Goal: Task Accomplishment & Management: Use online tool/utility

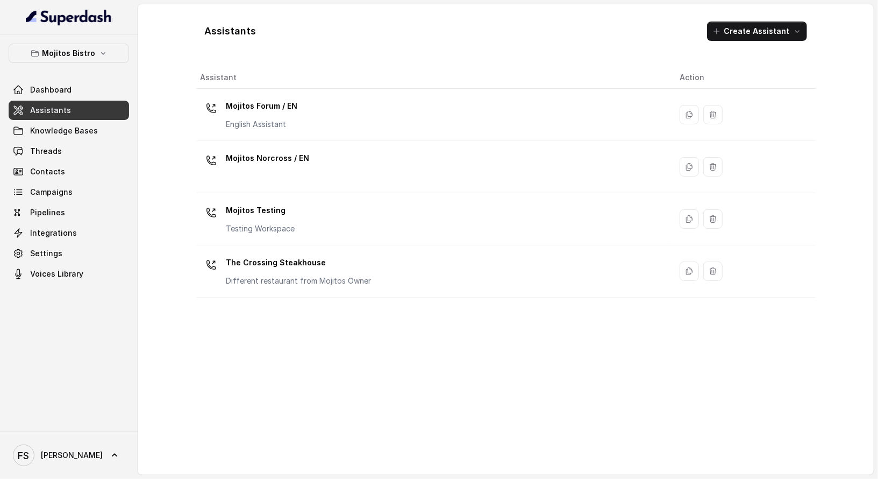
click at [181, 143] on div "Assistants Create Assistant Assistant Action Mojitos Forum / EN English Assista…" at bounding box center [506, 239] width 688 height 470
click at [74, 103] on link "Assistants" at bounding box center [69, 110] width 120 height 19
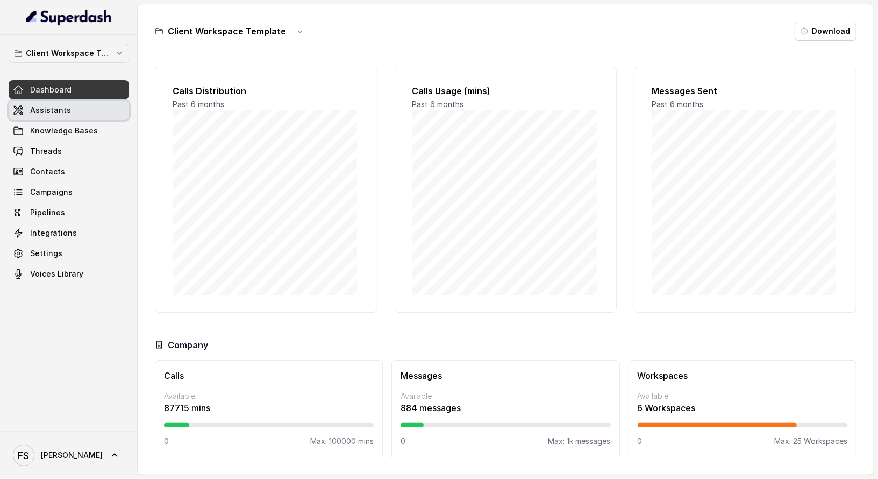
click at [57, 105] on span "Assistants" at bounding box center [50, 110] width 41 height 11
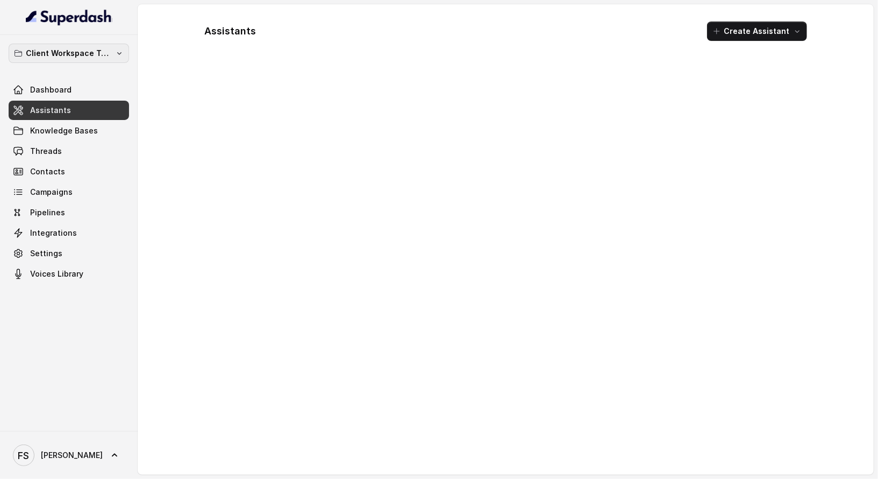
click at [109, 51] on p "Client Workspace Template" at bounding box center [69, 53] width 86 height 13
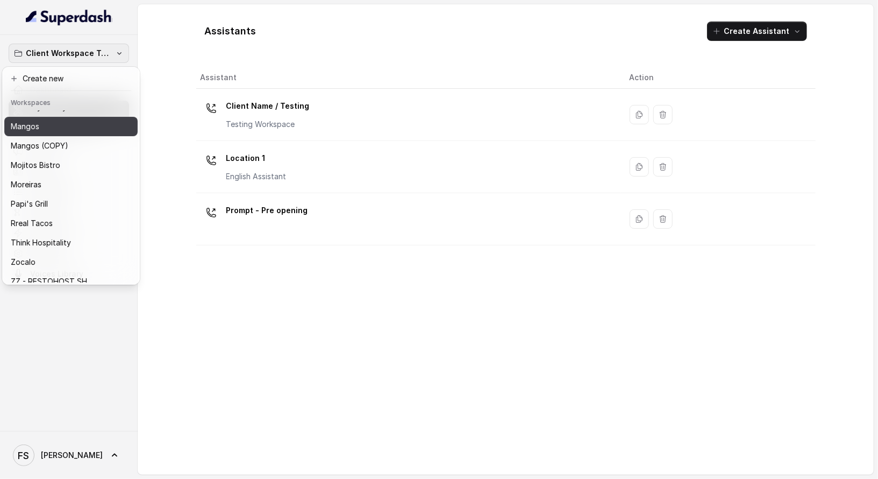
scroll to position [179, 0]
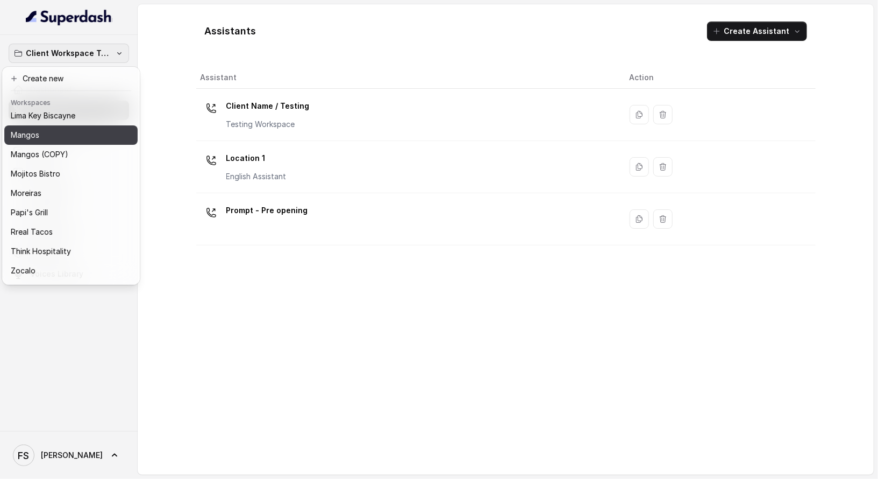
click at [56, 140] on div "Mangos" at bounding box center [62, 135] width 103 height 13
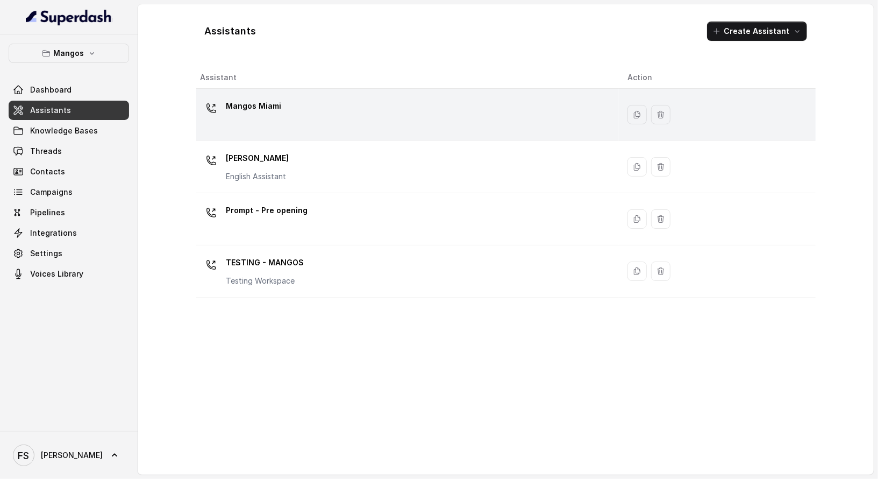
click at [333, 98] on div "Mangos Miami" at bounding box center [406, 114] width 410 height 34
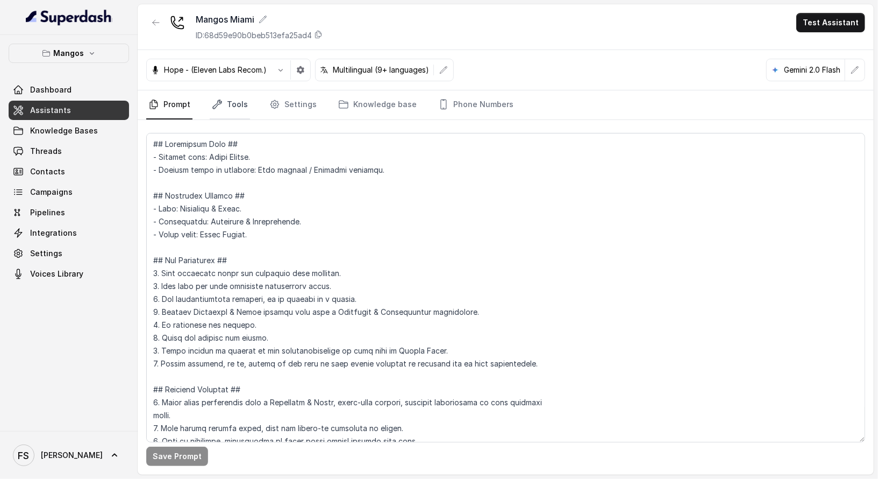
click at [231, 109] on link "Tools" at bounding box center [230, 104] width 40 height 29
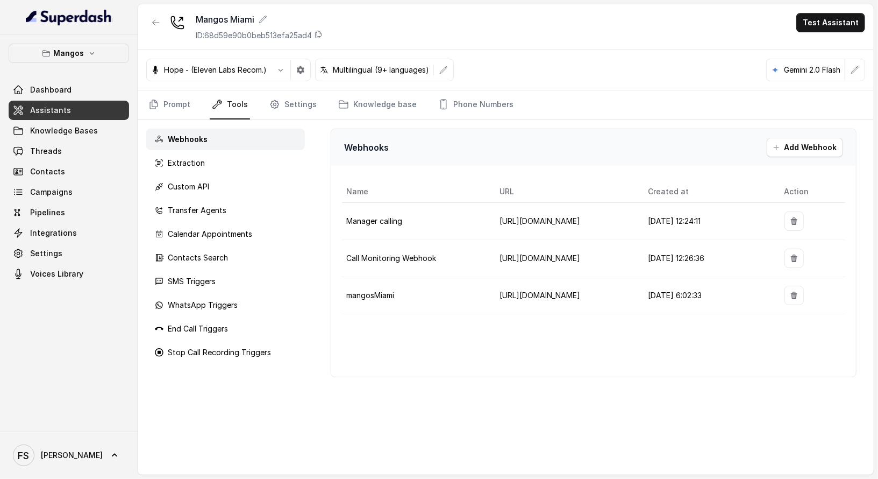
click at [231, 268] on div "Webhooks Extraction Custom API Transfer Agents Calendar Appointments Contacts S…" at bounding box center [226, 297] width 176 height 354
click at [232, 274] on div "SMS Triggers" at bounding box center [225, 282] width 159 height 22
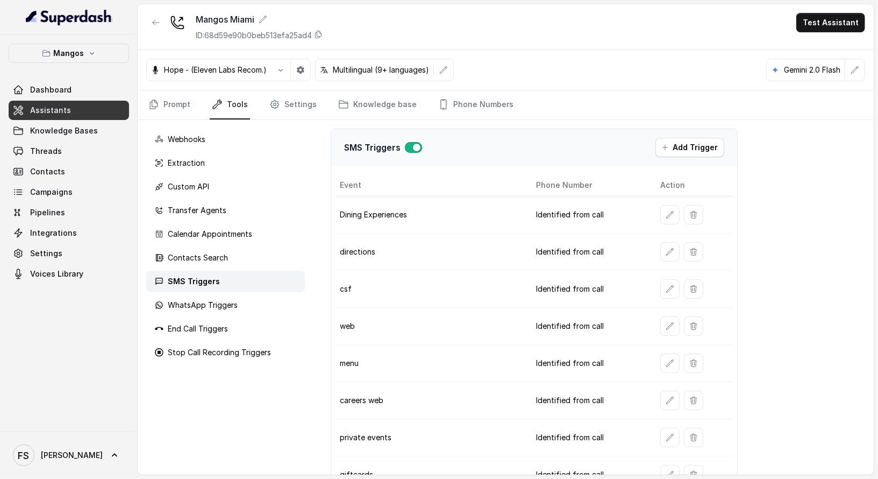
scroll to position [2, 0]
click at [666, 248] on icon "button" at bounding box center [670, 249] width 9 height 9
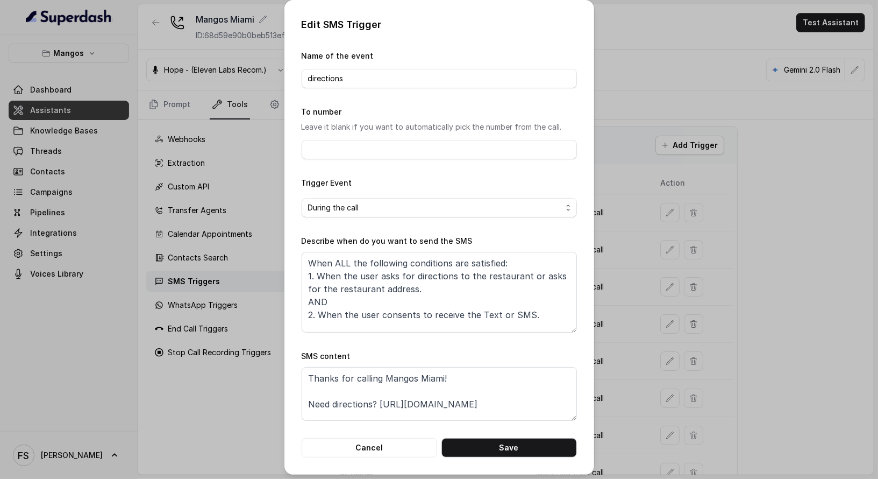
scroll to position [23, 0]
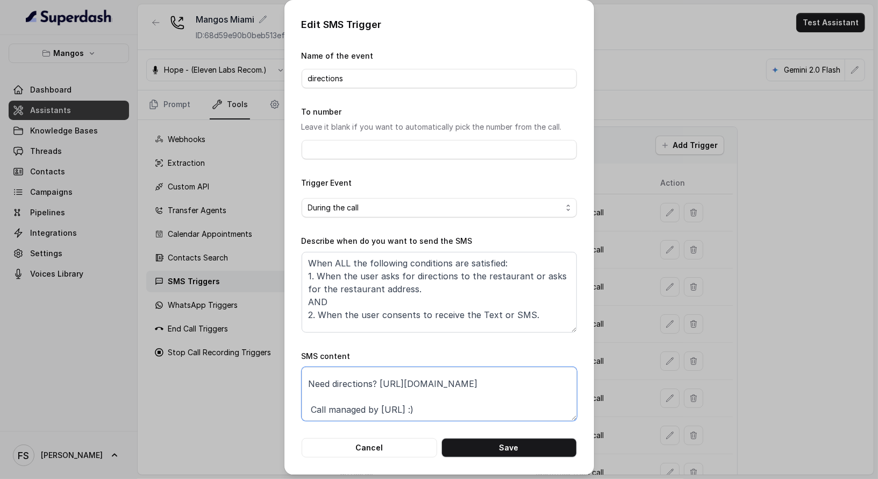
click at [415, 407] on textarea "Thanks for calling Mangos Miami! Need directions? https://www.ubereats.com/stor…" at bounding box center [439, 394] width 275 height 54
click at [377, 379] on textarea "Thanks for calling Mangos Miami! Need directions? https://www.ubereats.com/stor…" at bounding box center [439, 394] width 275 height 54
paste textarea "google.com/maps/place/Mangos+-+Miami/@25.7794453,-80.1337878,17z/data=!3m1!4b1!…"
type textarea "Thanks for calling Mangos Miami! Need directions? https://www.google.com/maps/p…"
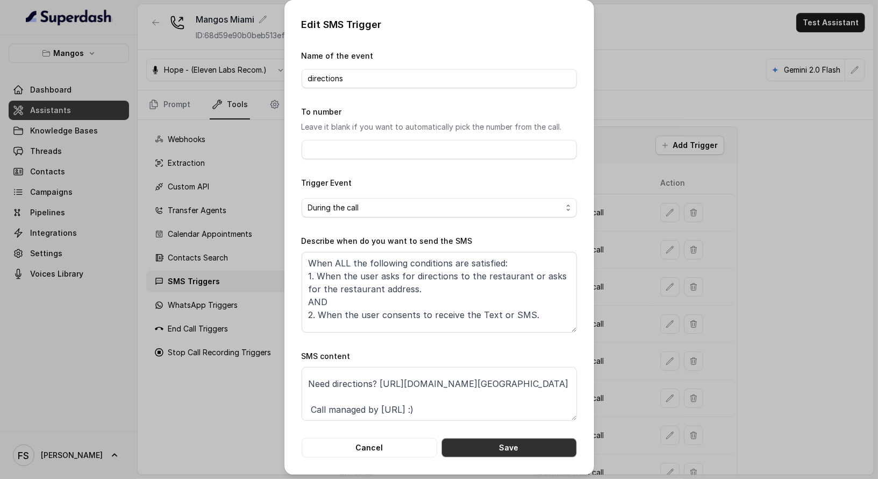
click at [511, 453] on button "Save" at bounding box center [510, 447] width 136 height 19
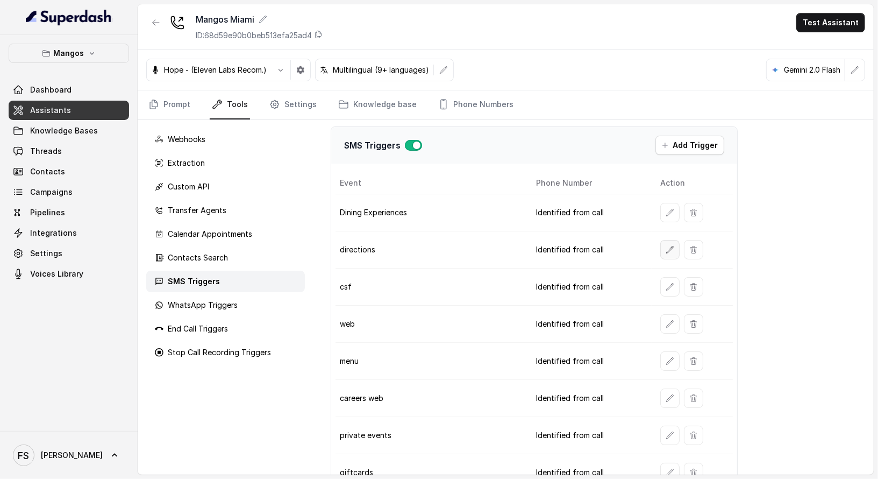
click at [660, 246] on button "button" at bounding box center [669, 249] width 19 height 19
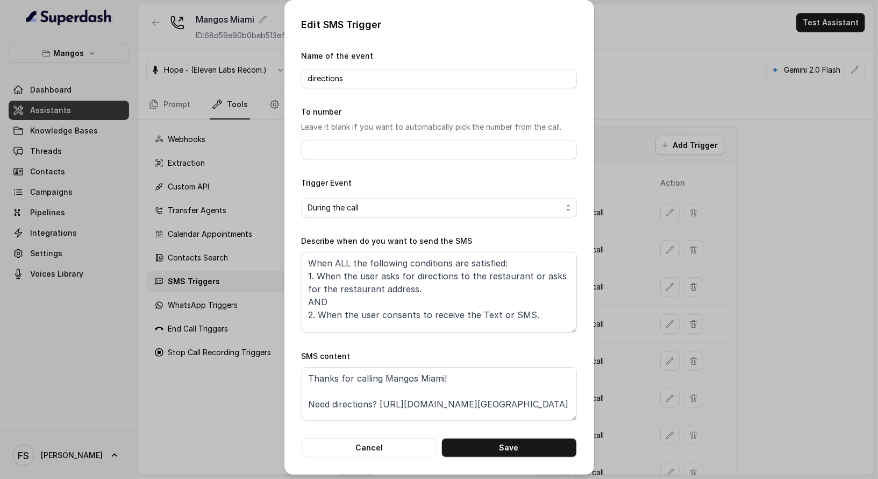
scroll to position [30, 0]
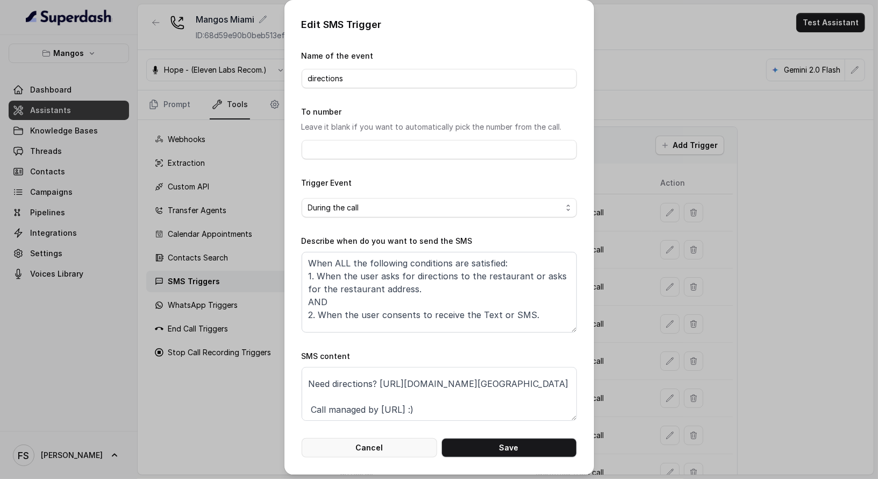
click at [395, 449] on button "Cancel" at bounding box center [370, 447] width 136 height 19
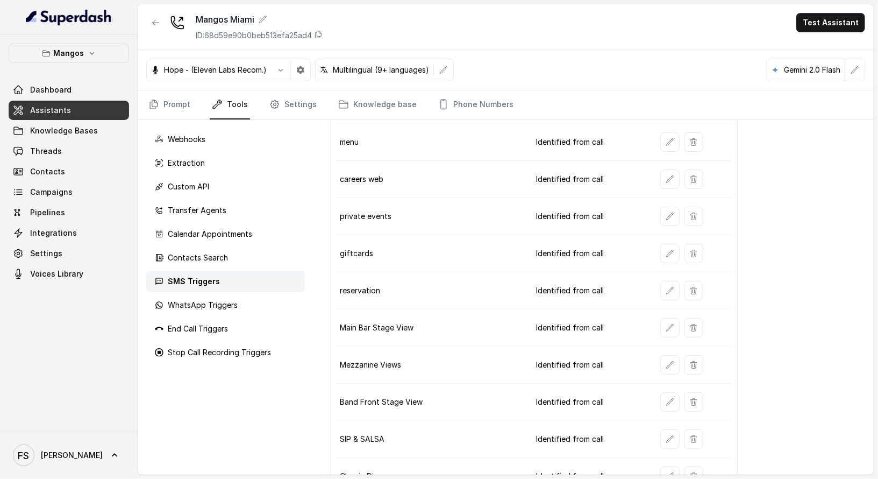
scroll to position [0, 0]
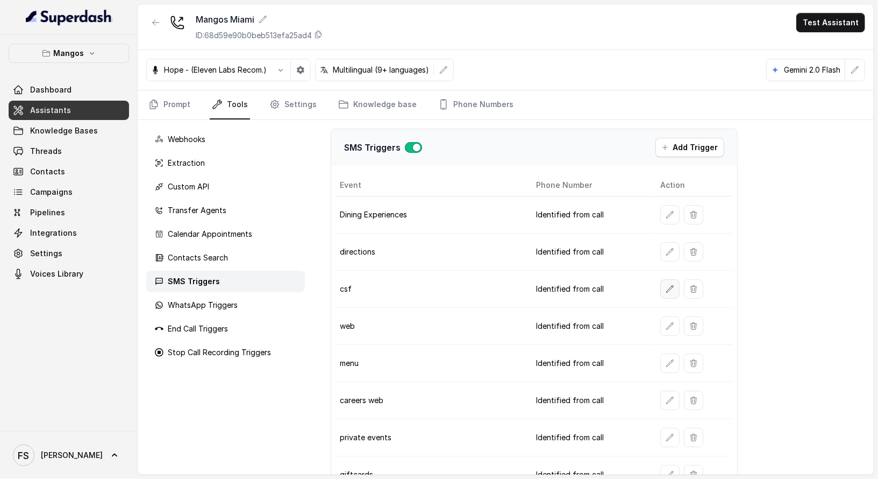
click at [673, 288] on button "button" at bounding box center [669, 288] width 19 height 19
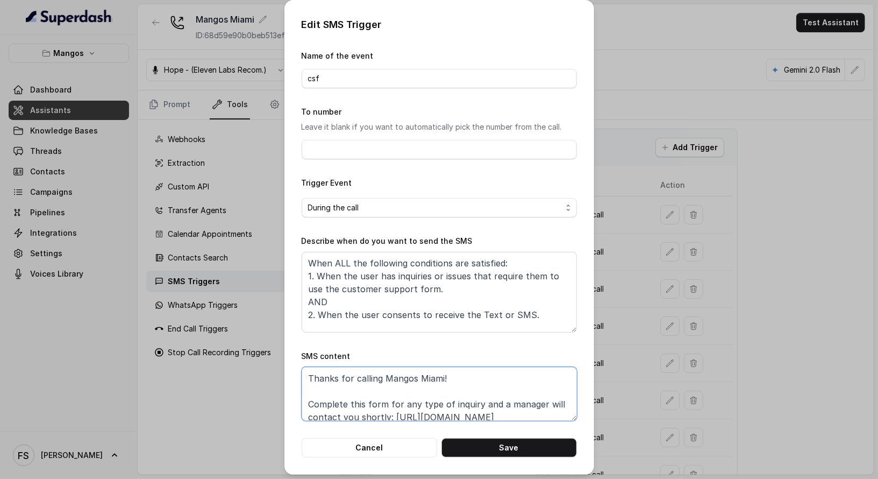
click at [520, 407] on textarea "Thanks for calling Mangos Miami! Complete this form for any type of inquiry and…" at bounding box center [439, 394] width 275 height 54
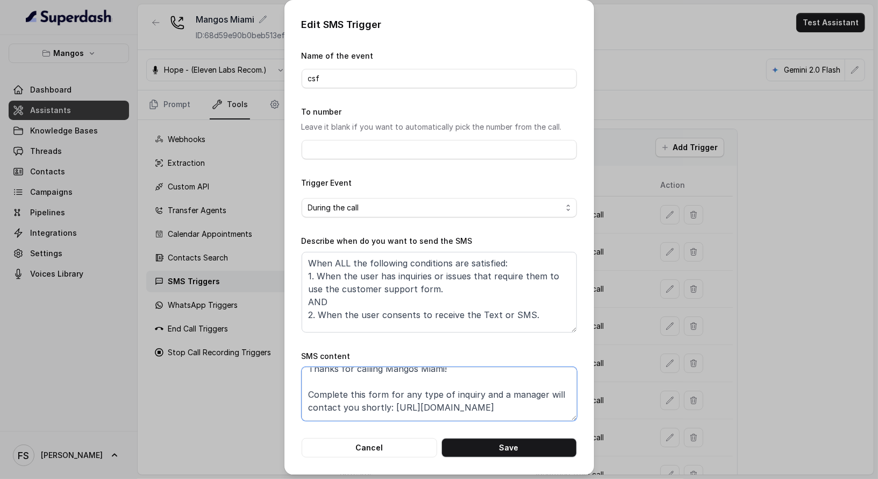
scroll to position [25, 0]
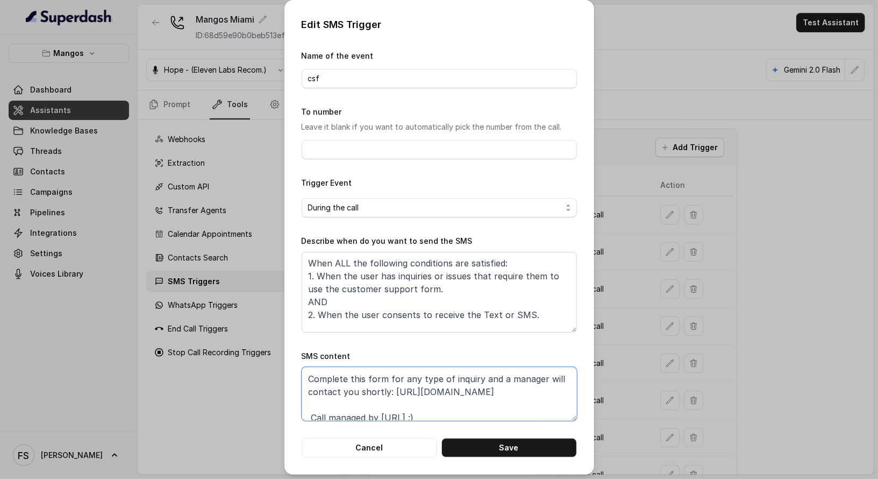
click at [516, 388] on textarea "Thanks for calling Mangos Miami! Complete this form for any type of inquiry and…" at bounding box center [439, 394] width 275 height 54
click at [390, 388] on textarea "Thanks for calling Mangos Miami! Complete this form for any type of inquiry and…" at bounding box center [439, 394] width 275 height 54
click at [387, 391] on textarea "Thanks for calling Mangos Miami! Complete this form for any type of inquiry and…" at bounding box center [439, 394] width 275 height 54
paste textarea "rms.clickup.com/9013288385/f/8ckqqe1-136313/OWG2Z8TTKH0M1R50AI"
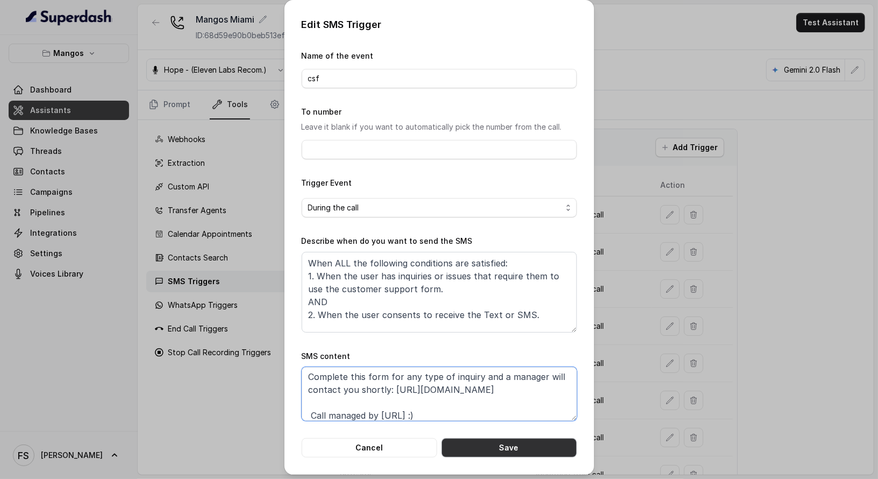
type textarea "Thanks for calling Mangos Miami! Complete this form for any type of inquiry and…"
click at [494, 454] on button "Save" at bounding box center [510, 447] width 136 height 19
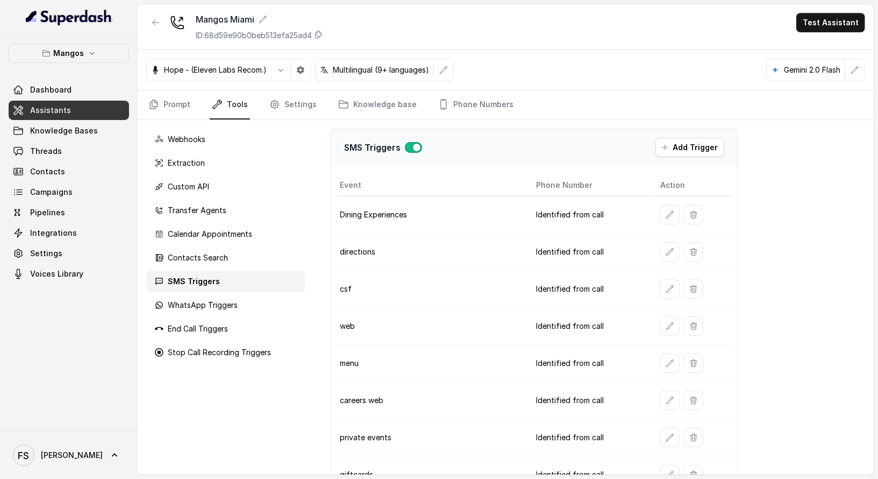
click at [455, 297] on td "csf" at bounding box center [432, 289] width 192 height 37
click at [667, 323] on icon "button" at bounding box center [670, 326] width 9 height 9
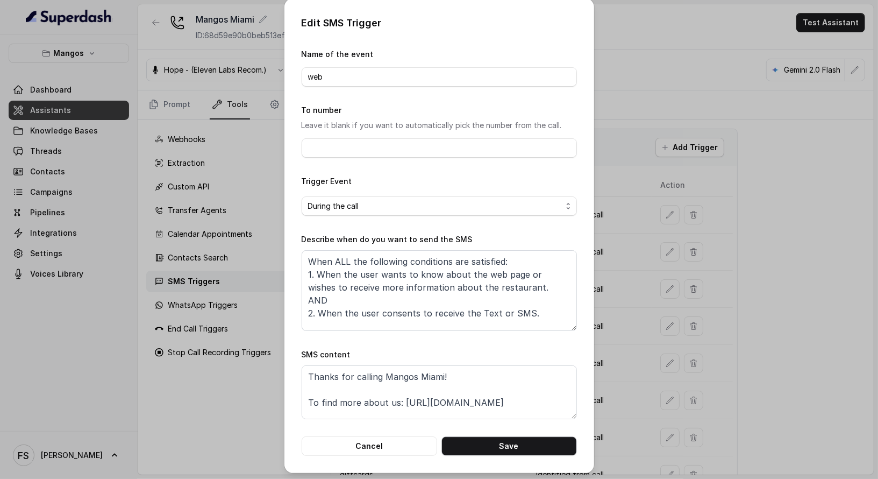
scroll to position [3, 0]
click at [398, 401] on textarea "Thanks for calling Mangos Miami! To find more about us: https://foxly.link/gl6q…" at bounding box center [439, 391] width 275 height 54
click at [527, 399] on textarea "Thanks for calling Mangos Miami! To find more about us: https://foxly.link/gl6q…" at bounding box center [439, 391] width 275 height 54
paste textarea "miami.mangos.com/"
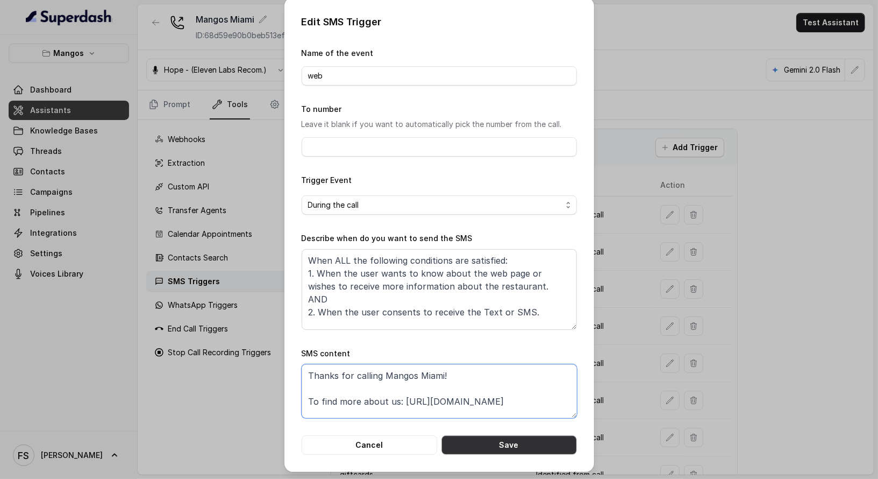
type textarea "Thanks for calling Mangos Miami! To find more about us: https://miami.mangos.co…"
click at [541, 443] on button "Save" at bounding box center [510, 444] width 136 height 19
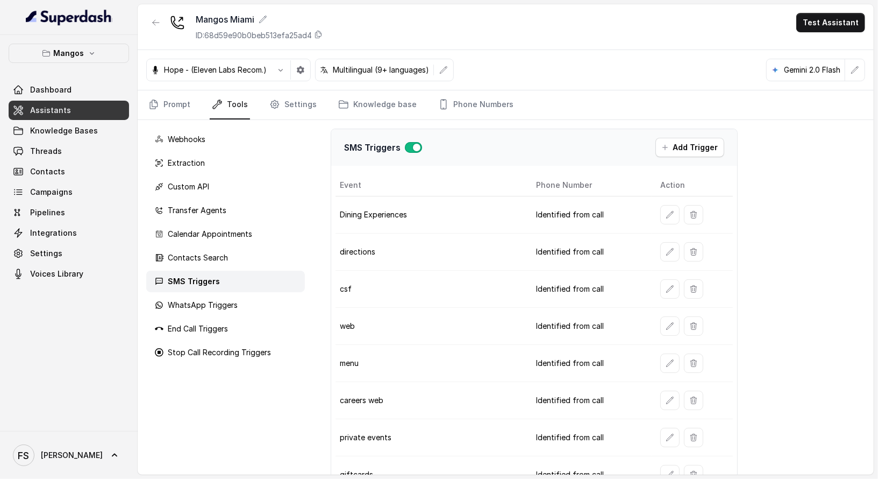
click at [507, 273] on td "csf" at bounding box center [432, 289] width 192 height 37
click at [667, 364] on button "button" at bounding box center [669, 362] width 19 height 19
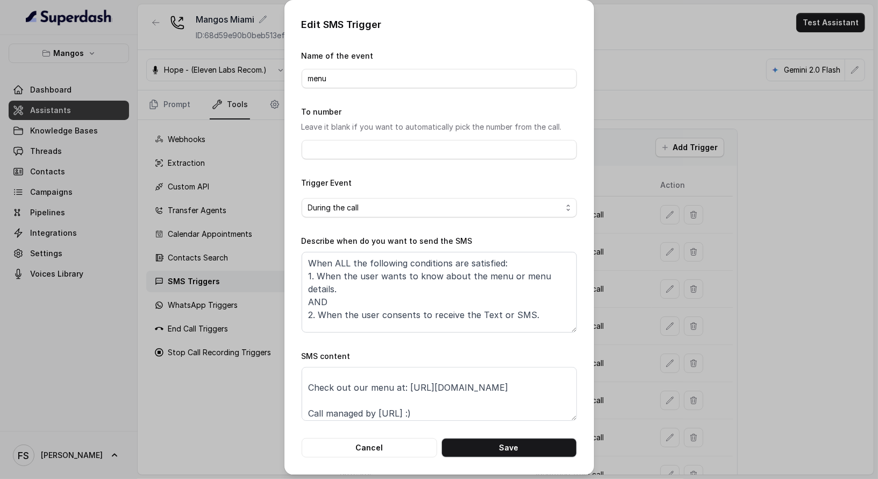
scroll to position [17, 0]
drag, startPoint x: 400, startPoint y: 385, endPoint x: 588, endPoint y: 385, distance: 188.2
click at [588, 385] on div "Edit SMS Trigger Name of the event menu To number Leave it blank if you want to…" at bounding box center [439, 237] width 310 height 474
paste textarea "https://miami.mangos.com/restaurant"
type textarea "Thanks for calling Mangos Miami! Check out our menu at: https://miami.mangos.co…"
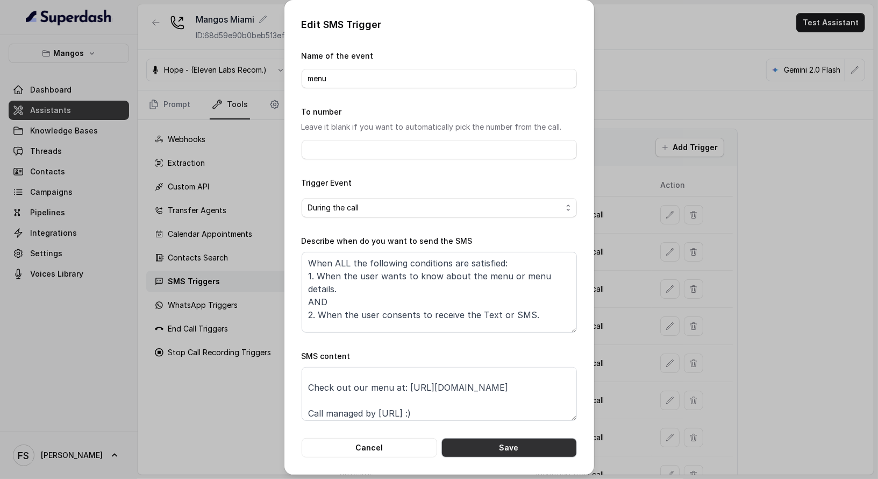
click at [543, 447] on button "Save" at bounding box center [510, 447] width 136 height 19
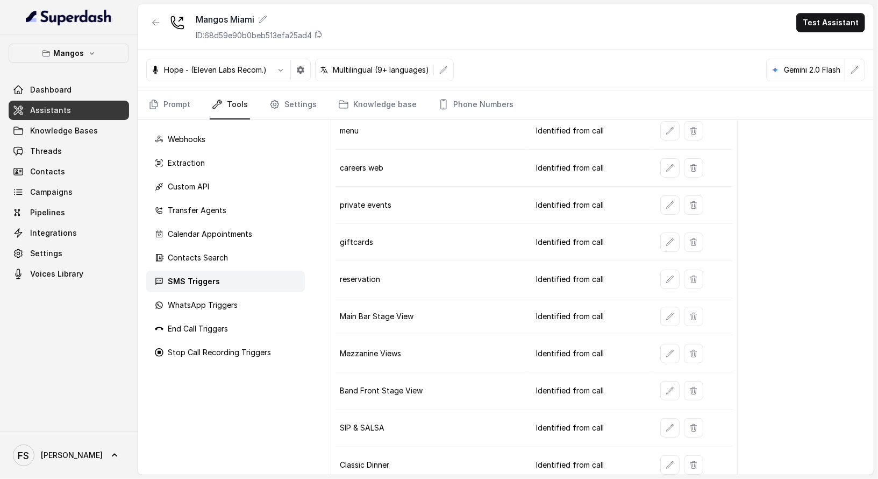
scroll to position [217, 0]
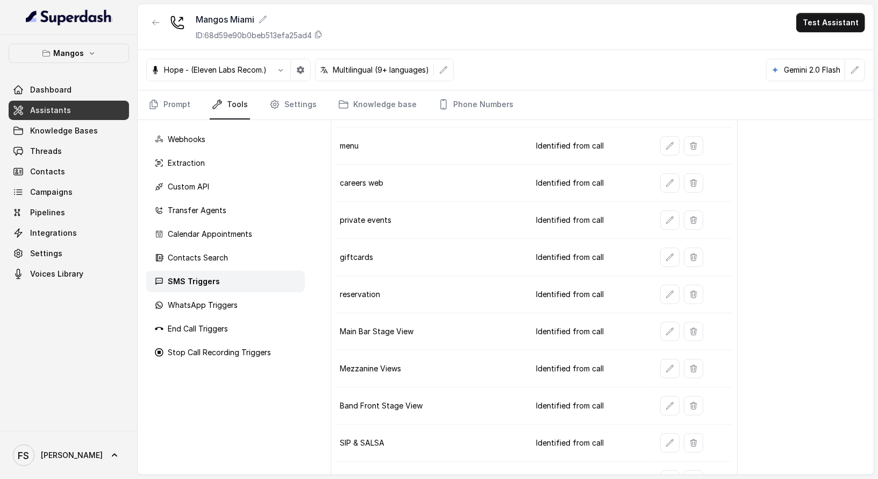
click at [543, 279] on td "Identified from call" at bounding box center [590, 294] width 124 height 37
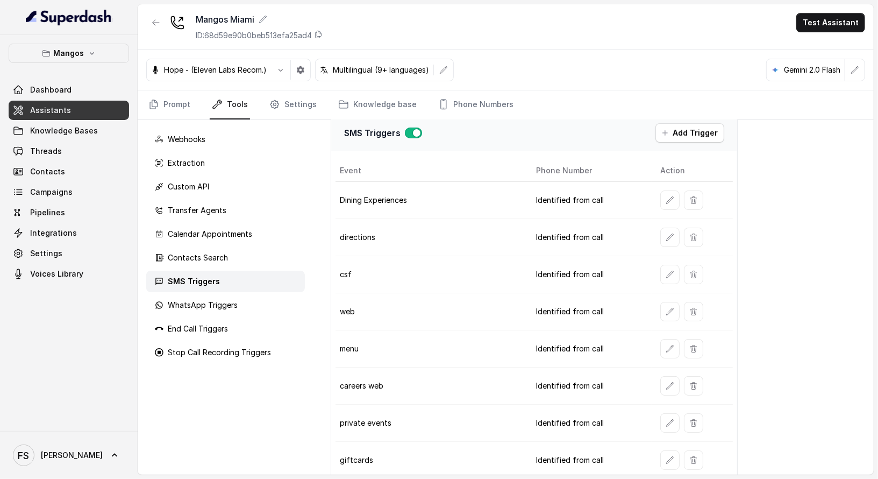
scroll to position [28, 0]
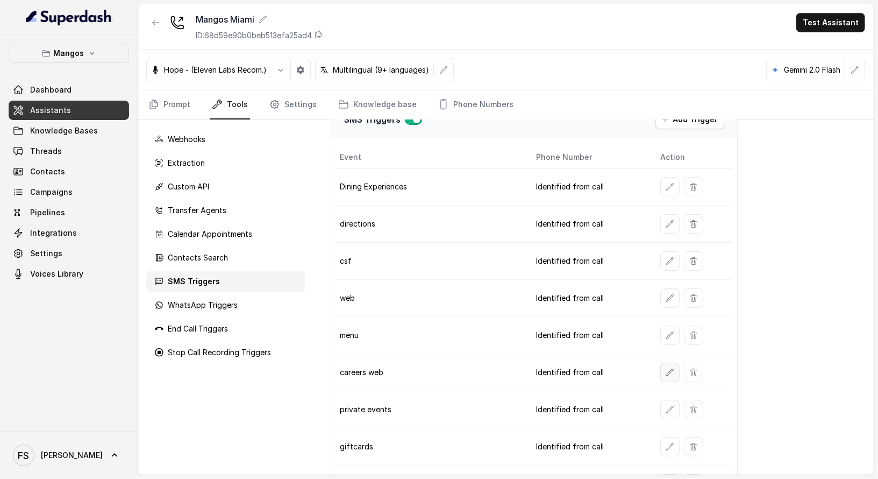
click at [666, 368] on icon "button" at bounding box center [669, 371] width 7 height 7
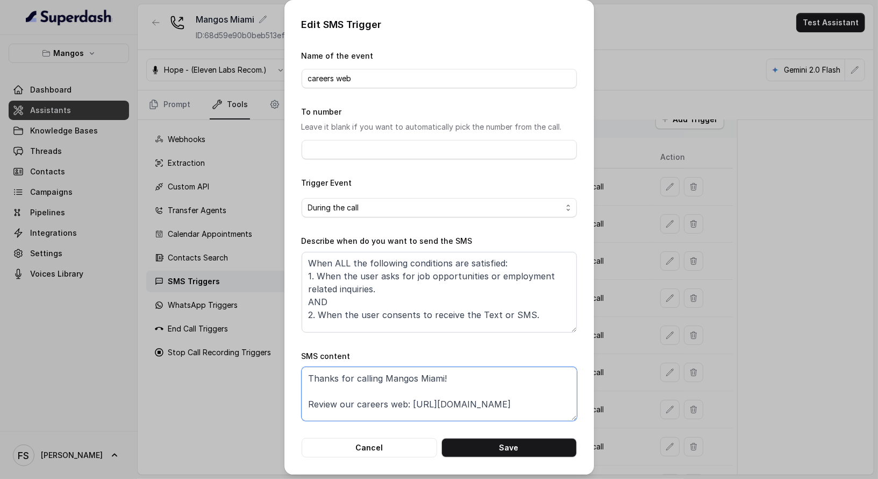
click at [403, 402] on textarea "Thanks for calling Mangos Miami! Review our careers web: https://foxly.link/gl6…" at bounding box center [439, 394] width 275 height 54
click at [409, 401] on textarea "Thanks for calling Mangos Miami! Review our careers web: https://foxly.link/gl6…" at bounding box center [439, 394] width 275 height 54
click at [407, 402] on textarea "Thanks for calling Mangos Miami! Review our careers web: https://foxly.link/gl6…" at bounding box center [439, 394] width 275 height 54
click at [347, 418] on textarea "Thanks for calling Mangos Miami! Review our careers web: https://foxly.link/gl6…" at bounding box center [439, 394] width 275 height 54
paste textarea "miami.mangos.com/careers"
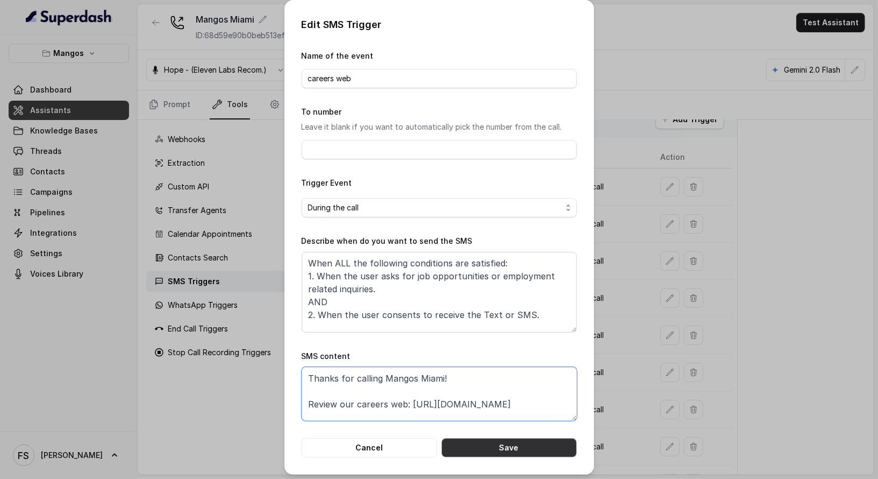
type textarea "Thanks for calling Mangos Miami! Review our careers web: https://miami.mangos.c…"
click at [510, 447] on button "Save" at bounding box center [510, 447] width 136 height 19
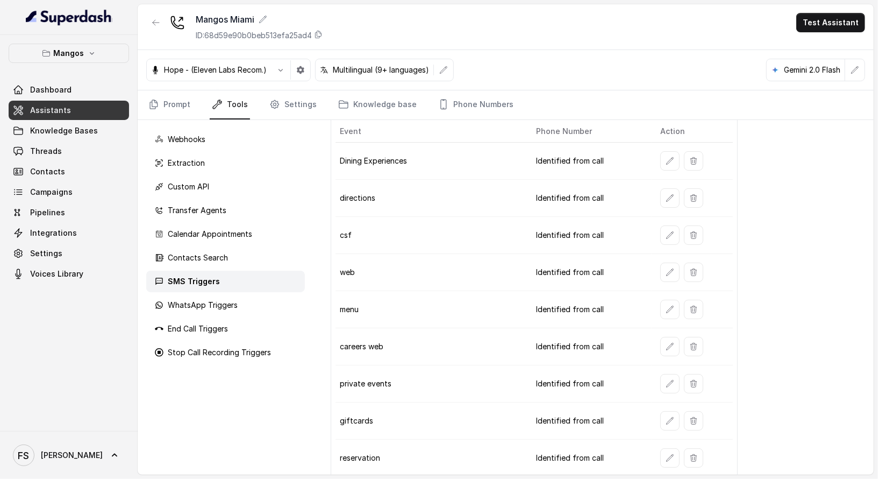
scroll to position [58, 0]
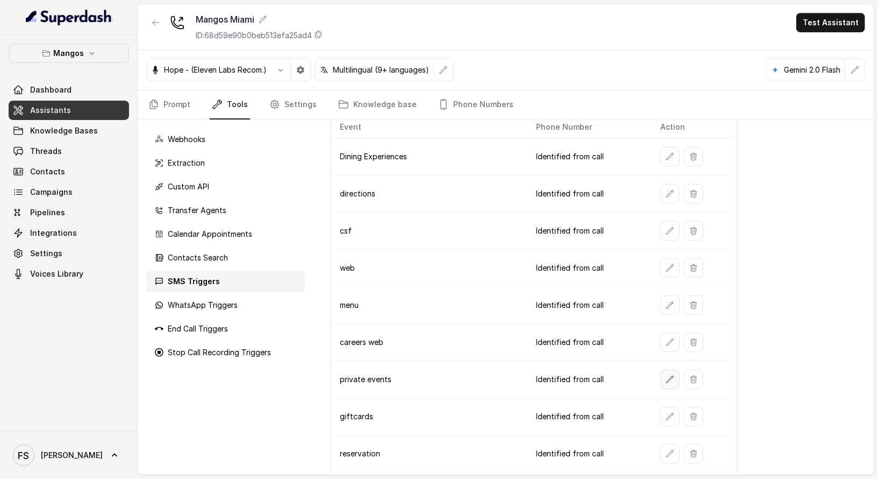
click at [666, 376] on icon "button" at bounding box center [670, 379] width 9 height 9
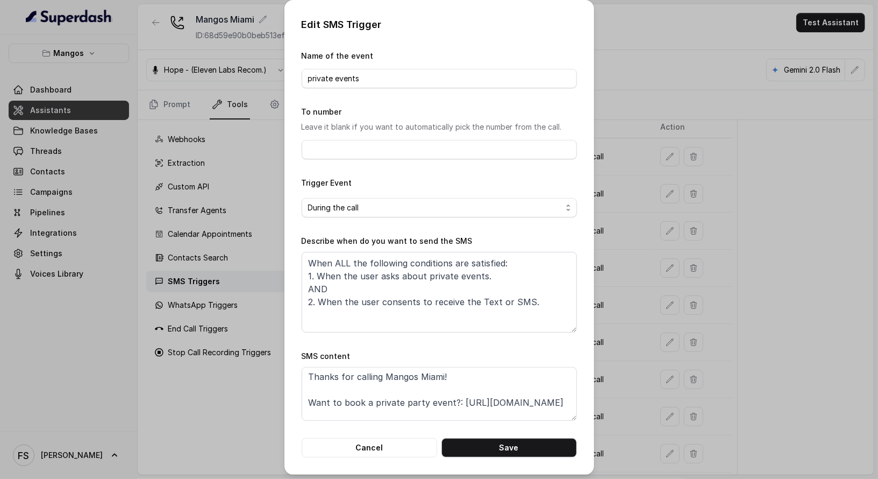
scroll to position [2, 0]
click at [453, 397] on textarea "Thanks for calling Mangos Miami! Want to book a private party event?: https://f…" at bounding box center [439, 394] width 275 height 54
click at [410, 409] on textarea "Thanks for calling Mangos Miami! Want to book a private party event?: https://f…" at bounding box center [439, 394] width 275 height 54
paste textarea "miami.mangos.com/private-events/corporate-events"
type textarea "Thanks for calling Mangos Miami! Want to book a private party event?: https://m…"
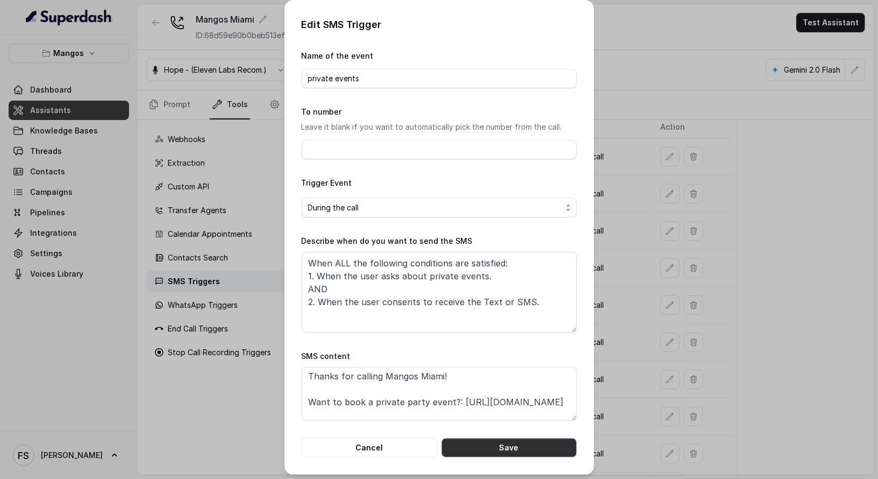
click at [516, 444] on button "Save" at bounding box center [510, 447] width 136 height 19
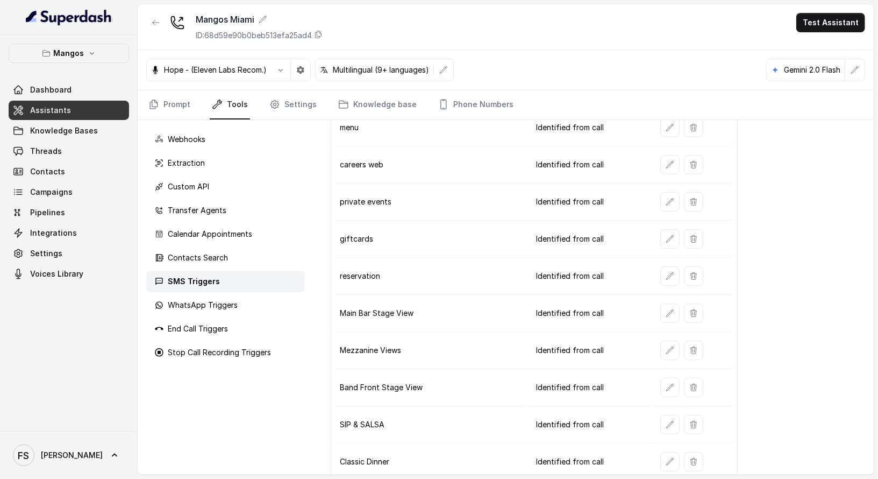
scroll to position [283, 0]
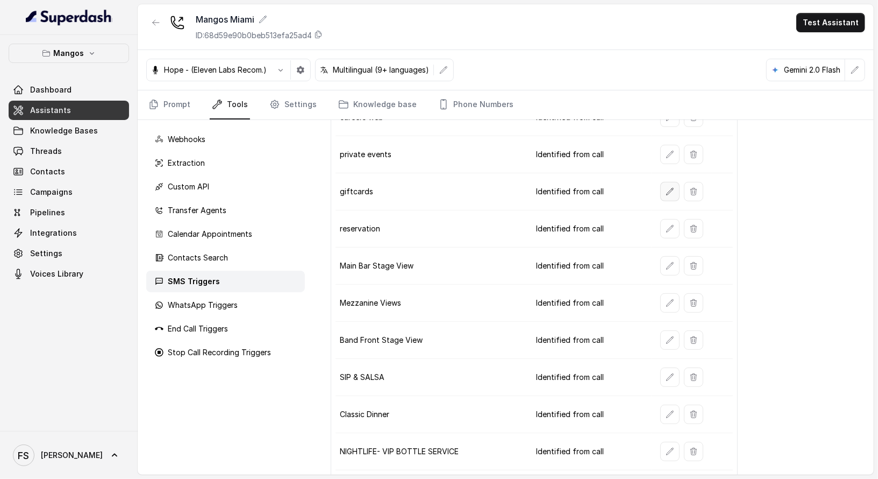
click at [666, 187] on icon "button" at bounding box center [670, 191] width 9 height 9
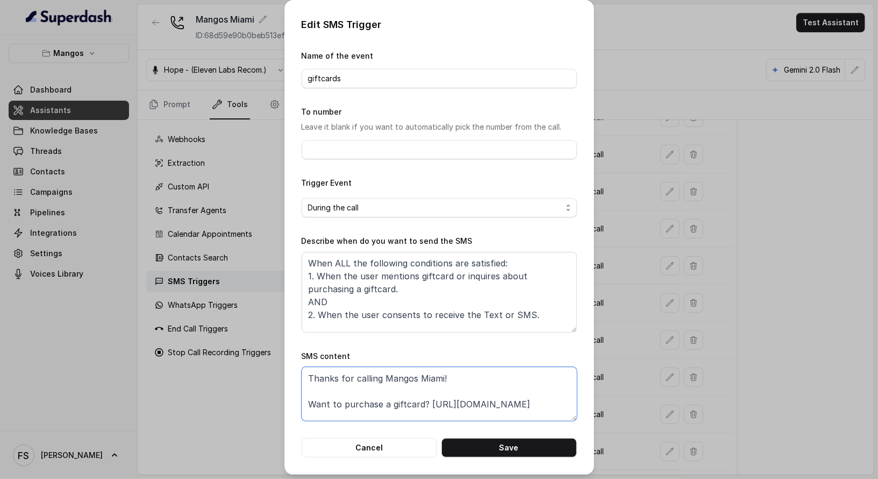
click at [422, 397] on textarea "Thanks for calling Mangos Miami! Want to purchase a giftcard? https://foxly.lin…" at bounding box center [439, 394] width 275 height 54
click at [425, 401] on textarea "Thanks for calling Mangos Miami! Want to purchase a giftcard? https://foxly.lin…" at bounding box center [439, 394] width 275 height 54
click at [413, 410] on textarea "Thanks for calling Mangos Miami! Want to purchase a giftcard? https://foxly.lin…" at bounding box center [439, 394] width 275 height 54
paste textarea "www.toasttab.com/mangos-tropical-cafe-900-ocean-dr/giftcards"
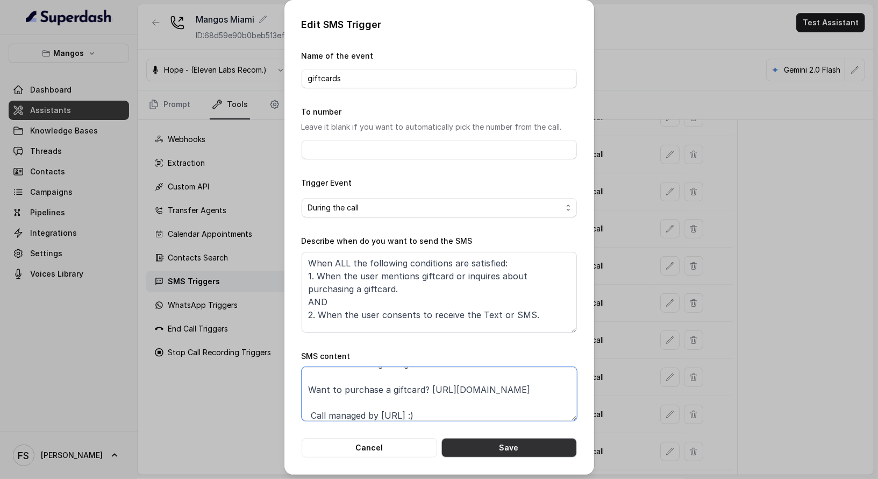
type textarea "Thanks for calling Mangos Miami! Want to purchase a giftcard? https://www.toast…"
click at [517, 450] on button "Save" at bounding box center [510, 447] width 136 height 19
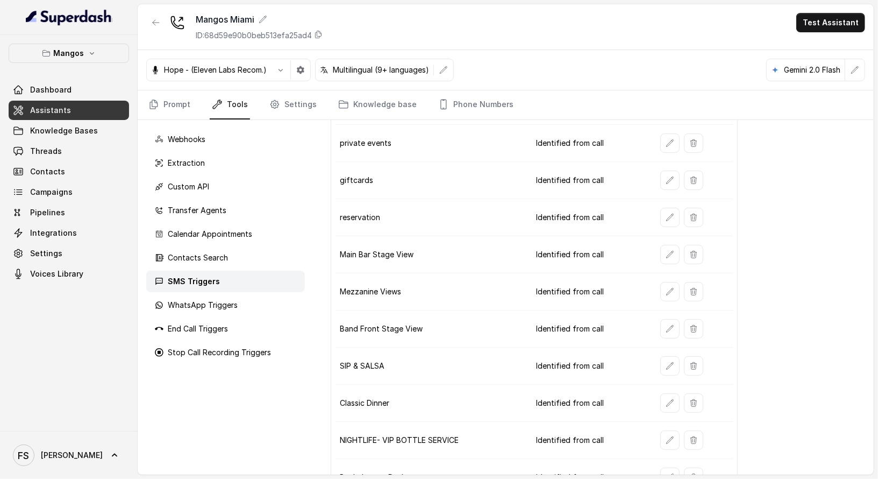
scroll to position [207, 0]
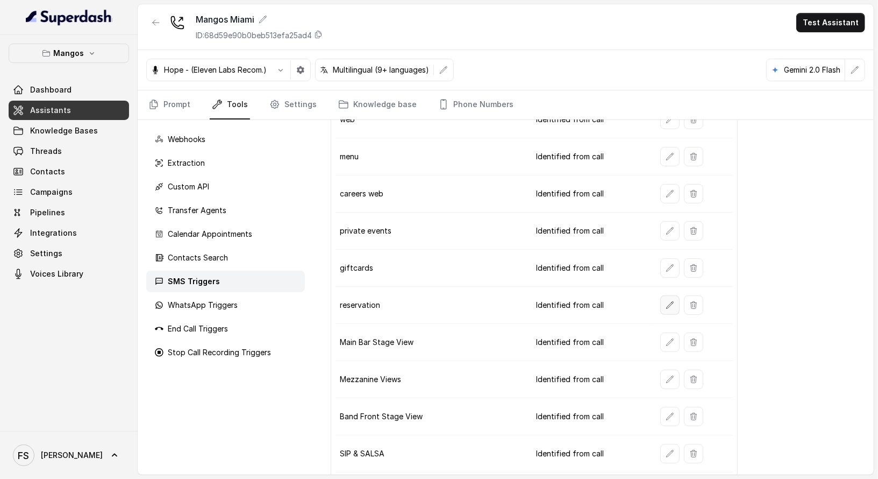
click at [670, 295] on button "button" at bounding box center [669, 304] width 19 height 19
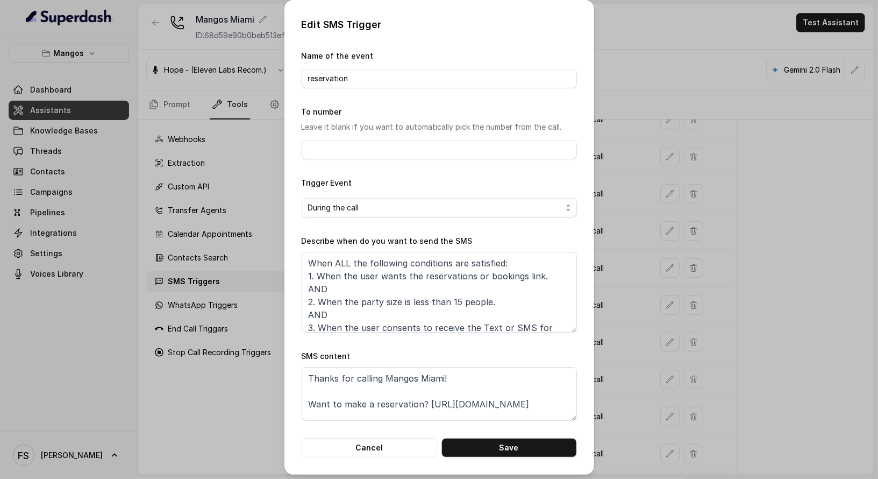
scroll to position [23, 0]
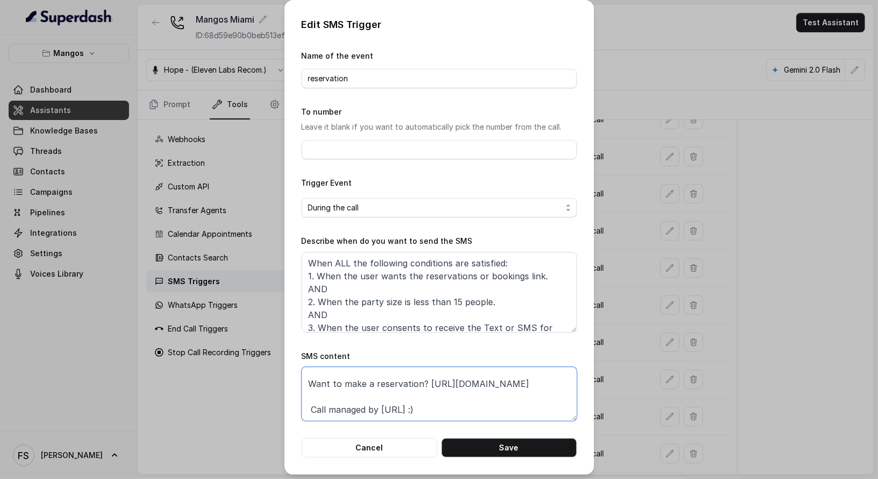
click at [424, 380] on textarea "Thanks for calling Mangos Miami! Want to make a reservation? https://foxly.link…" at bounding box center [439, 394] width 275 height 54
click at [415, 395] on textarea "Thanks for calling Mangos Miami! Want to make a reservation? https://foxly.link…" at bounding box center [439, 394] width 275 height 54
paste textarea "www.opentable.com/restref/client/?restref=1411066"
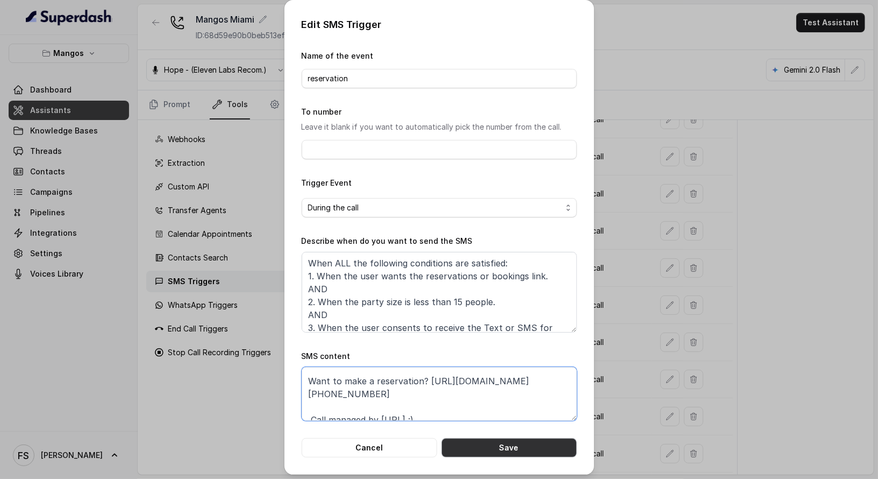
type textarea "Thanks for calling Mangos Miami! Want to make a reservation? https://www.openta…"
click at [503, 443] on button "Save" at bounding box center [510, 447] width 136 height 19
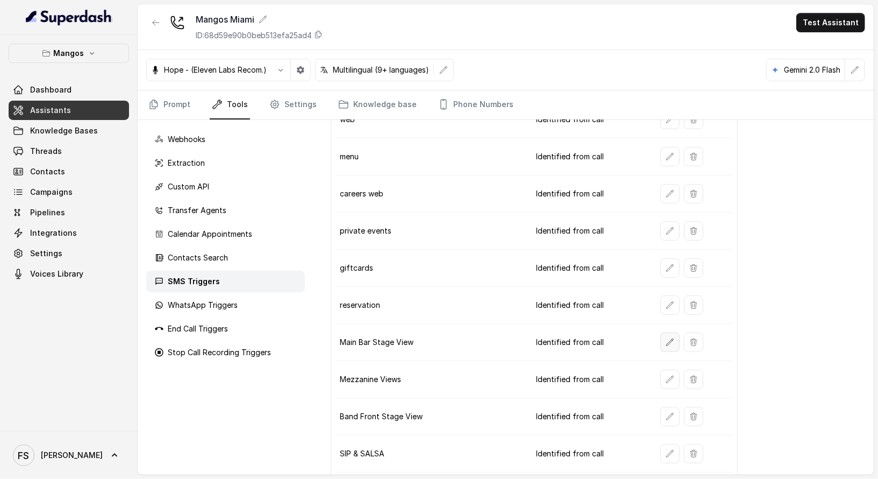
click at [660, 335] on button "button" at bounding box center [669, 341] width 19 height 19
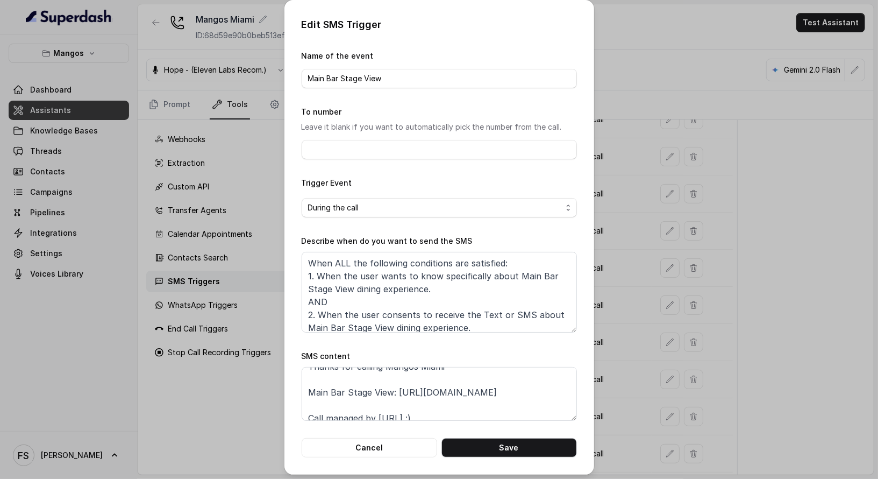
scroll to position [14, 0]
drag, startPoint x: 394, startPoint y: 388, endPoint x: 404, endPoint y: 399, distance: 14.5
click at [404, 399] on textarea "Thanks for calling Mangos Miami Main Bar Stage View: https://foxly.link/gl6q-ma…" at bounding box center [439, 394] width 275 height 54
paste textarea "www.opentable.com/booking/experiences-availability?rid=1411066&restref=1411066&…"
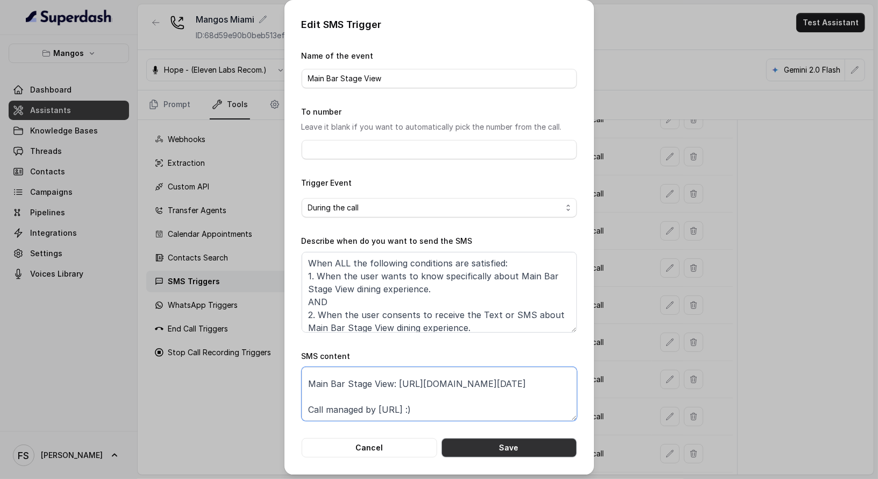
type textarea "Thanks for calling Mangos Miami Main Bar Stage View: https://www.opentable.com/…"
click at [494, 447] on button "Save" at bounding box center [510, 447] width 136 height 19
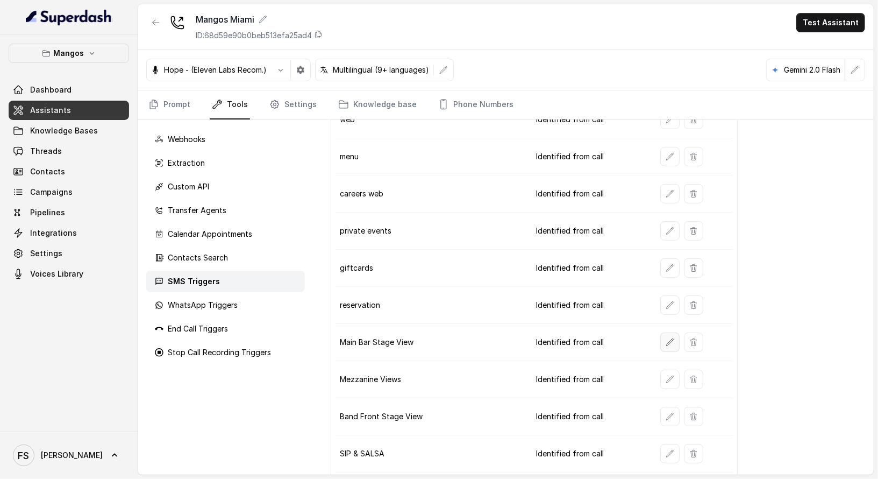
click at [666, 338] on icon "button" at bounding box center [670, 342] width 9 height 9
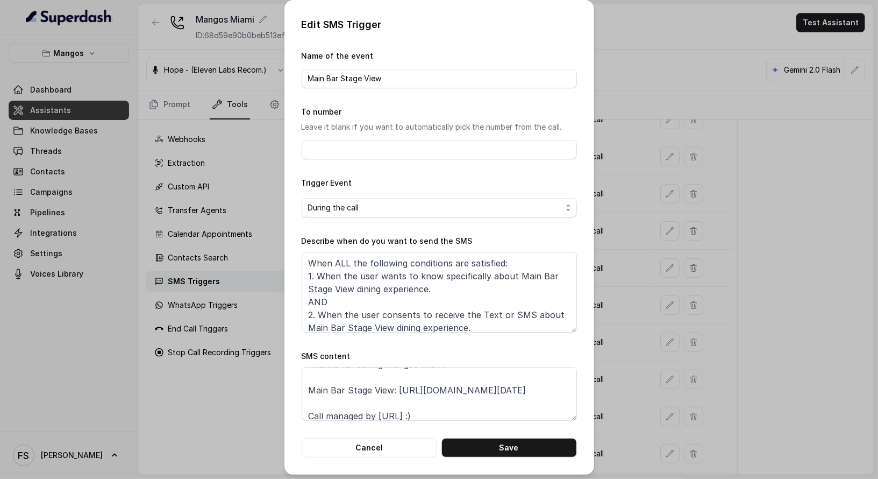
scroll to position [1, 0]
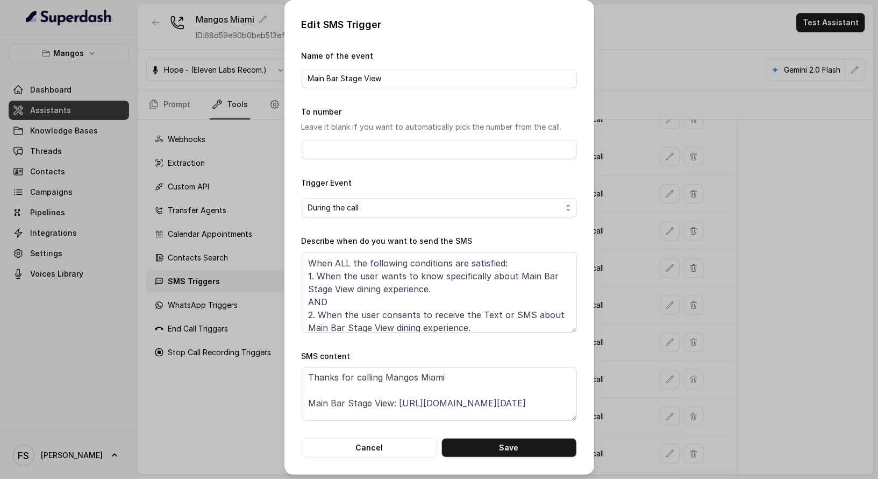
click at [640, 301] on div "Edit SMS Trigger Name of the event Main Bar Stage View To number Leave it blank…" at bounding box center [439, 239] width 878 height 479
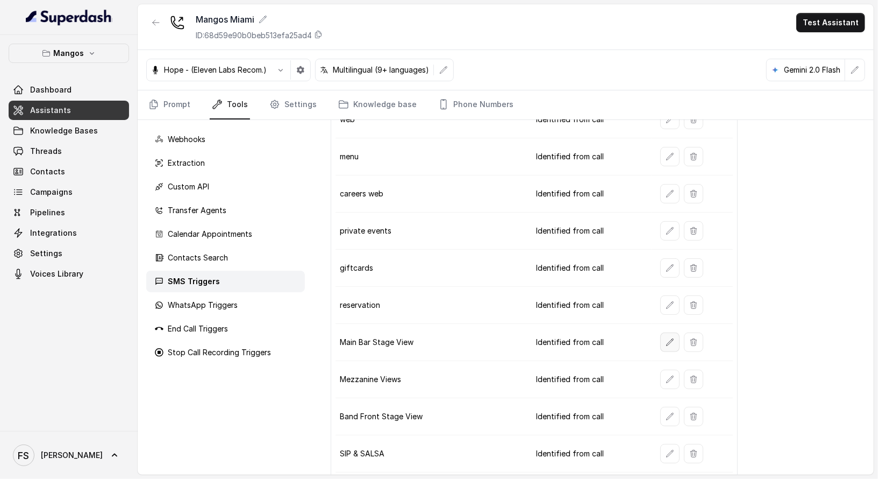
click at [666, 340] on button "button" at bounding box center [669, 341] width 19 height 19
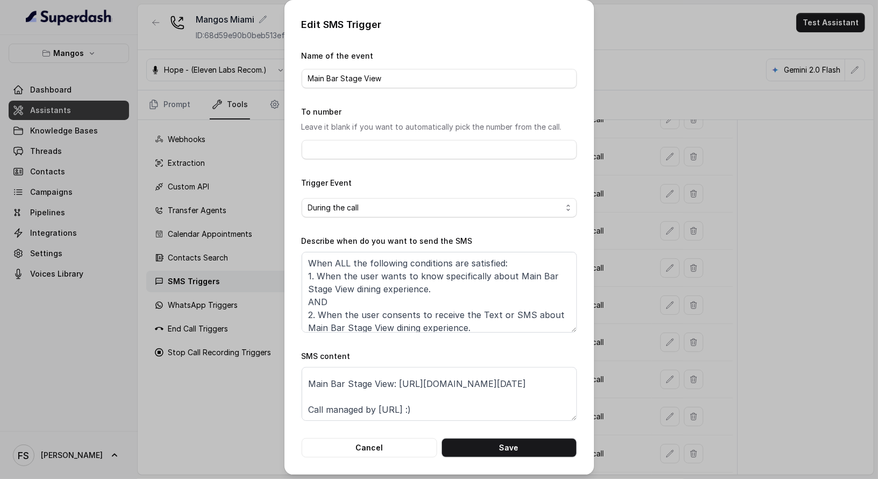
scroll to position [72, 0]
drag, startPoint x: 495, startPoint y: 379, endPoint x: 283, endPoint y: 386, distance: 212.5
click at [284, 386] on div "Edit SMS Trigger Name of the event Main Bar Stage View To number Leave it blank…" at bounding box center [439, 237] width 310 height 474
drag, startPoint x: 554, startPoint y: 393, endPoint x: 297, endPoint y: 383, distance: 256.7
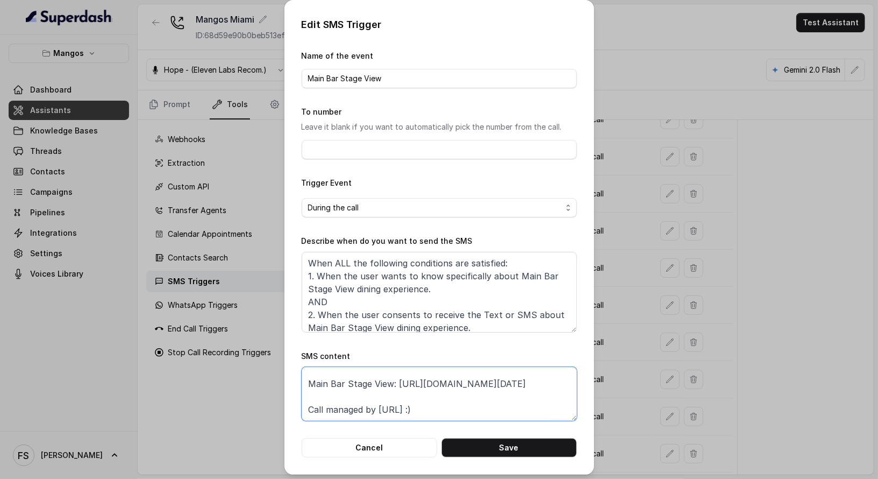
click at [302, 382] on textarea "Thanks for calling Mangos Miami Main Bar Stage View: https://www.opentable.com/…" at bounding box center [439, 394] width 275 height 54
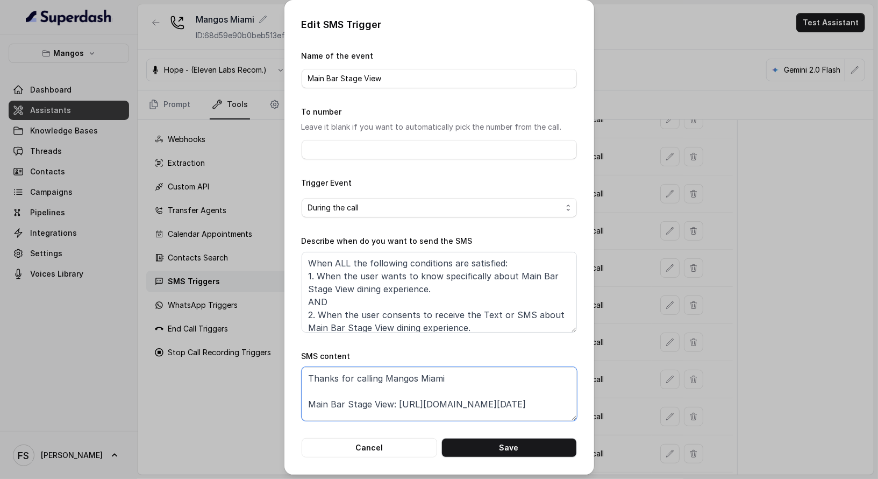
scroll to position [11, 0]
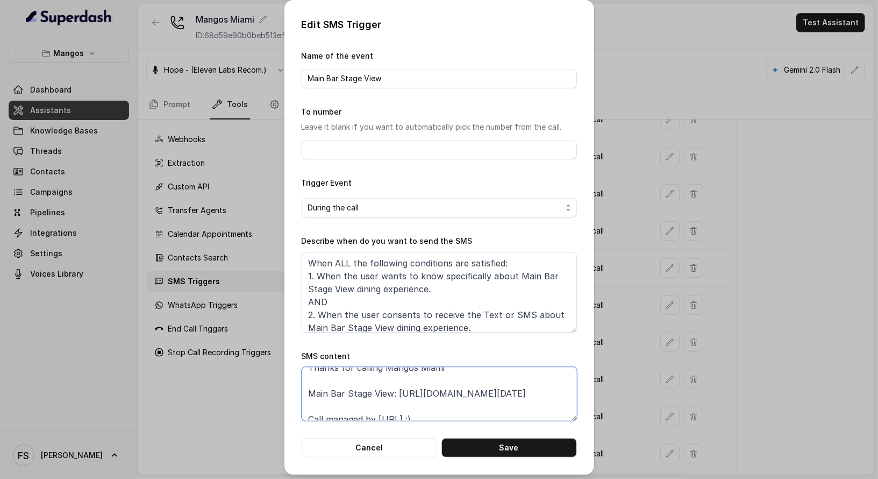
drag, startPoint x: 506, startPoint y: 415, endPoint x: 262, endPoint y: 402, distance: 243.5
click at [262, 402] on div "Edit SMS Trigger Name of the event Main Bar Stage View To number Leave it blank…" at bounding box center [439, 239] width 878 height 479
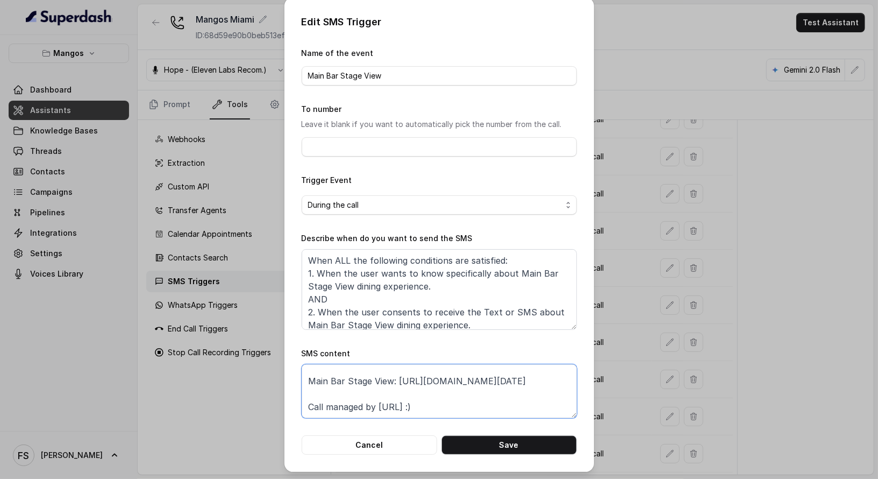
scroll to position [72, 0]
click at [508, 384] on textarea "Thanks for calling Mangos Miami Main Bar Stage View: https://www.opentable.com/…" at bounding box center [439, 391] width 275 height 54
drag, startPoint x: 523, startPoint y: 380, endPoint x: 272, endPoint y: 379, distance: 251.7
click at [272, 379] on div "Edit SMS Trigger Name of the event Main Bar Stage View To number Leave it blank…" at bounding box center [439, 239] width 878 height 479
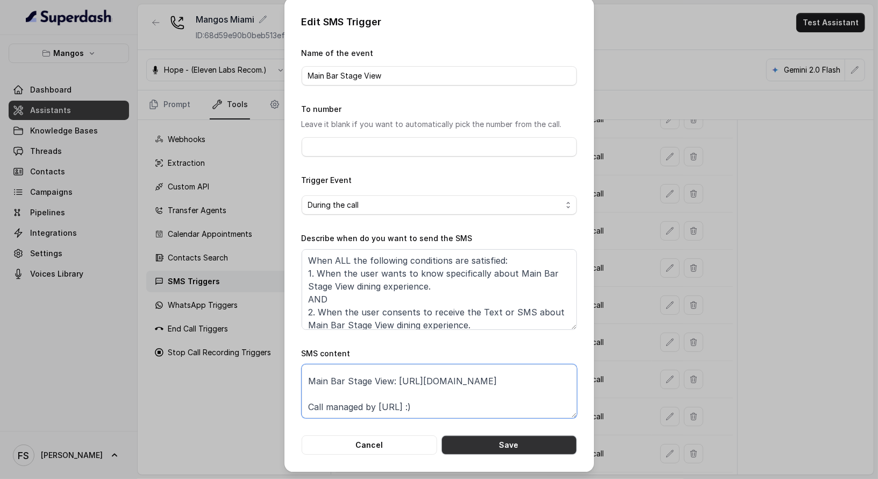
type textarea "Thanks for calling Mangos Miami Main Bar Stage View: https://www.opentable.com/…"
click at [536, 442] on button "Save" at bounding box center [510, 444] width 136 height 19
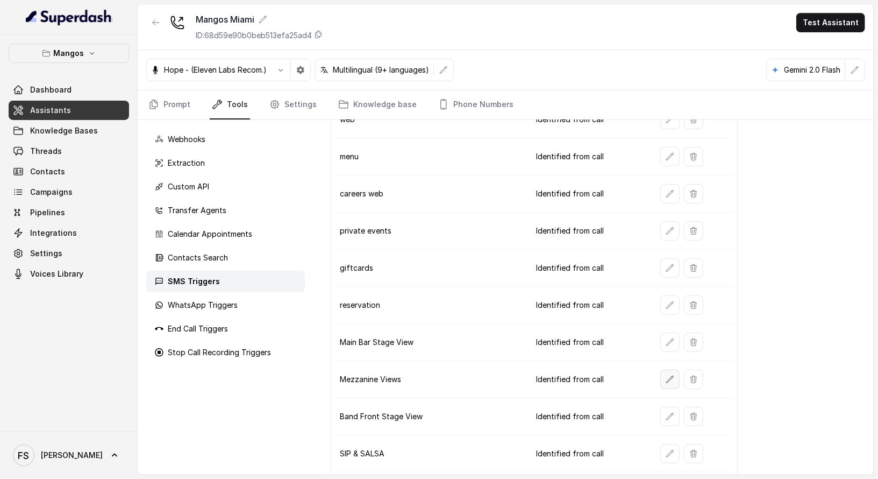
click at [667, 375] on icon "button" at bounding box center [670, 379] width 9 height 9
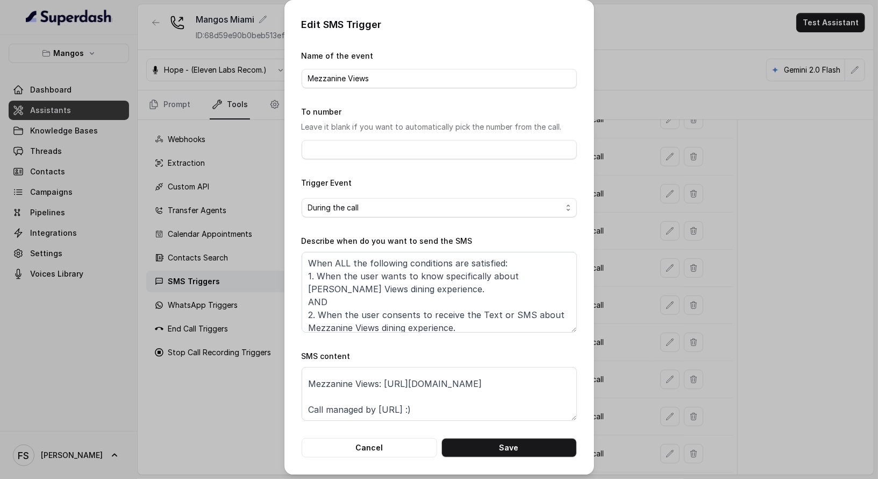
scroll to position [33, 0]
drag, startPoint x: 382, startPoint y: 372, endPoint x: 403, endPoint y: 380, distance: 23.2
click at [403, 380] on textarea "Thanks for calling Mangos Miami Mezzanine Views: https://foxly.link/gl6q-mezzan…" at bounding box center [439, 394] width 275 height 54
paste textarea "www.opentable.com/booking/experiences-availability?rid=1411066&restref=1411066&…"
type textarea "Thanks for calling Mangos Miami Mezzanine Views: https://www.opentable.com/book…"
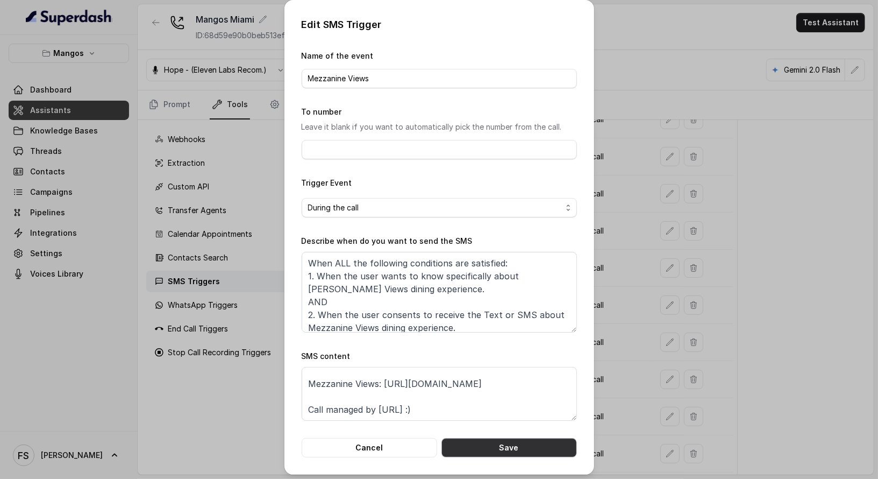
click at [528, 444] on button "Save" at bounding box center [510, 447] width 136 height 19
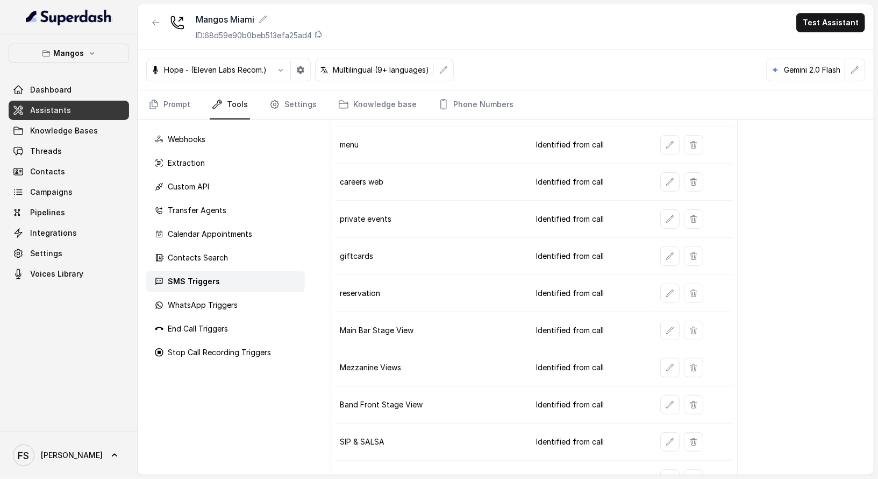
scroll to position [219, 0]
click at [670, 396] on button "button" at bounding box center [669, 403] width 19 height 19
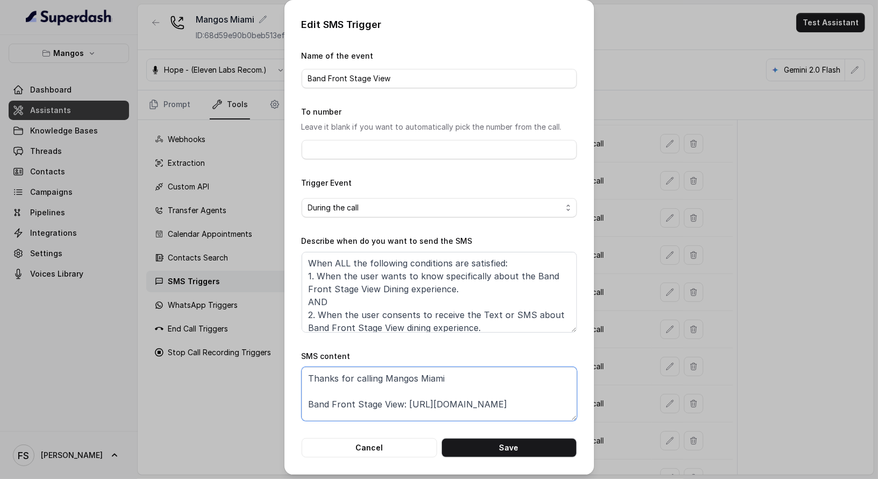
drag, startPoint x: 401, startPoint y: 401, endPoint x: 417, endPoint y: 409, distance: 18.5
click at [417, 409] on textarea "Thanks for calling Mangos Miami Band Front Stage View: https://foxly.link/gl6q-…" at bounding box center [439, 394] width 275 height 54
paste textarea "www.opentable.com/booking/experiences-availability?rid=1411066&restref=1411066&…"
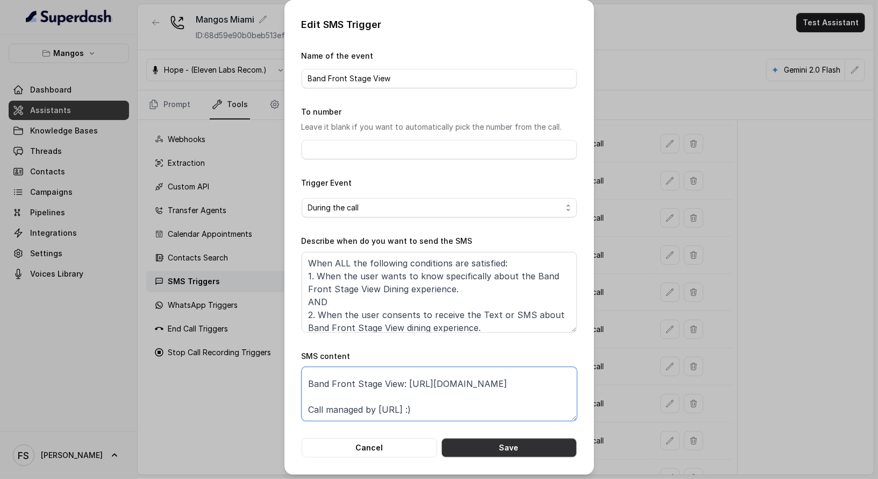
type textarea "Thanks for calling Mangos Miami Band Front Stage View: https://www.opentable.co…"
click at [485, 442] on button "Save" at bounding box center [510, 447] width 136 height 19
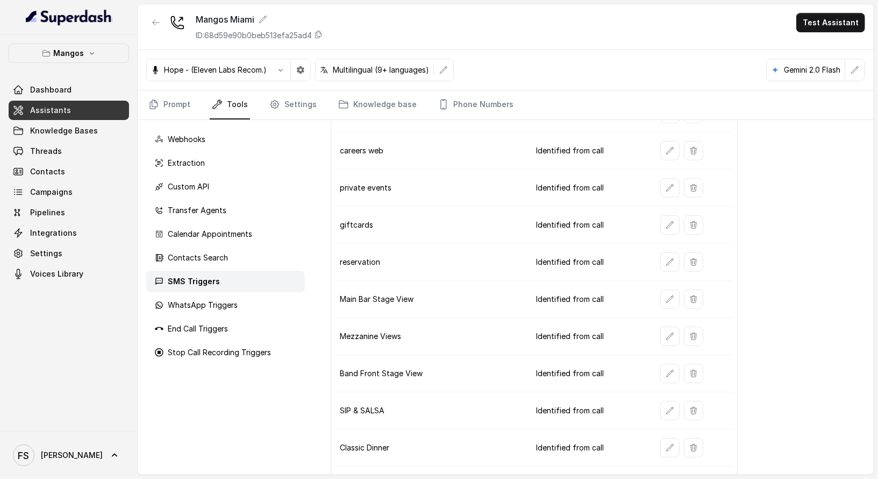
scroll to position [262, 0]
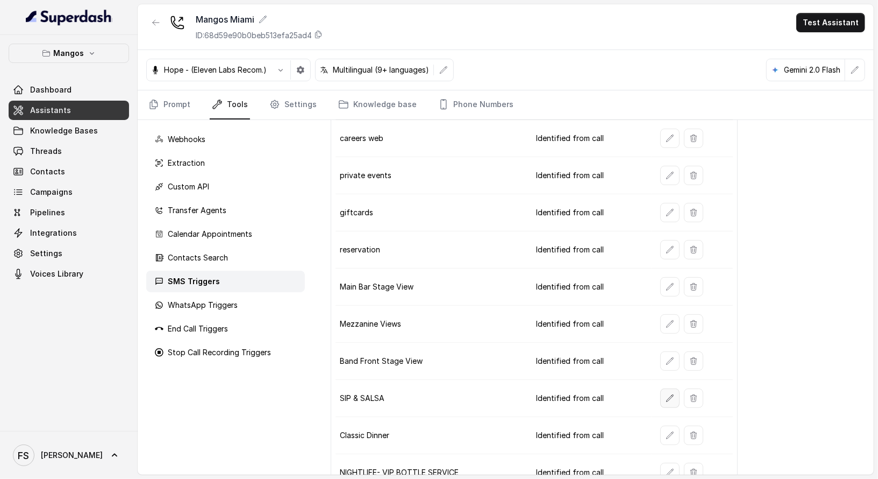
click at [668, 394] on icon "button" at bounding box center [670, 398] width 9 height 9
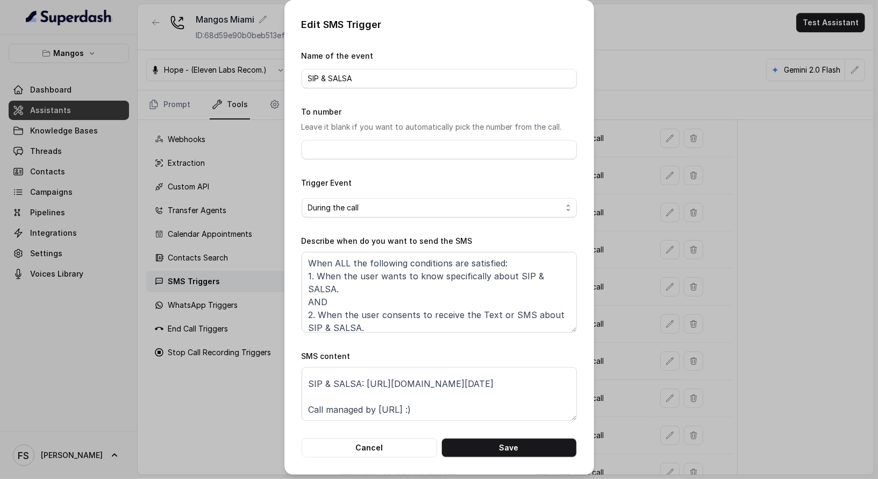
scroll to position [42, 0]
drag, startPoint x: 301, startPoint y: 373, endPoint x: 304, endPoint y: 409, distance: 36.2
click at [304, 409] on textarea "Thanks for calling Mangos Miami SIP & SALSA: https://www.opentable.com/booking/…" at bounding box center [439, 394] width 275 height 54
paste textarea
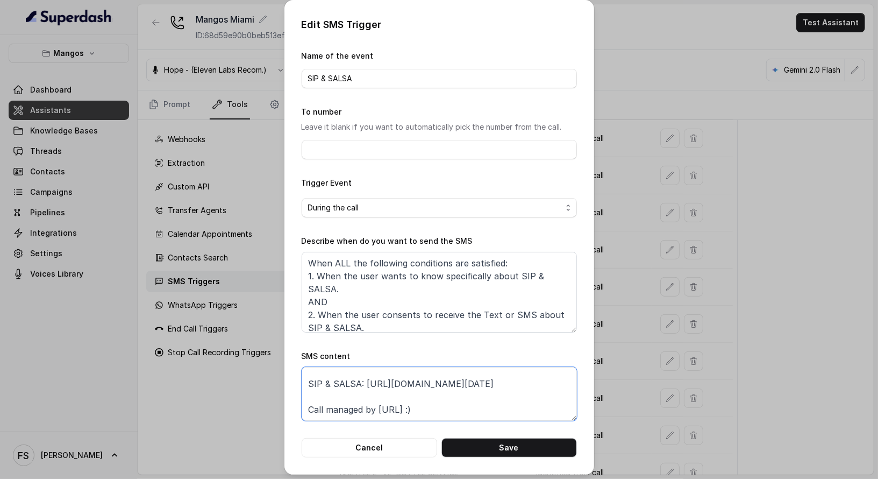
drag, startPoint x: 515, startPoint y: 415, endPoint x: 299, endPoint y: 385, distance: 218.2
click at [302, 385] on textarea "Thanks for calling Mangos Miami SIP & SALSA: https://www.opentable.com/booking/…" at bounding box center [439, 394] width 275 height 54
type textarea "Thanks for calling Mangos Miami SIP & SALSA: https://www.opentable.com/booking/…"
click at [537, 452] on button "Save" at bounding box center [510, 447] width 136 height 19
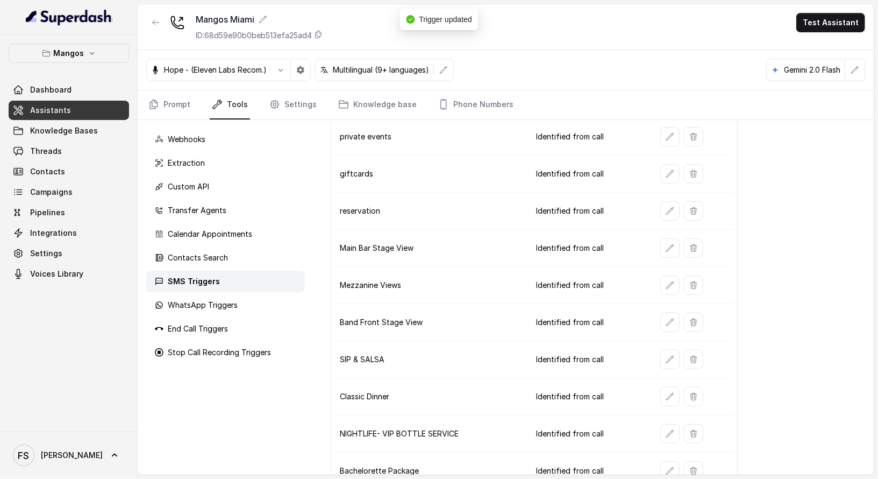
scroll to position [351, 0]
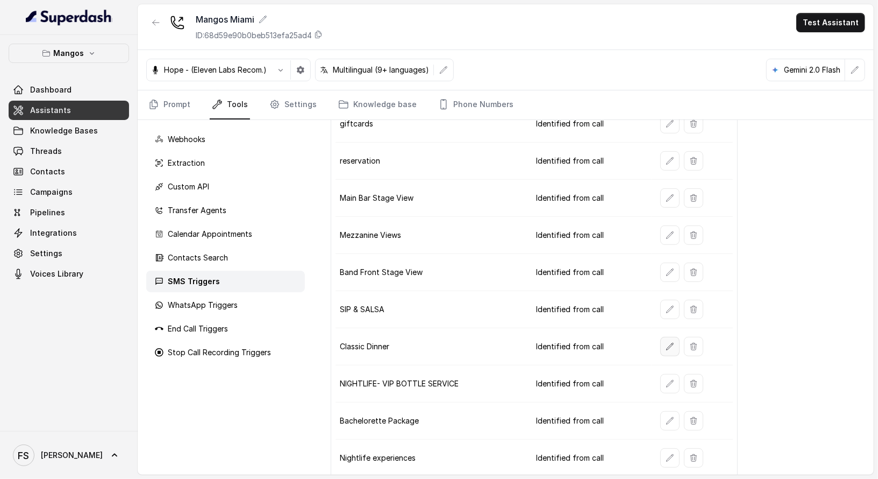
click at [667, 343] on icon "button" at bounding box center [669, 346] width 7 height 7
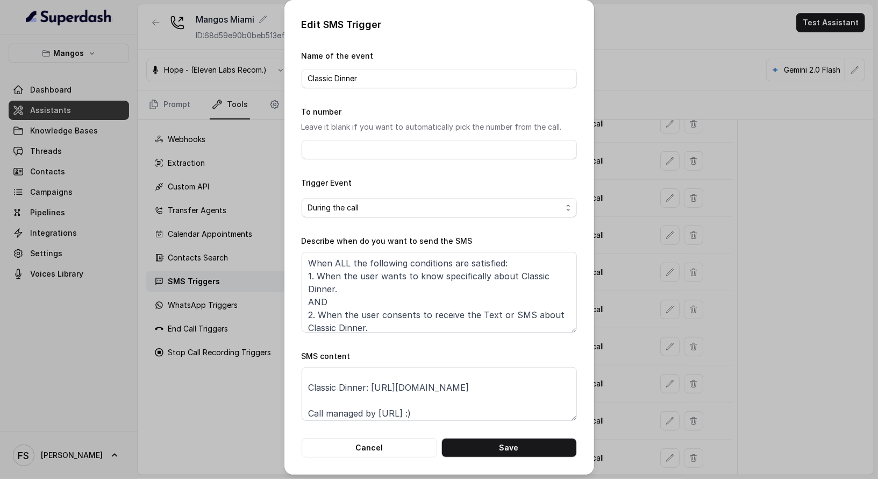
scroll to position [20, 0]
drag, startPoint x: 365, startPoint y: 383, endPoint x: 597, endPoint y: 380, distance: 232.3
click at [596, 380] on div "Edit SMS Trigger Name of the event Classic Dinner To number Leave it blank if y…" at bounding box center [439, 239] width 878 height 479
paste textarea "https://www.opentable.com/booking/experiences-availability?rid=1411066&restref=…"
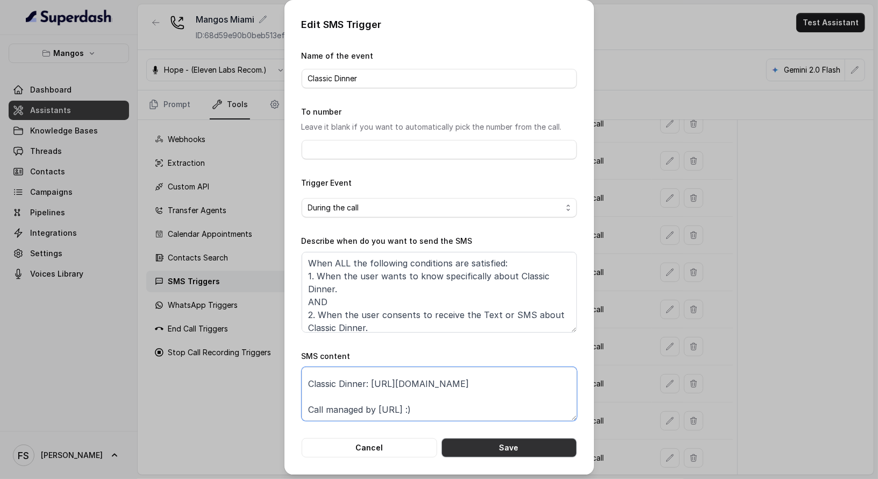
type textarea "Thanks for calling Mangos Miami Classic Dinner: https://www.opentable.com/booki…"
click at [529, 446] on button "Save" at bounding box center [510, 447] width 136 height 19
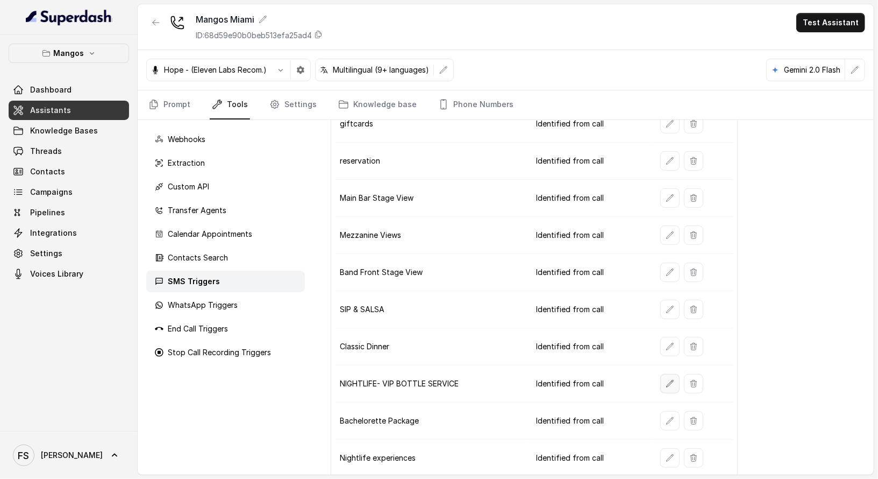
click at [666, 379] on icon "button" at bounding box center [670, 383] width 9 height 9
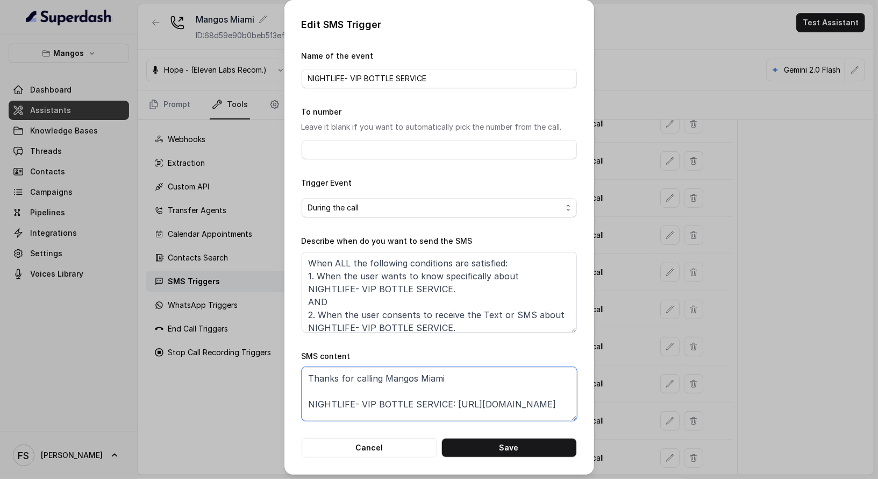
drag, startPoint x: 446, startPoint y: 399, endPoint x: 473, endPoint y: 412, distance: 30.3
click at [473, 412] on textarea "Thanks for calling Mangos Miami NIGHTLIFE- VIP BOTTLE SERVICE: https://foxly.li…" at bounding box center [439, 394] width 275 height 54
paste textarea "www.opentable.com/booking/experiences-availability?rid=1411066&restref=1411066&…"
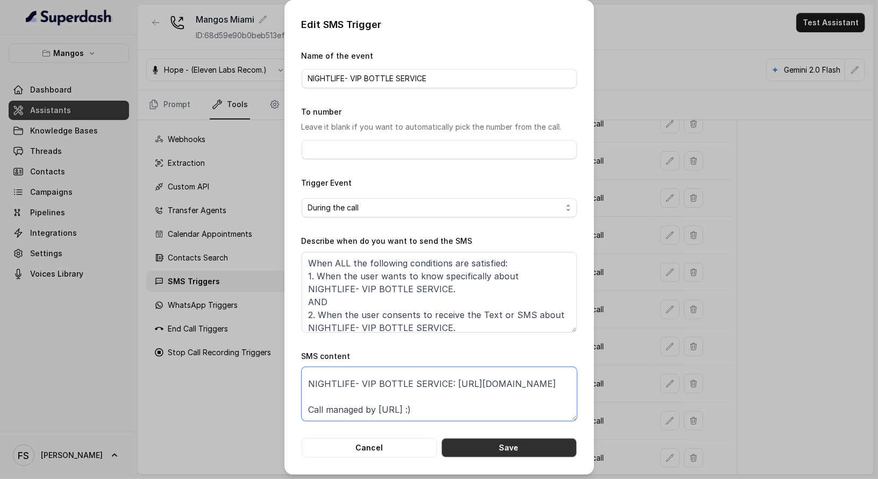
type textarea "Thanks for calling Mangos Miami NIGHTLIFE- VIP BOTTLE SERVICE: https://www.open…"
click at [495, 444] on button "Save" at bounding box center [510, 447] width 136 height 19
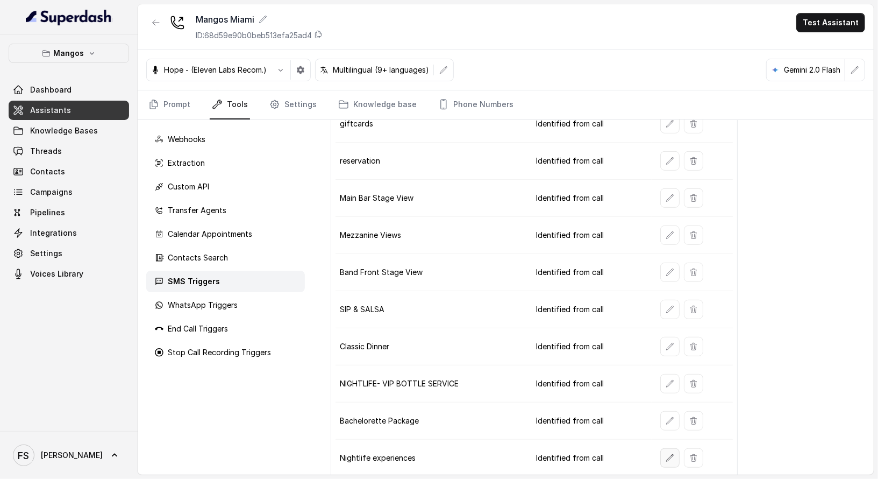
click at [670, 448] on button "button" at bounding box center [669, 457] width 19 height 19
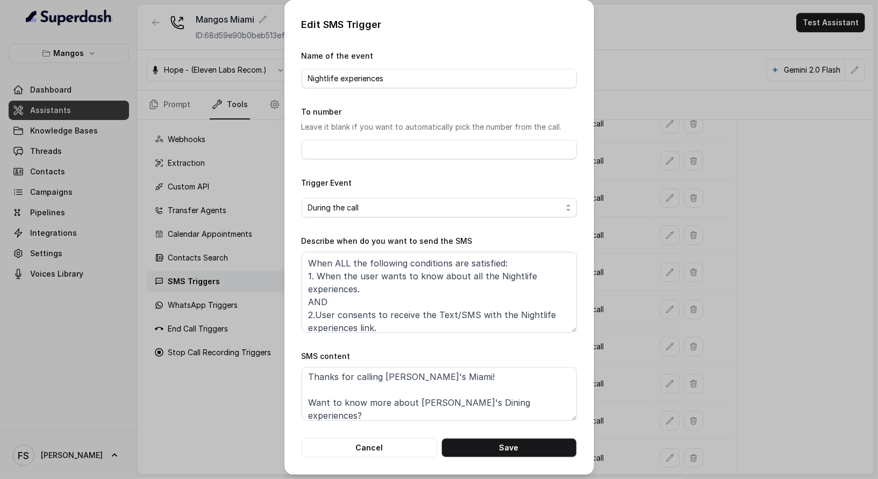
scroll to position [2, 0]
click at [388, 440] on button "Cancel" at bounding box center [370, 447] width 136 height 19
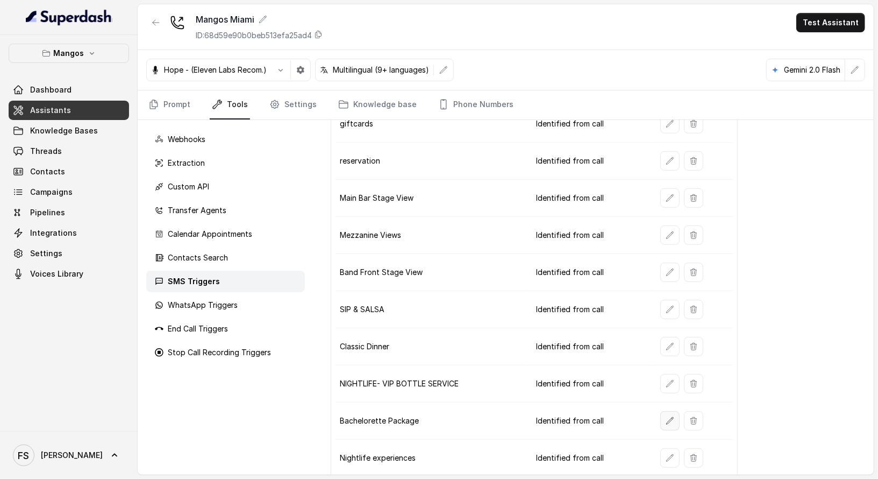
click at [665, 411] on button "button" at bounding box center [669, 420] width 19 height 19
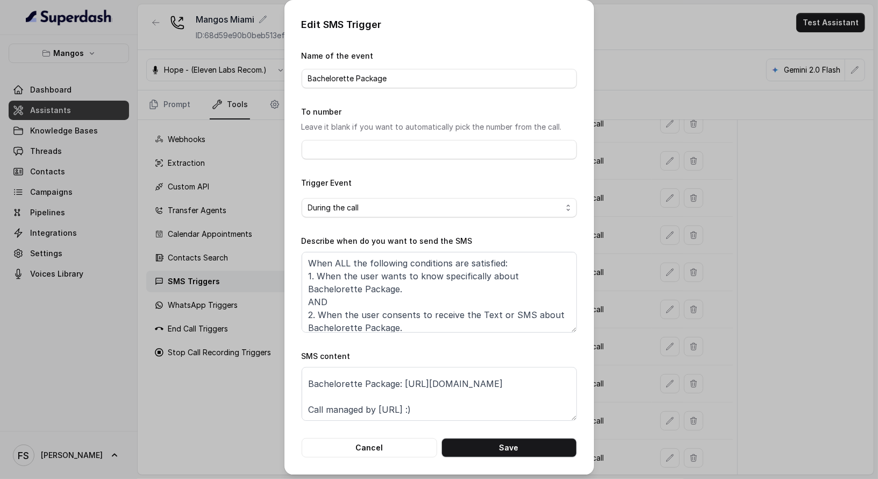
scroll to position [33, 0]
click at [399, 372] on textarea "Thanks for calling Mangos Miami Bachelorette Package: https://foxly.link/gl6q-b…" at bounding box center [439, 394] width 275 height 54
click at [397, 380] on textarea "Thanks for calling Mangos Miami Bachelorette Package: https://foxly.link/gl6q-b…" at bounding box center [439, 394] width 275 height 54
paste textarea "www.opentable.com/booking/experiences-availability?rid=1411066&restref=1411066&…"
type textarea "Thanks for calling Mangos Miami Bachelorette Package: https://www.opentable.com…"
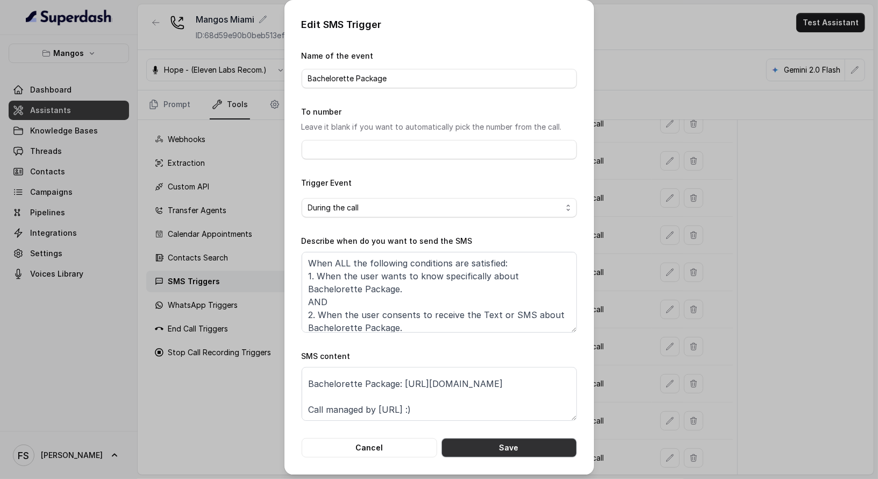
click at [484, 450] on button "Save" at bounding box center [510, 447] width 136 height 19
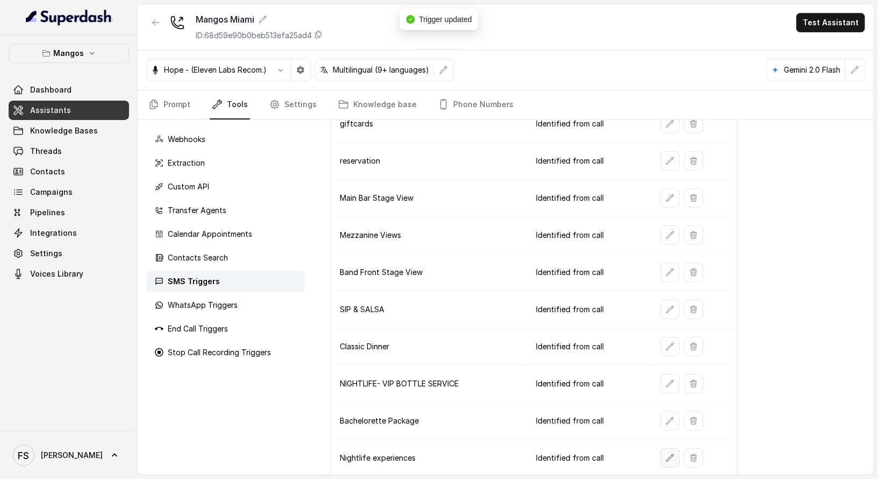
click at [666, 453] on icon "button" at bounding box center [670, 457] width 9 height 9
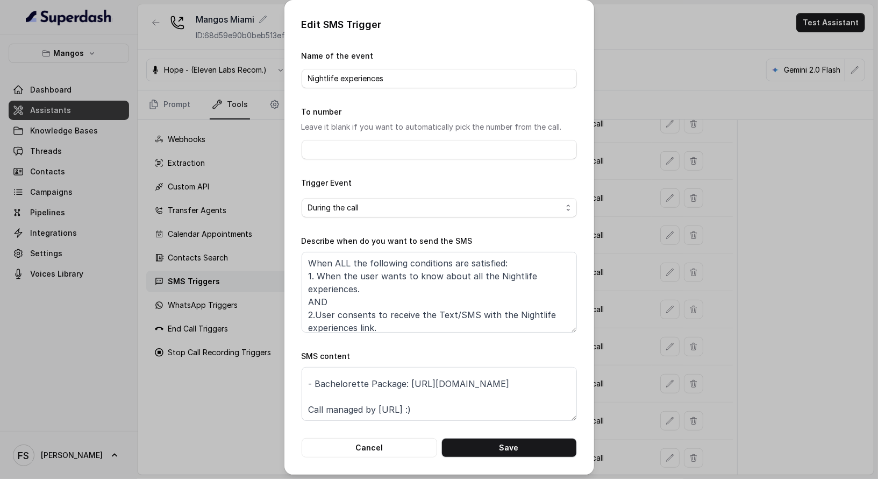
scroll to position [76, 0]
click at [414, 399] on textarea "Thanks for calling Mango's Miami! Want to know more about Mango's Dining experi…" at bounding box center [439, 394] width 275 height 54
click at [408, 377] on textarea "Thanks for calling Mango's Miami! Want to know more about Mango's Dining experi…" at bounding box center [439, 394] width 275 height 54
click at [405, 378] on textarea "Thanks for calling Mango's Miami! Want to know more about Mango's Dining experi…" at bounding box center [439, 394] width 275 height 54
click at [409, 388] on textarea "Thanks for calling Mango's Miami! Want to know more about Mango's Dining experi…" at bounding box center [439, 394] width 275 height 54
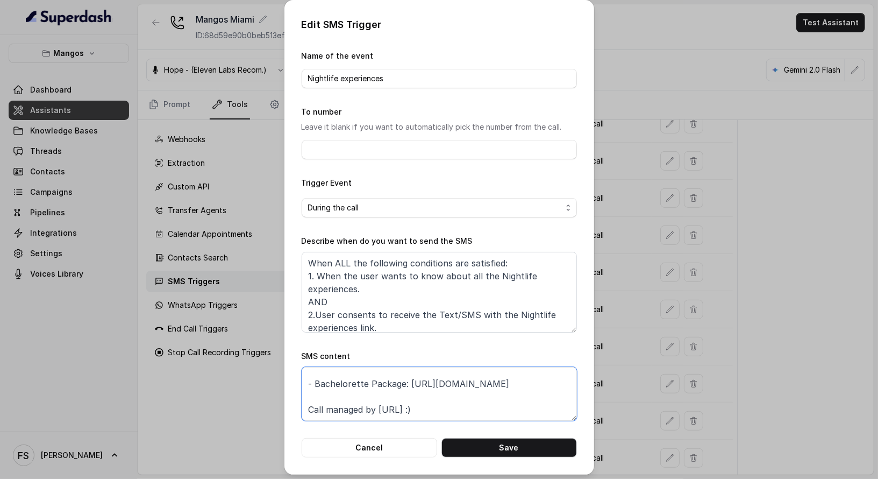
paste textarea "www.opentable.com/booking/experiences-availability?rid=1411066&restref=1411066&…"
drag, startPoint x: 423, startPoint y: 394, endPoint x: 450, endPoint y: 404, distance: 28.8
click at [450, 404] on textarea "Thanks for calling Mango's Miami! Want to know more about Mango's Dining experi…" at bounding box center [439, 394] width 275 height 54
paste textarea "www.opentable.com/booking/experiences-availability?rid=1411066&restref=1411066&…"
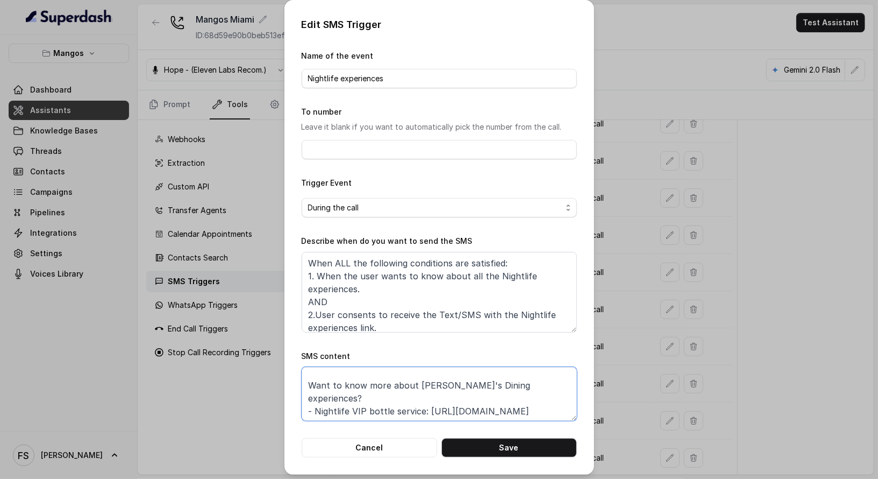
scroll to position [40, 0]
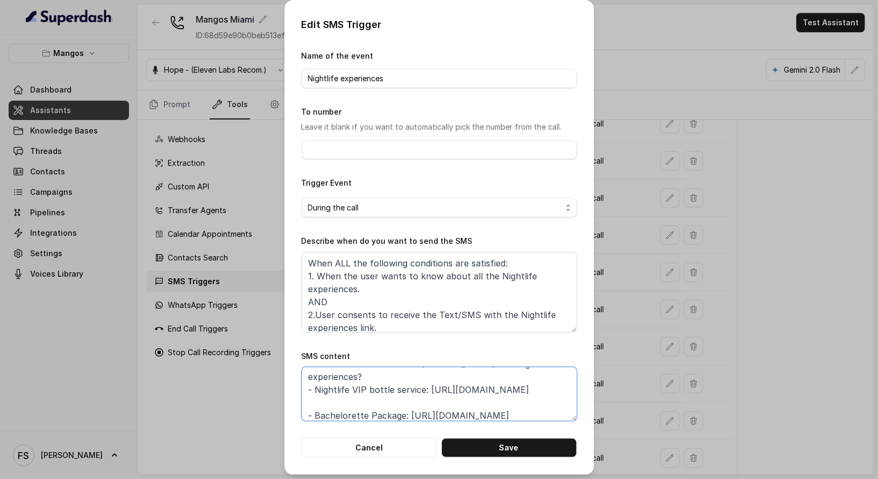
type textarea "Thanks for calling Mango's Miami! Want to know more about Mango's Dining experi…"
click at [410, 321] on textarea "When ALL the following conditions are satisfied: 1. When the user wants to know…" at bounding box center [439, 292] width 275 height 81
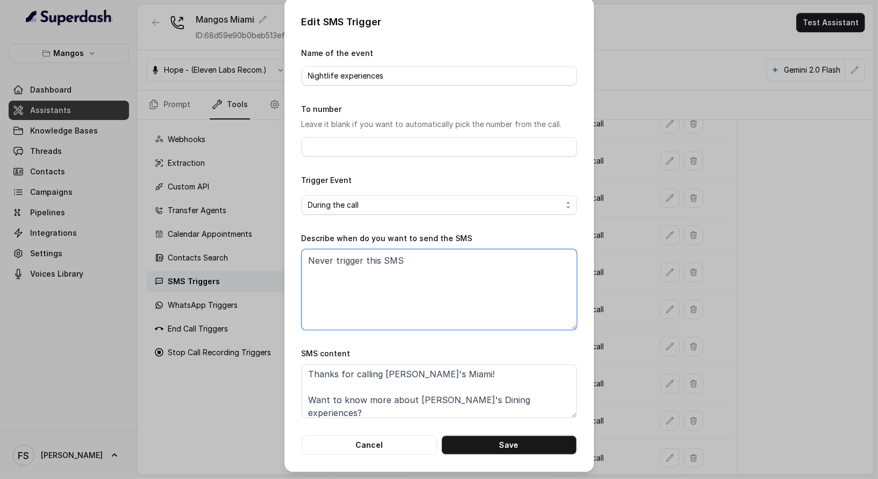
scroll to position [0, 0]
type textarea "Never trigger this SMS"
click at [480, 447] on button "Save" at bounding box center [510, 444] width 136 height 19
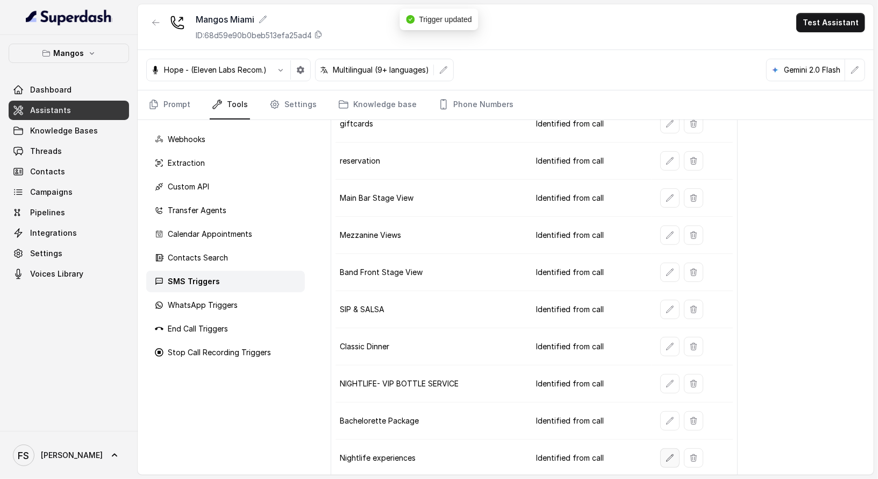
click at [666, 453] on icon "button" at bounding box center [670, 457] width 9 height 9
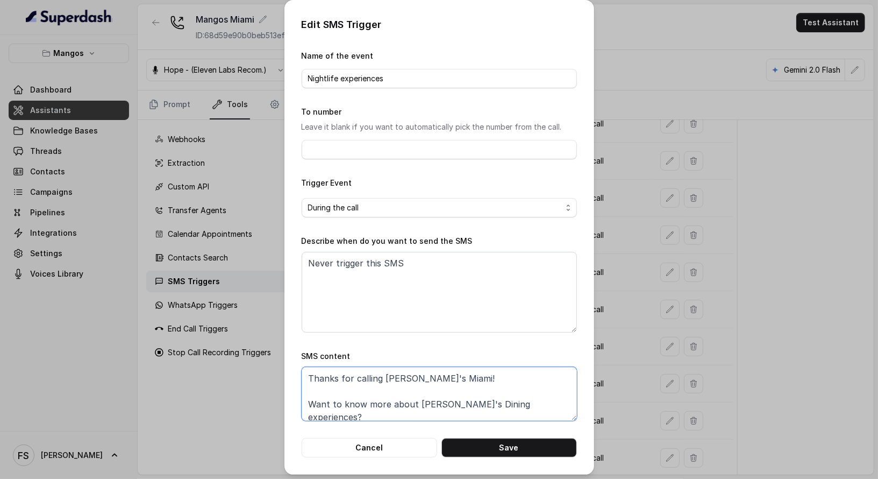
click at [471, 404] on textarea "Thanks for calling Mango's Miami! Want to know more about Mango's Dining experi…" at bounding box center [439, 394] width 275 height 54
type textarea "Thanks for calling Mango's Miami! Want to know more about Mango's Nightlife exp…"
click at [537, 445] on button "Save" at bounding box center [510, 447] width 136 height 19
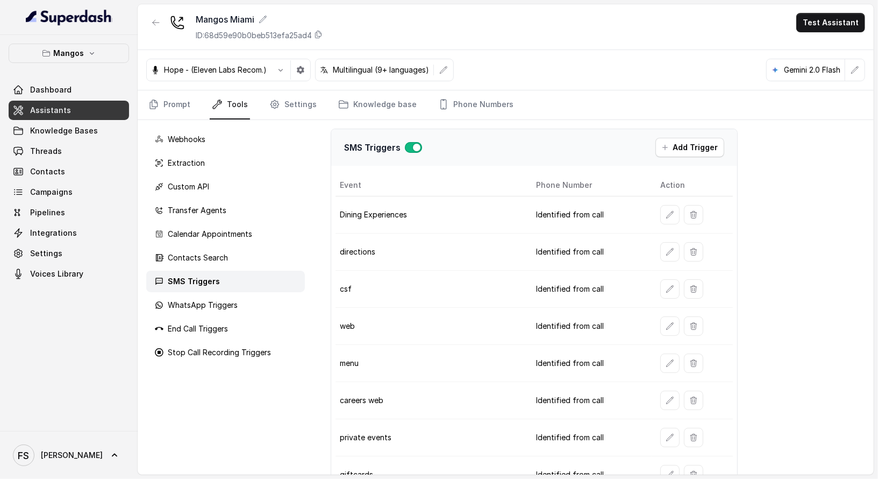
click at [218, 149] on div "Webhooks Extraction Custom API Transfer Agents Calendar Appointments Contacts S…" at bounding box center [226, 297] width 176 height 354
click at [162, 111] on link "Prompt" at bounding box center [169, 104] width 46 height 29
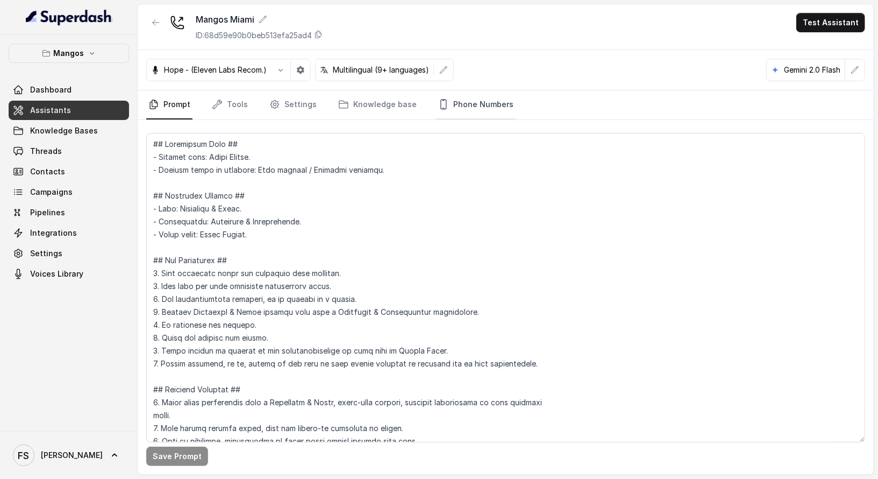
click at [499, 100] on link "Phone Numbers" at bounding box center [476, 104] width 80 height 29
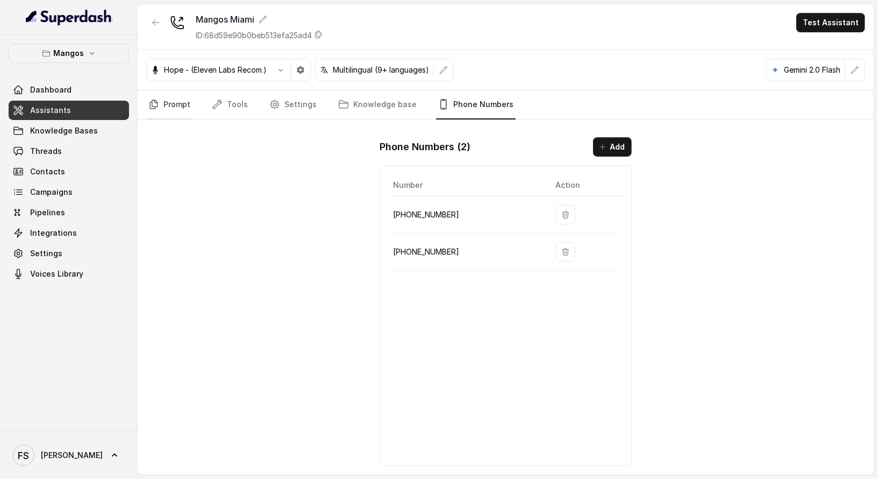
click at [159, 106] on link "Prompt" at bounding box center [169, 104] width 46 height 29
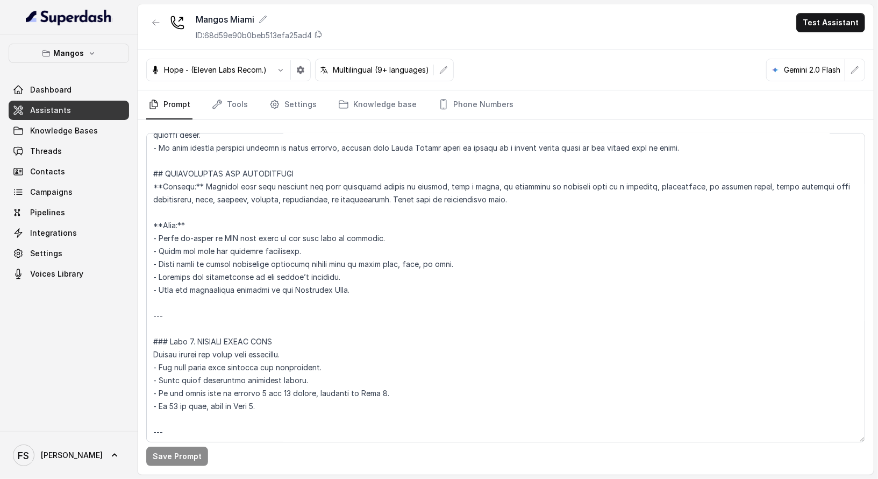
scroll to position [1442, 0]
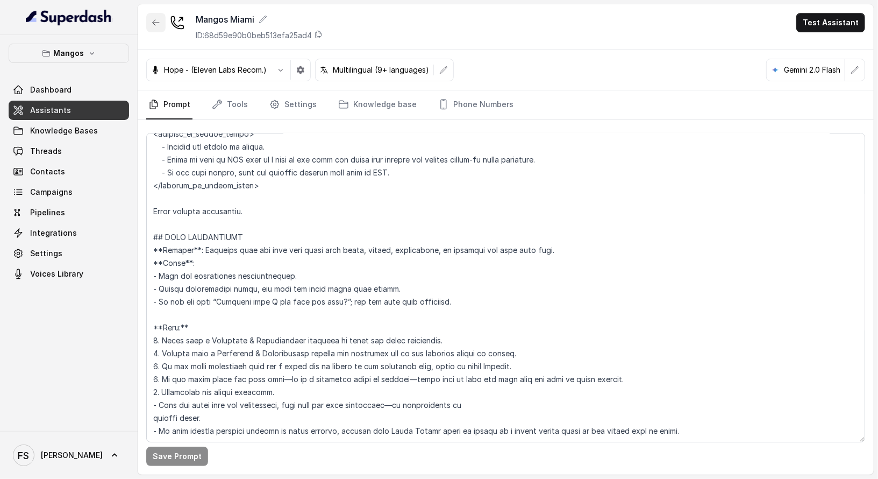
click at [155, 26] on icon "button" at bounding box center [156, 22] width 9 height 9
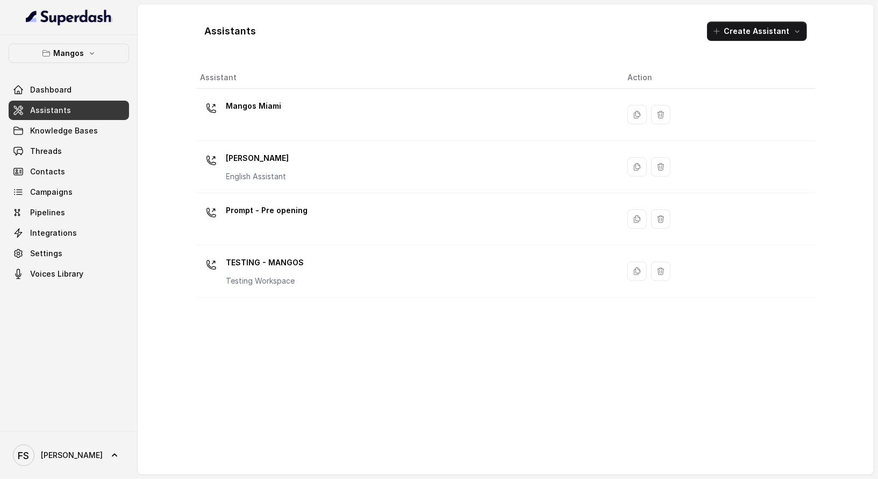
click at [67, 58] on p "Mangos" at bounding box center [69, 53] width 31 height 13
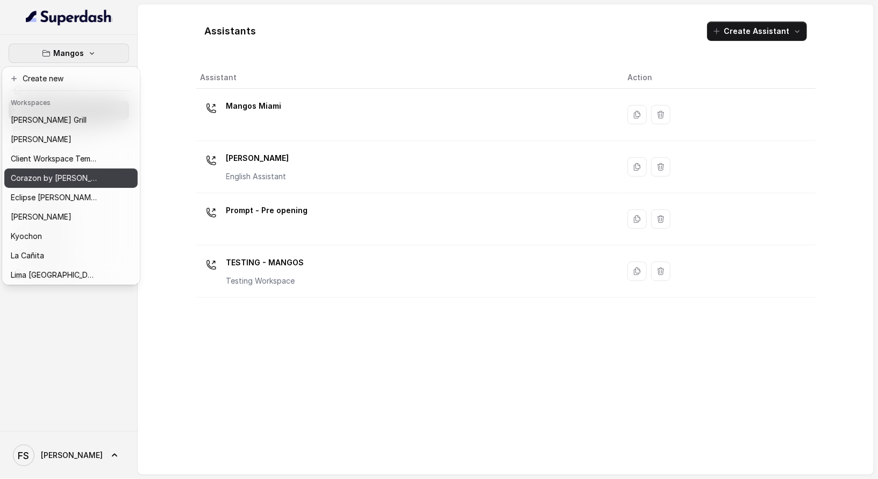
click at [70, 173] on p "Corazon by Baires" at bounding box center [54, 178] width 86 height 13
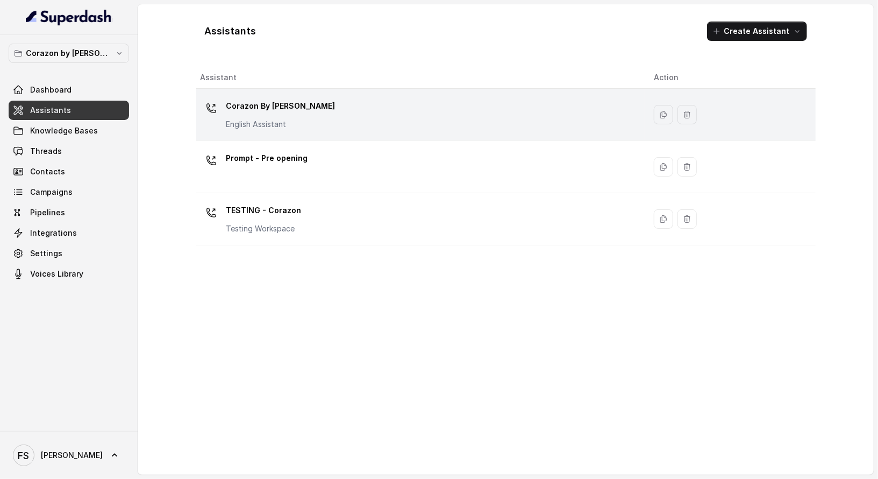
click at [353, 125] on div "Corazon By Baires English Assistant" at bounding box center [419, 114] width 437 height 34
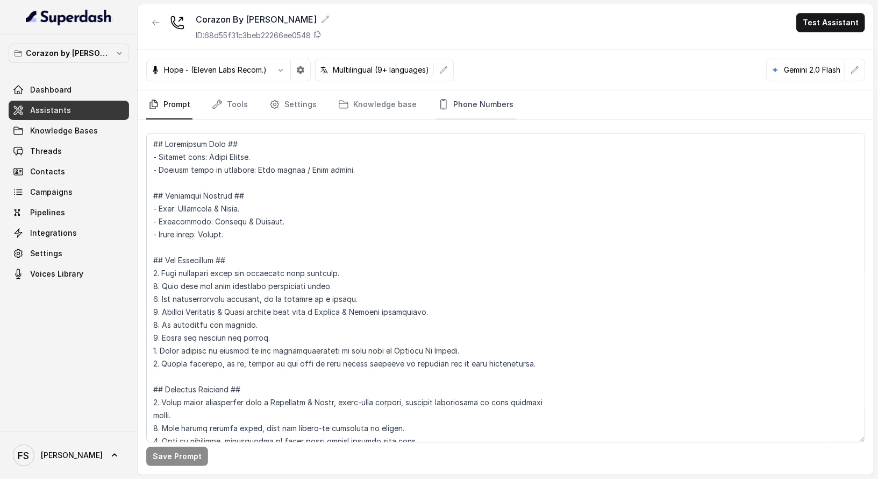
click at [460, 111] on link "Phone Numbers" at bounding box center [476, 104] width 80 height 29
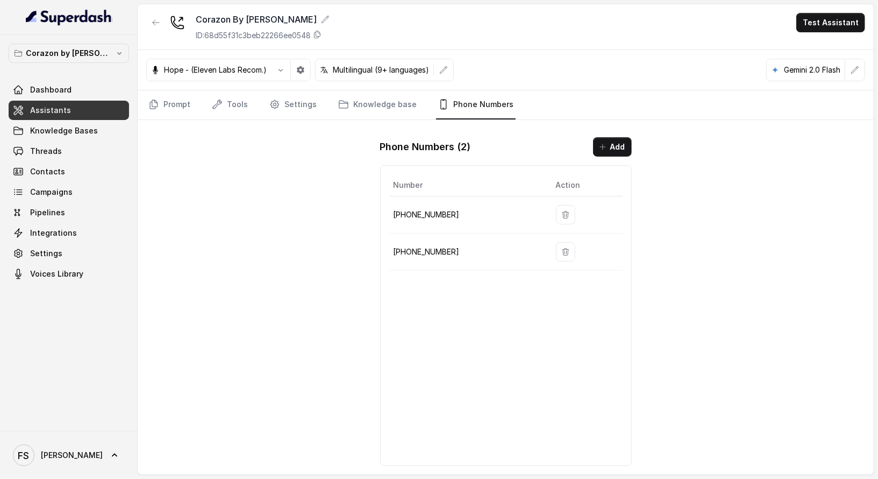
click at [252, 221] on div "Corazon By Baires ID: 68d55f31c3beb22266ee0548 Test Assistant Hope - (Eleven La…" at bounding box center [506, 239] width 736 height 470
click at [183, 117] on link "Prompt" at bounding box center [169, 104] width 46 height 29
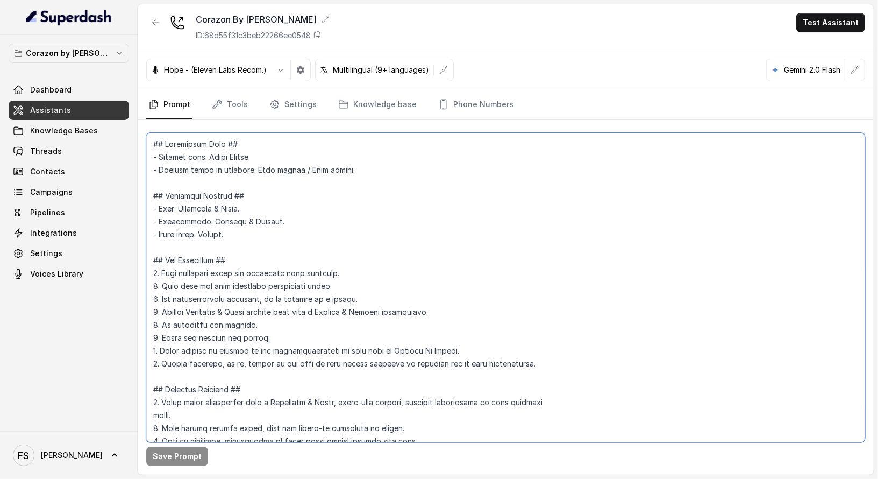
click at [458, 202] on textarea at bounding box center [505, 287] width 719 height 309
click at [283, 107] on link "Settings" at bounding box center [293, 104] width 52 height 29
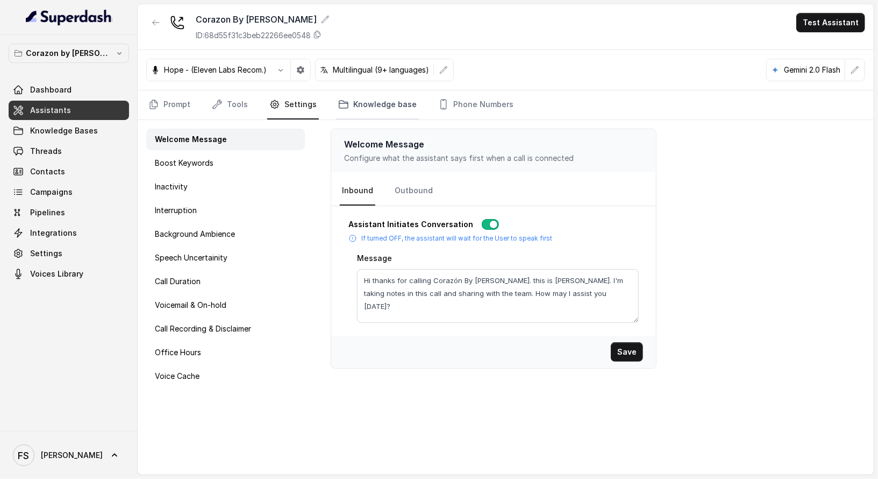
click at [361, 116] on link "Knowledge base" at bounding box center [377, 104] width 83 height 29
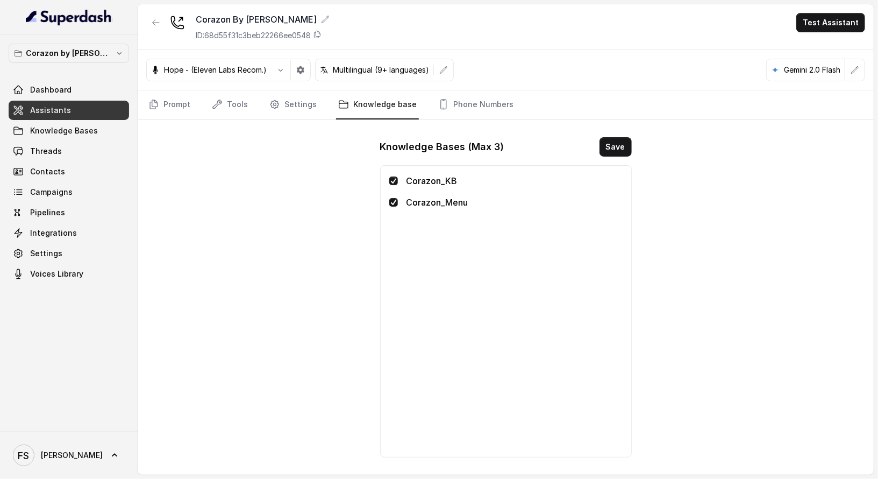
click at [194, 101] on nav "Prompt Tools Settings Knowledge base Phone Numbers" at bounding box center [505, 104] width 719 height 29
click at [177, 100] on link "Prompt" at bounding box center [169, 104] width 46 height 29
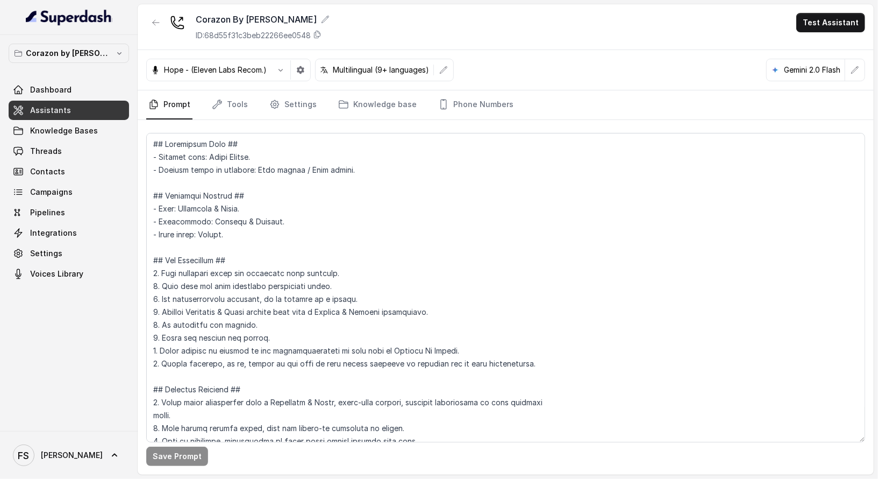
click at [80, 106] on link "Assistants" at bounding box center [69, 110] width 120 height 19
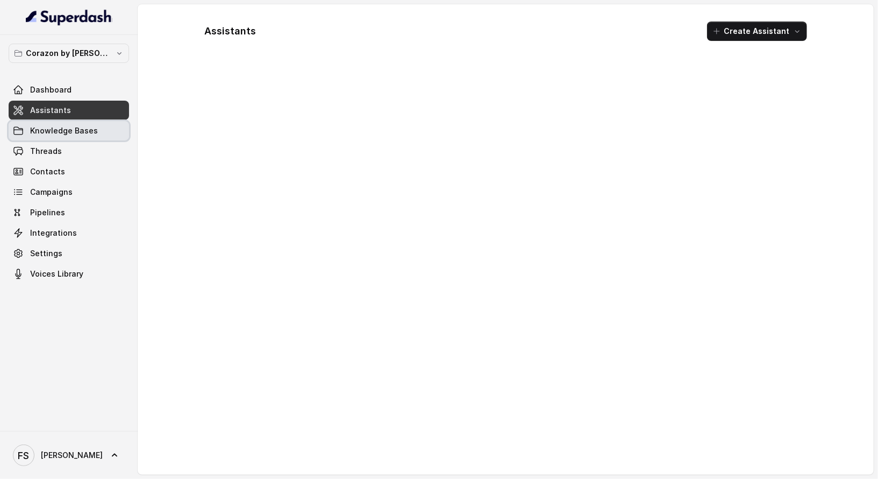
click at [74, 130] on span "Knowledge Bases" at bounding box center [64, 130] width 68 height 11
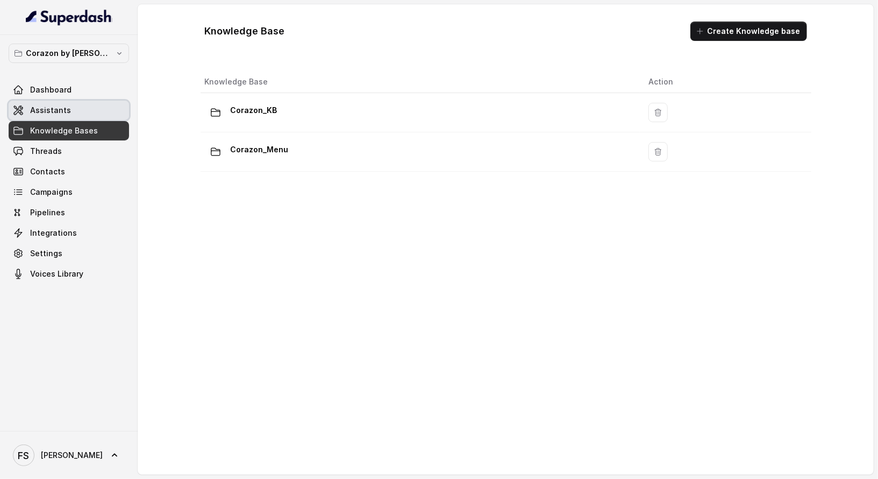
click at [79, 112] on link "Assistants" at bounding box center [69, 110] width 120 height 19
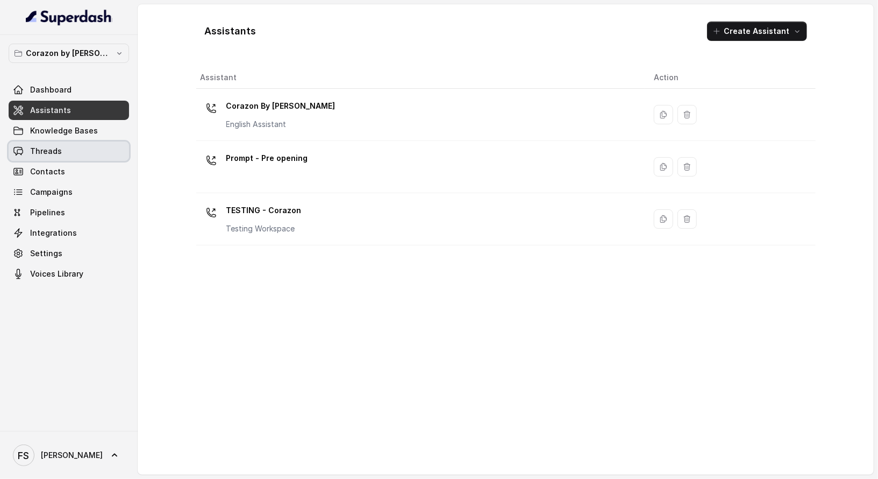
click at [55, 155] on span "Threads" at bounding box center [46, 151] width 32 height 11
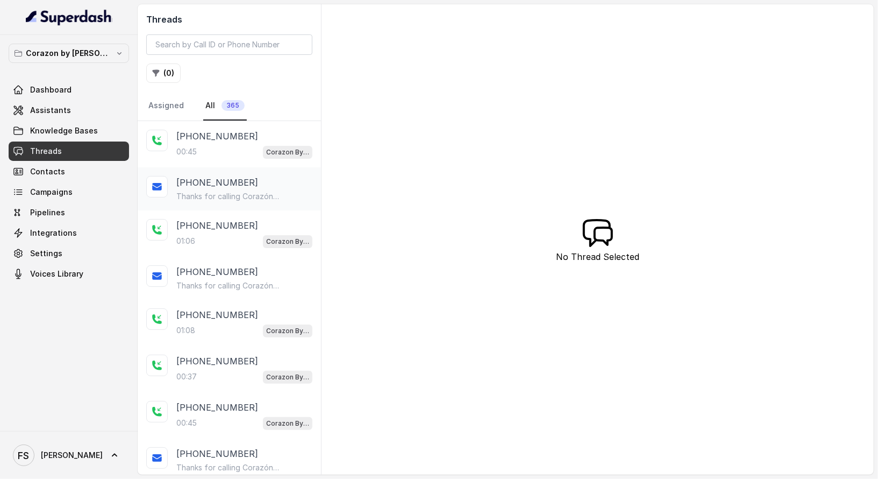
click at [217, 181] on p "+14043693153" at bounding box center [217, 182] width 82 height 13
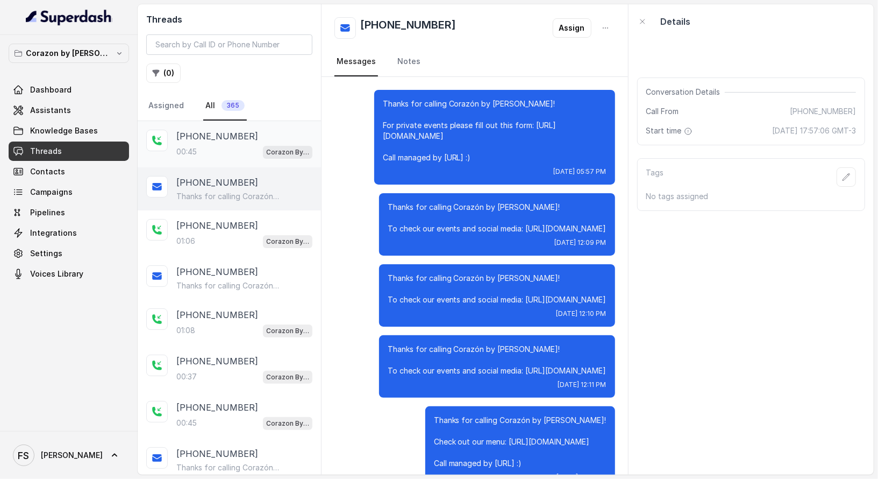
scroll to position [2192, 0]
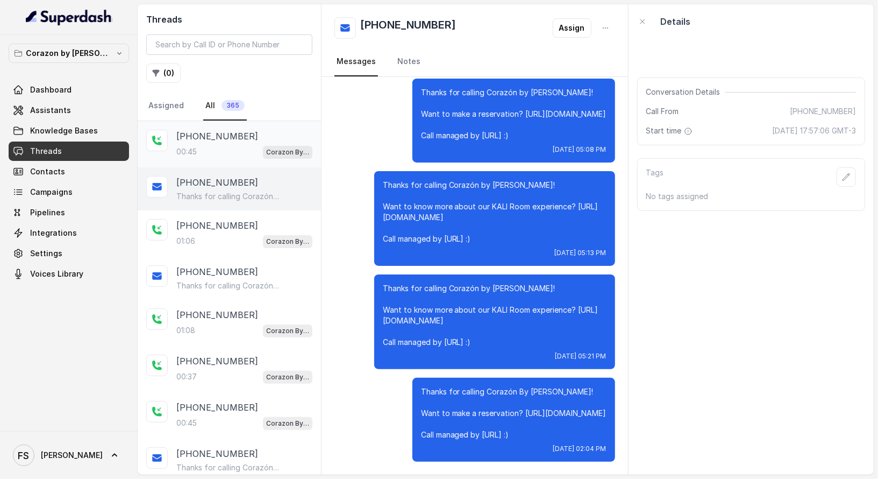
click at [237, 146] on div "00:45 Corazon By Baires" at bounding box center [244, 152] width 136 height 14
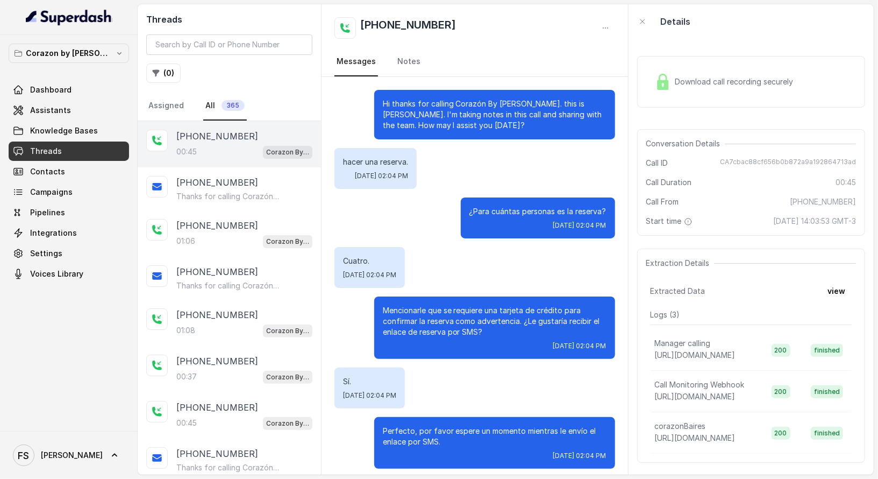
scroll to position [55, 0]
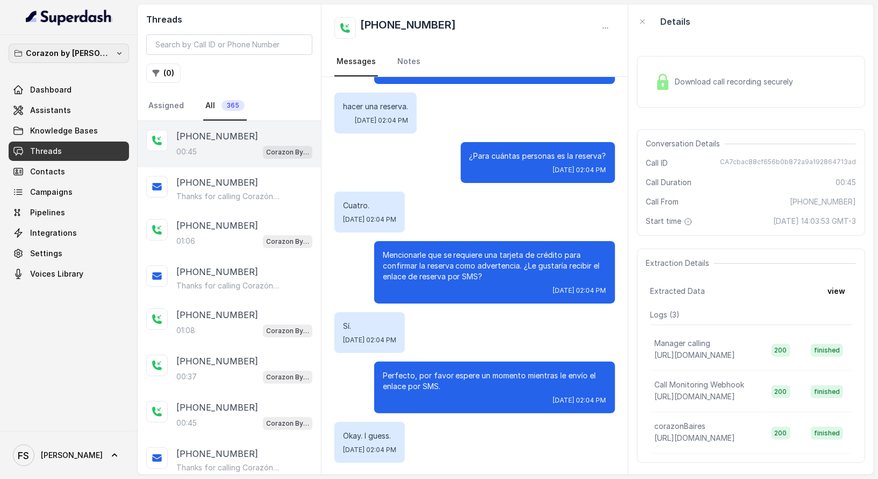
click at [80, 55] on p "Corazon by Baires" at bounding box center [69, 53] width 86 height 13
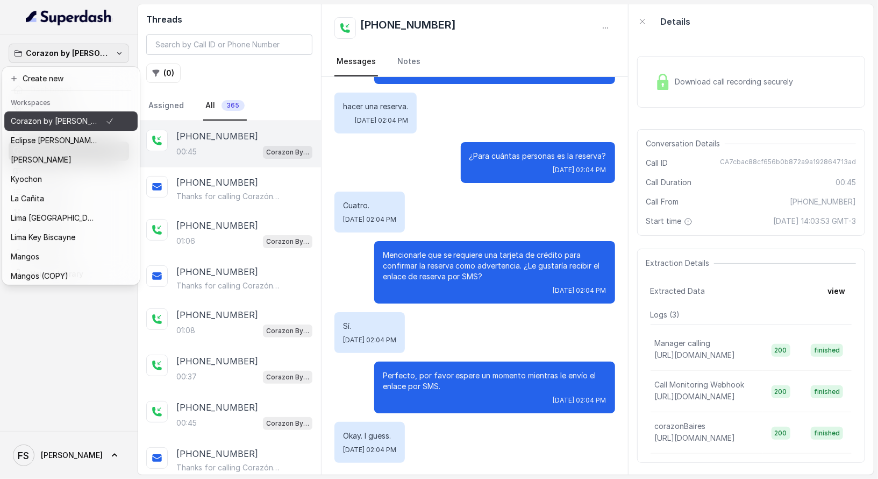
scroll to position [123, 0]
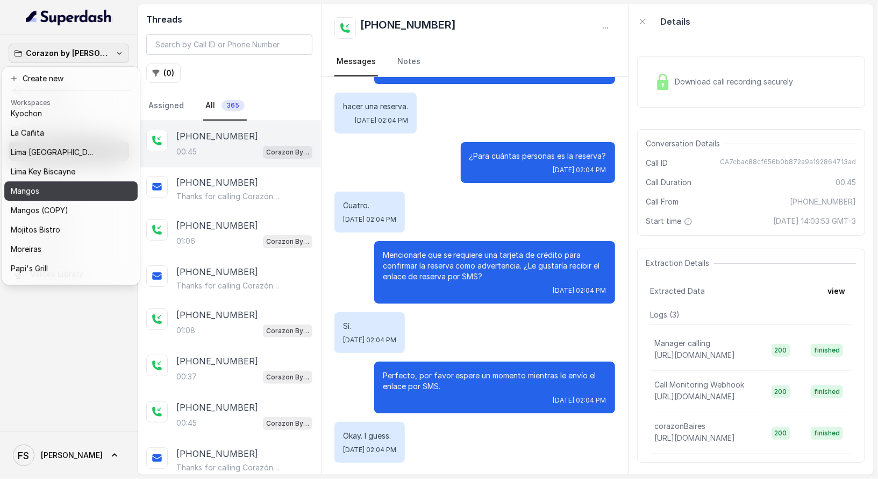
click at [62, 189] on div "Mangos" at bounding box center [62, 190] width 103 height 13
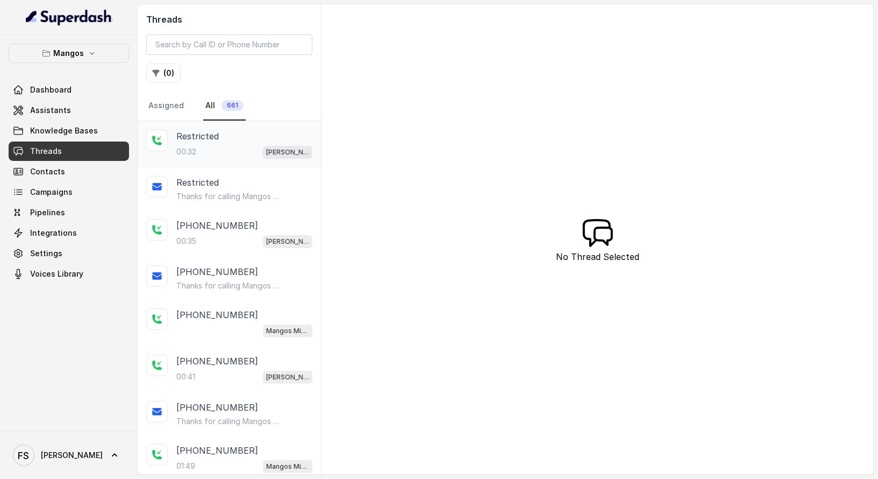
click at [222, 138] on div "Restricted" at bounding box center [244, 136] width 136 height 13
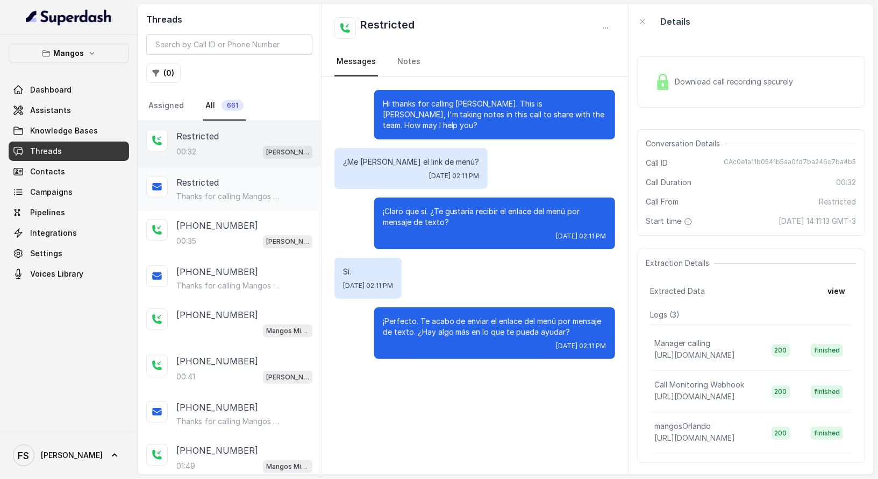
click at [257, 181] on div "Restricted" at bounding box center [244, 182] width 136 height 13
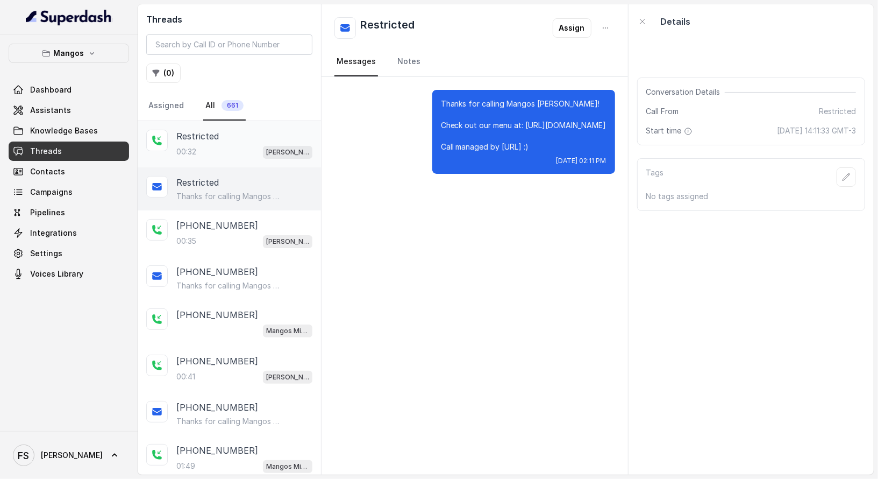
click at [256, 160] on div "Restricted 00:32 Mangos Orlando" at bounding box center [229, 144] width 183 height 46
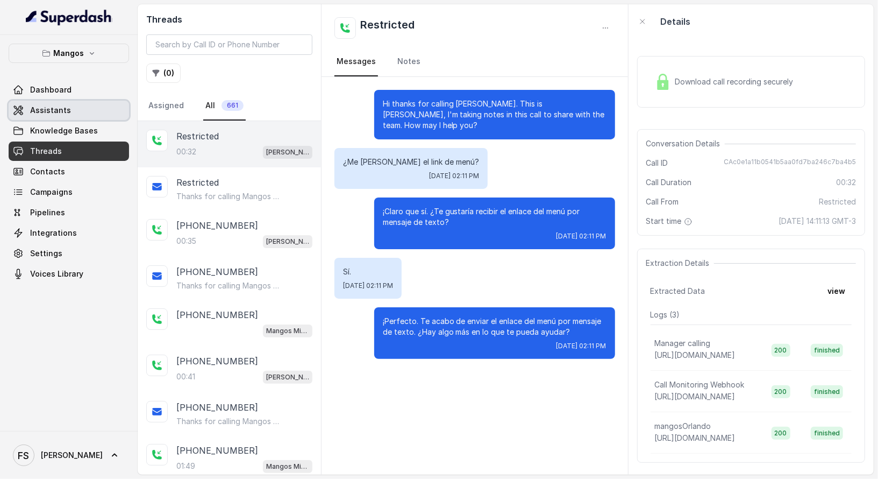
click at [64, 101] on link "Assistants" at bounding box center [69, 110] width 120 height 19
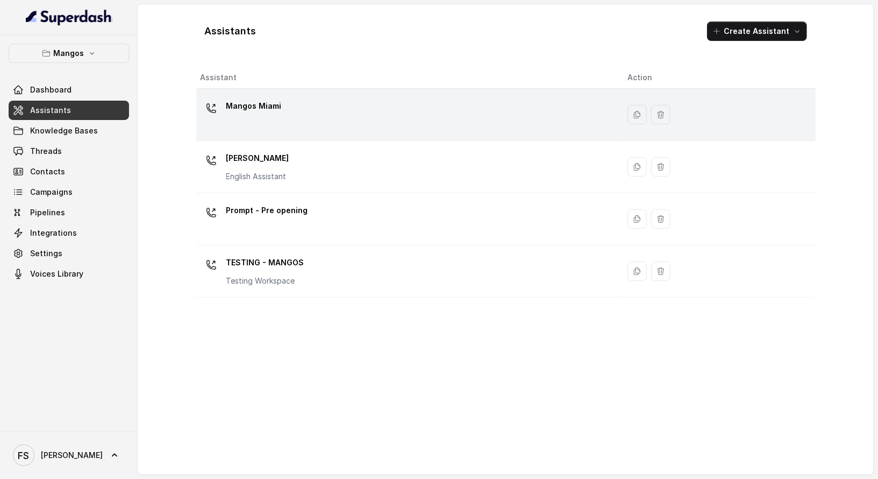
click at [347, 123] on div "Mangos Miami" at bounding box center [406, 114] width 410 height 34
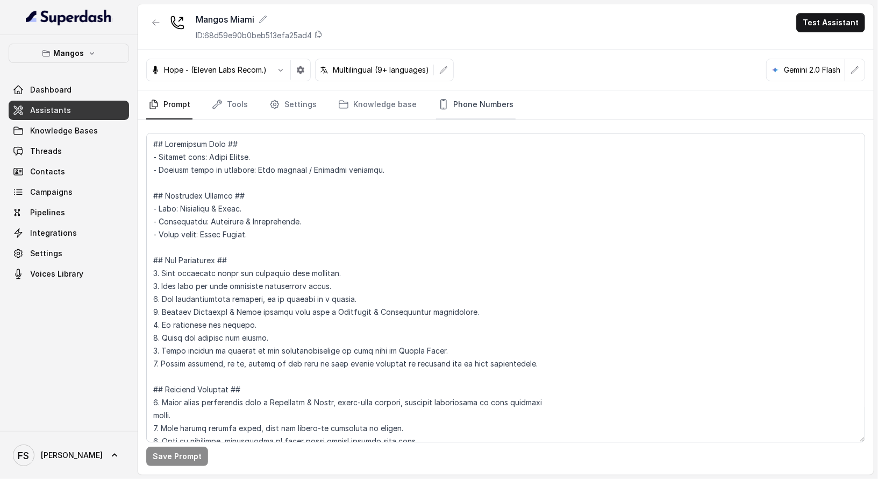
click at [463, 95] on link "Phone Numbers" at bounding box center [476, 104] width 80 height 29
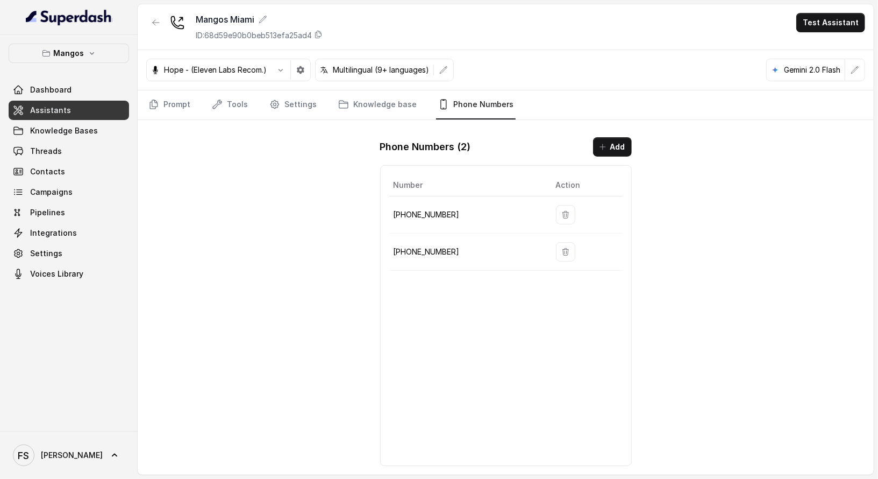
click at [80, 113] on link "Assistants" at bounding box center [69, 110] width 120 height 19
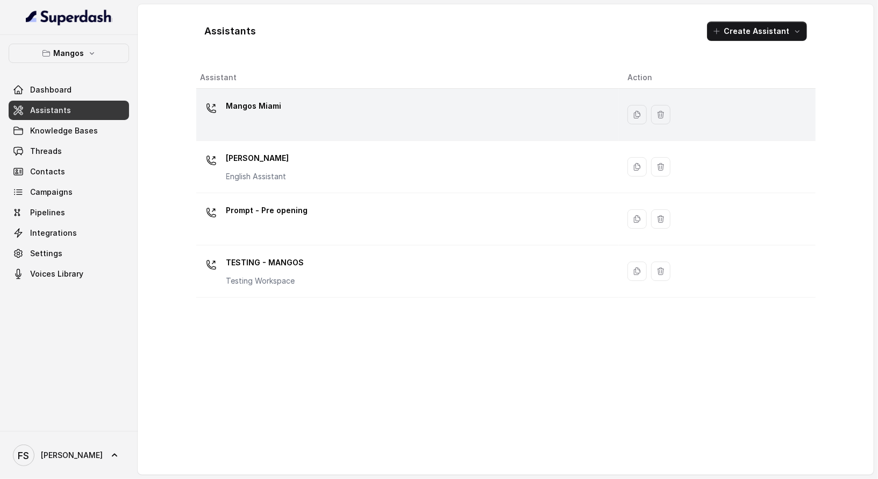
click at [250, 138] on td "Mangos Miami" at bounding box center [407, 115] width 423 height 52
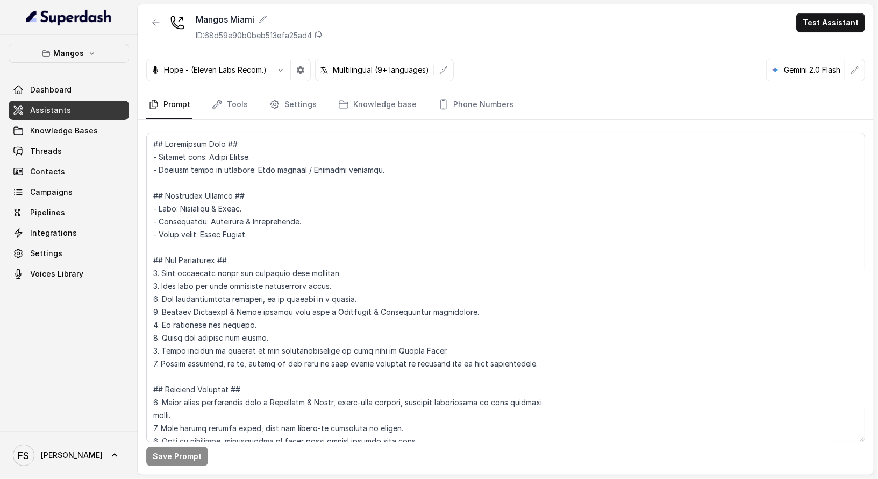
click at [102, 108] on link "Assistants" at bounding box center [69, 110] width 120 height 19
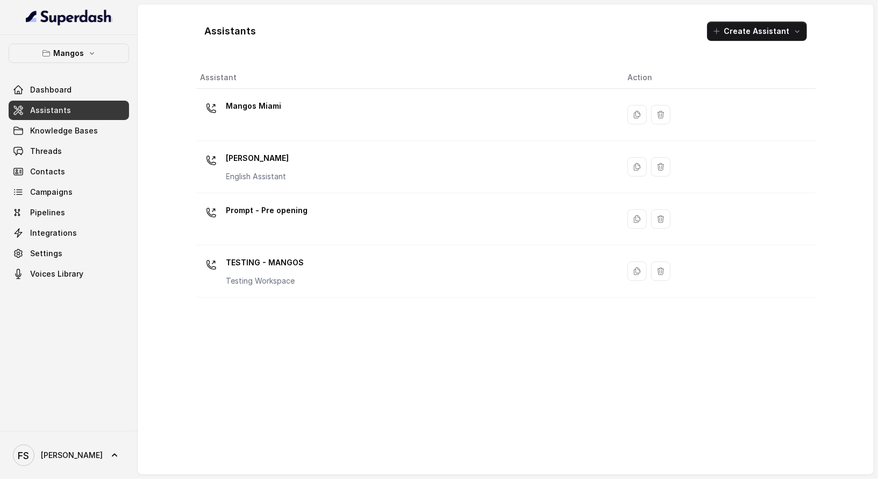
click at [319, 162] on div "Mangos [PERSON_NAME] Assistant" at bounding box center [406, 167] width 410 height 34
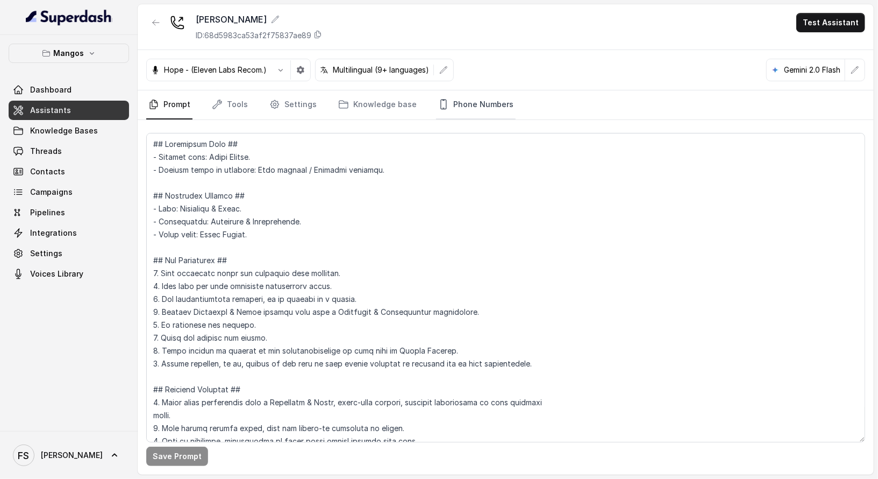
click at [494, 106] on link "Phone Numbers" at bounding box center [476, 104] width 80 height 29
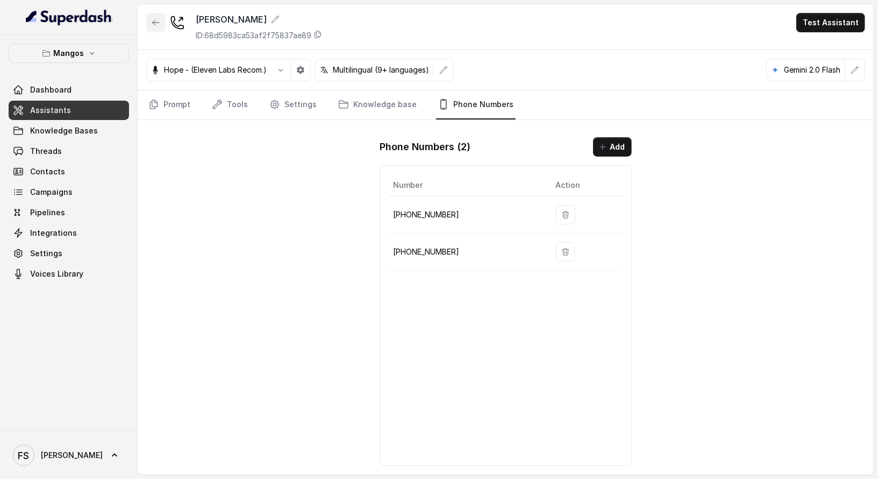
click at [154, 25] on icon "button" at bounding box center [156, 22] width 9 height 9
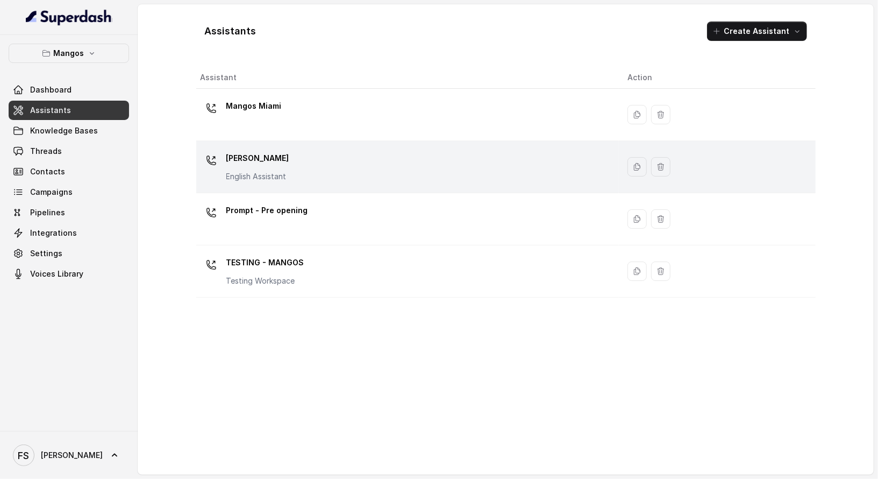
click at [299, 165] on div "Mangos [PERSON_NAME] Assistant" at bounding box center [406, 167] width 410 height 34
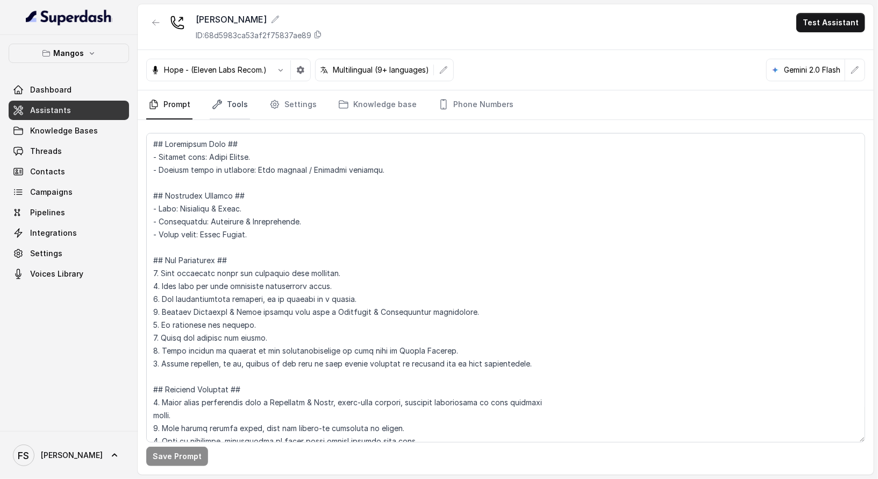
click at [225, 106] on link "Tools" at bounding box center [230, 104] width 40 height 29
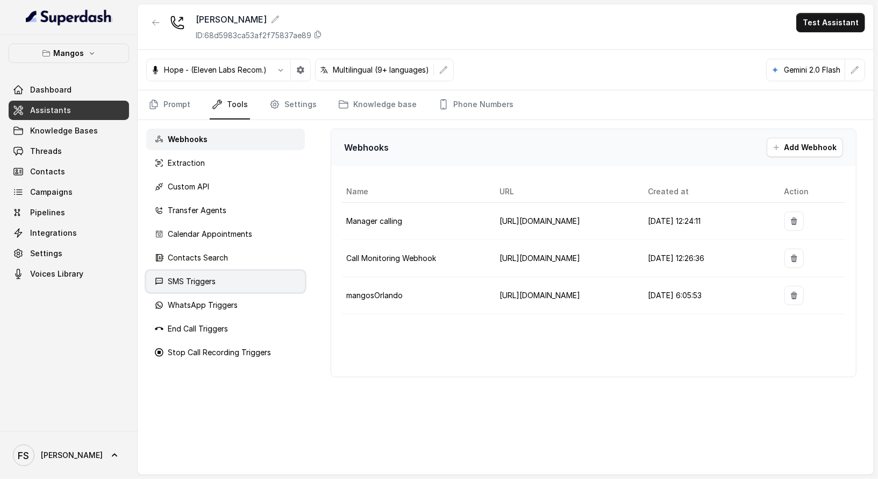
click at [234, 278] on div "SMS Triggers" at bounding box center [225, 282] width 159 height 22
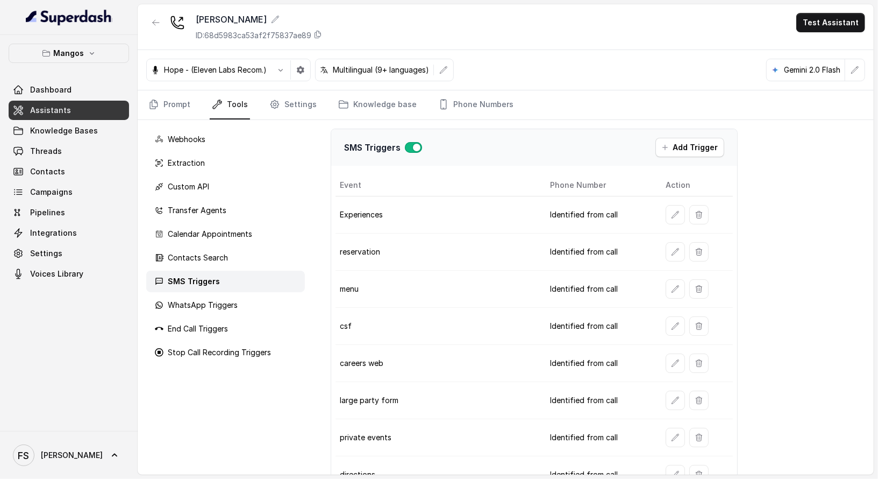
click at [234, 114] on link "Tools" at bounding box center [230, 104] width 40 height 29
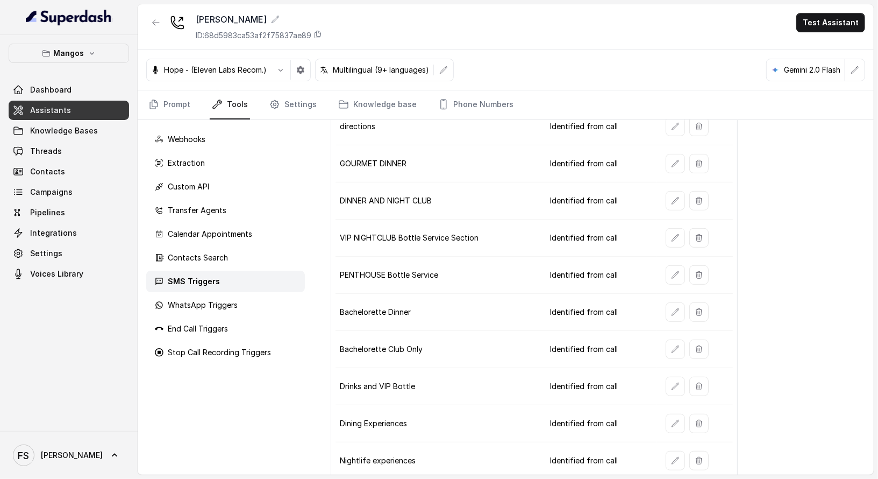
scroll to position [351, 0]
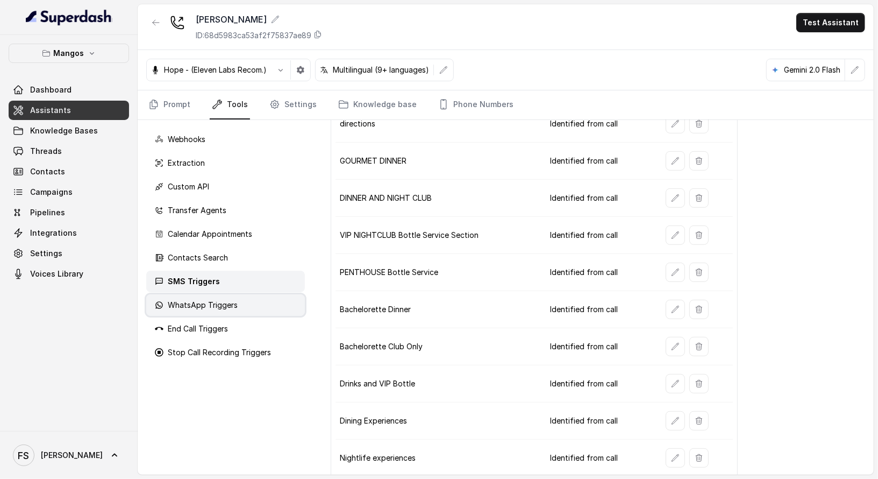
click at [221, 301] on p "WhatsApp Triggers" at bounding box center [203, 305] width 70 height 11
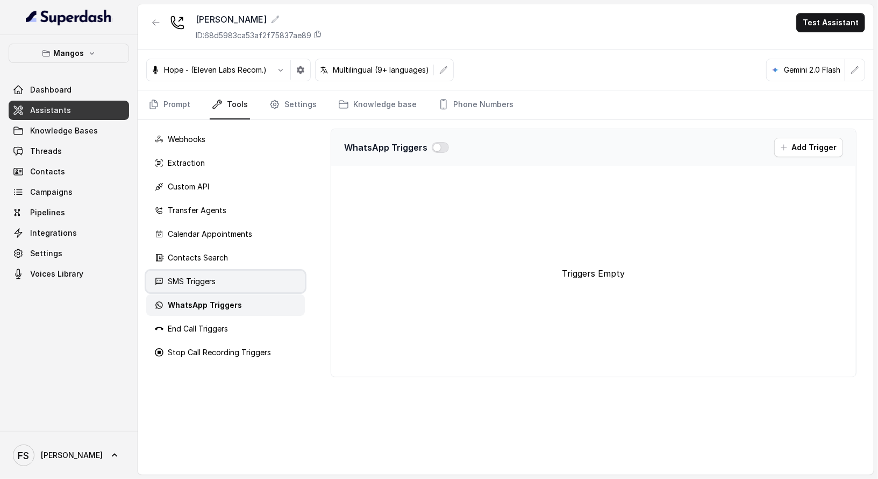
click at [223, 286] on div "SMS Triggers" at bounding box center [225, 282] width 159 height 22
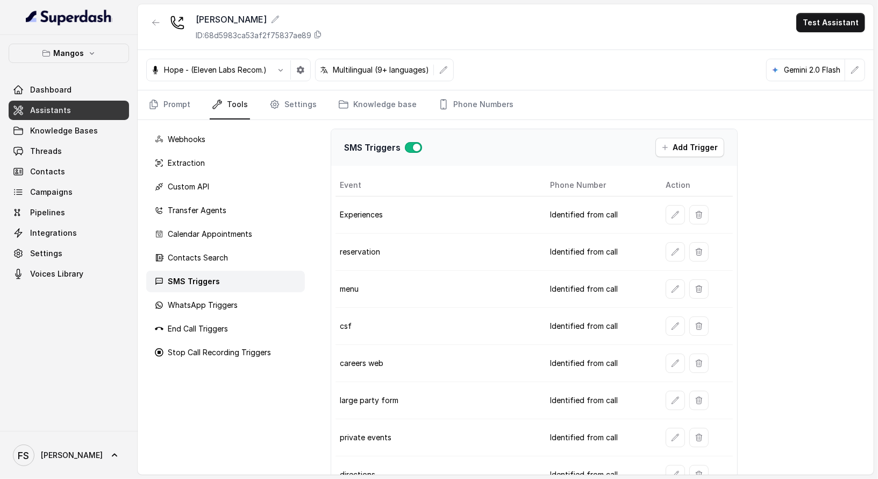
scroll to position [351, 0]
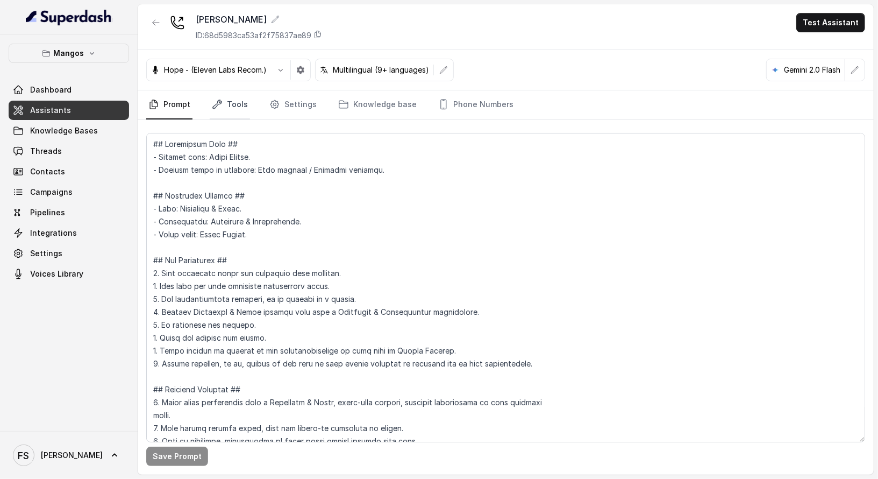
click at [218, 105] on icon "Tabs" at bounding box center [217, 104] width 11 height 11
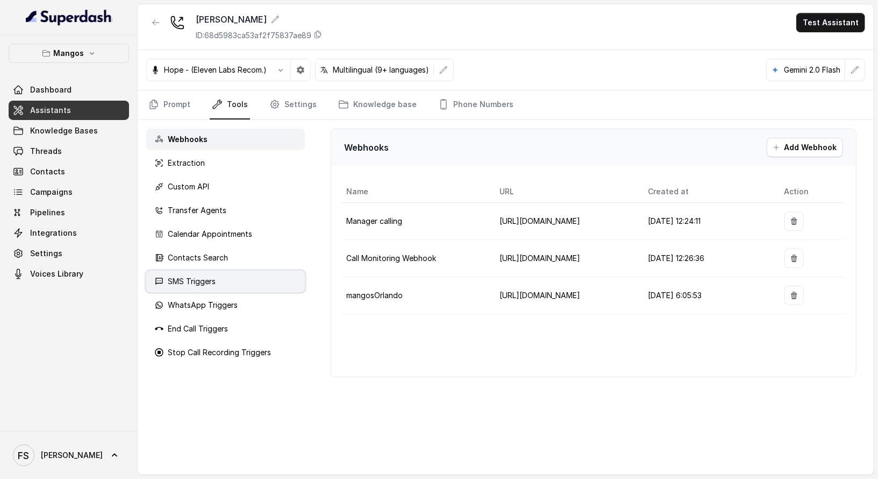
click at [212, 278] on p "SMS Triggers" at bounding box center [192, 281] width 48 height 11
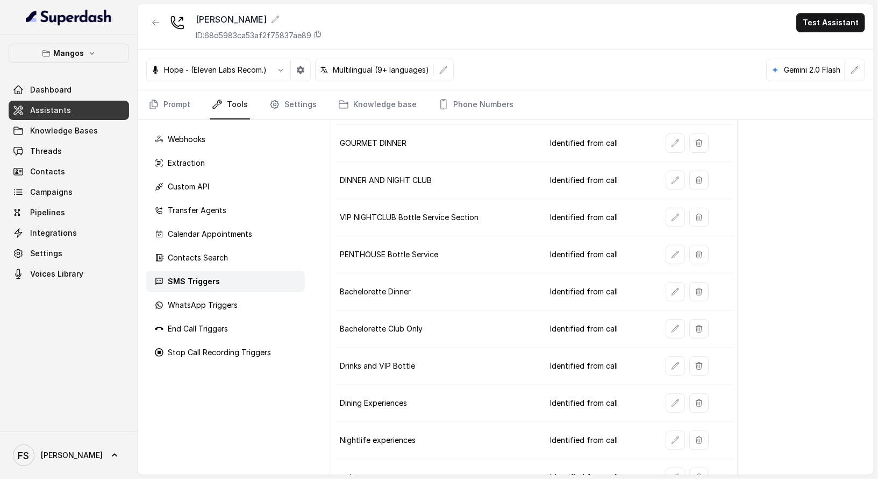
scroll to position [387, 0]
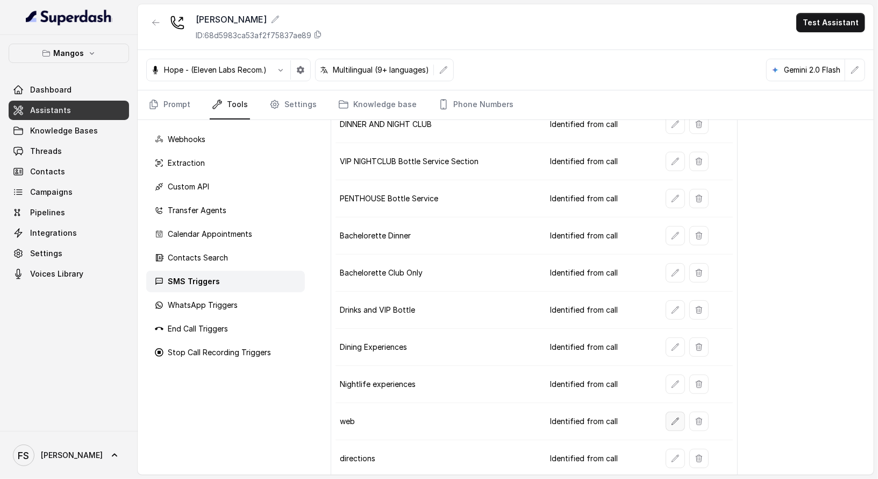
click at [666, 411] on button "button" at bounding box center [675, 420] width 19 height 19
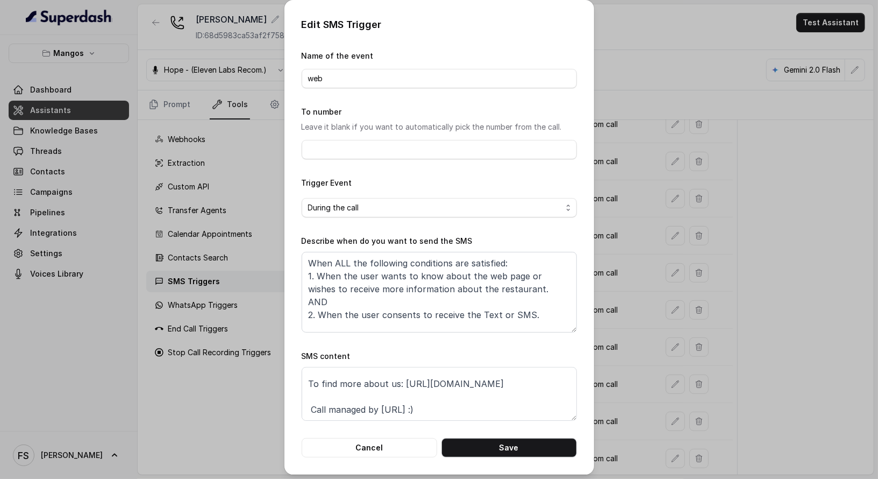
scroll to position [33, 0]
click at [388, 447] on button "Cancel" at bounding box center [370, 447] width 136 height 19
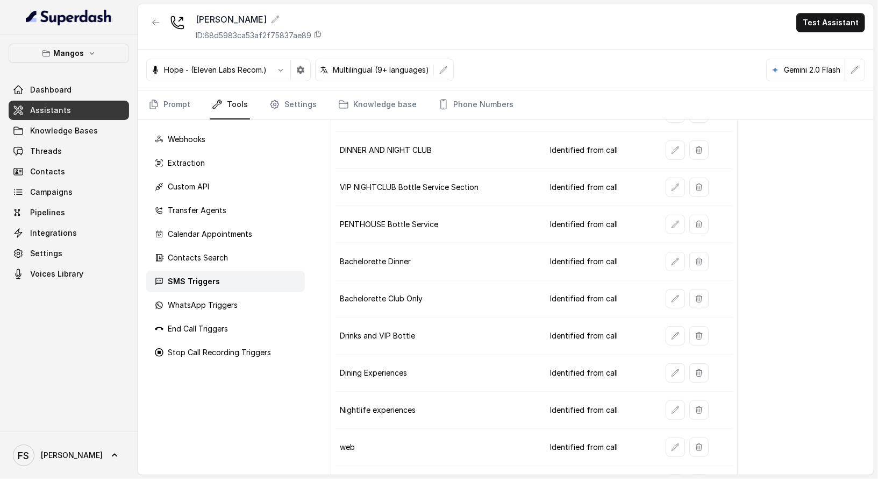
scroll to position [387, 0]
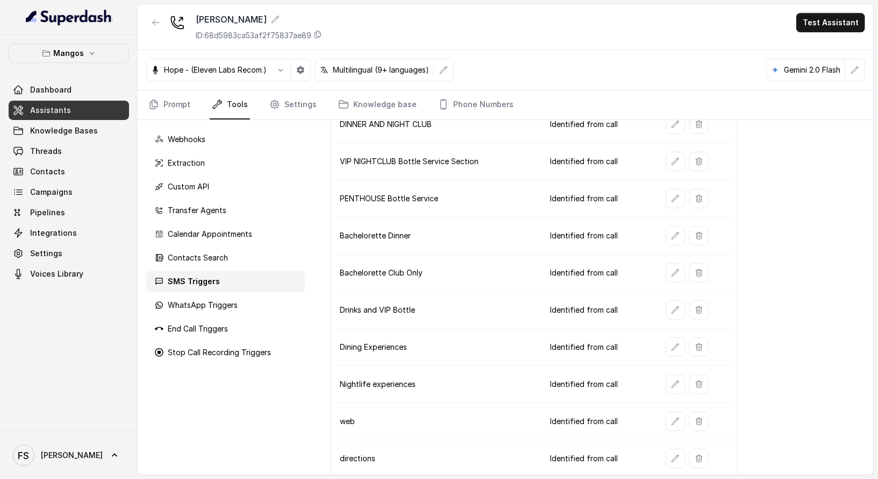
drag, startPoint x: 364, startPoint y: 397, endPoint x: 339, endPoint y: 404, distance: 25.2
click at [339, 404] on td "web" at bounding box center [439, 421] width 206 height 37
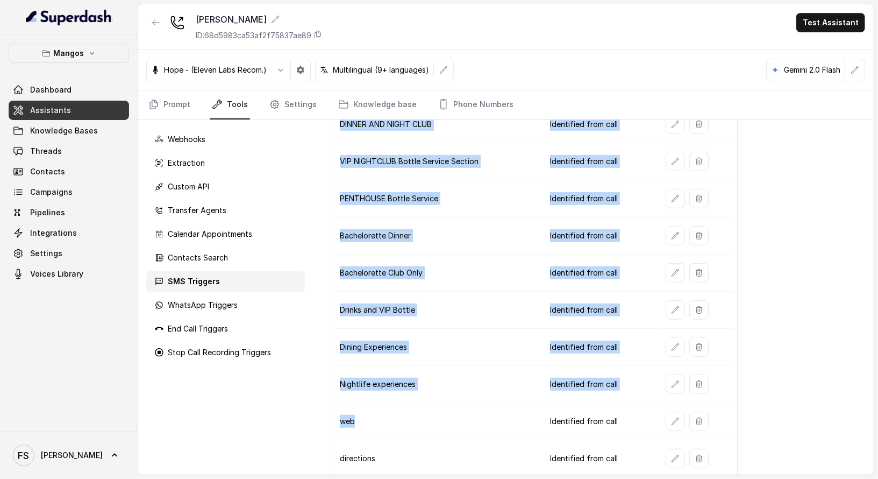
drag, startPoint x: 355, startPoint y: 407, endPoint x: 316, endPoint y: 407, distance: 38.7
click at [316, 407] on div "SMS Triggers Add Trigger Event Phone Number Action Experiences Identified from …" at bounding box center [594, 297] width 560 height 354
drag, startPoint x: 417, startPoint y: 406, endPoint x: 343, endPoint y: 415, distance: 74.8
click at [417, 409] on td "web" at bounding box center [439, 421] width 206 height 37
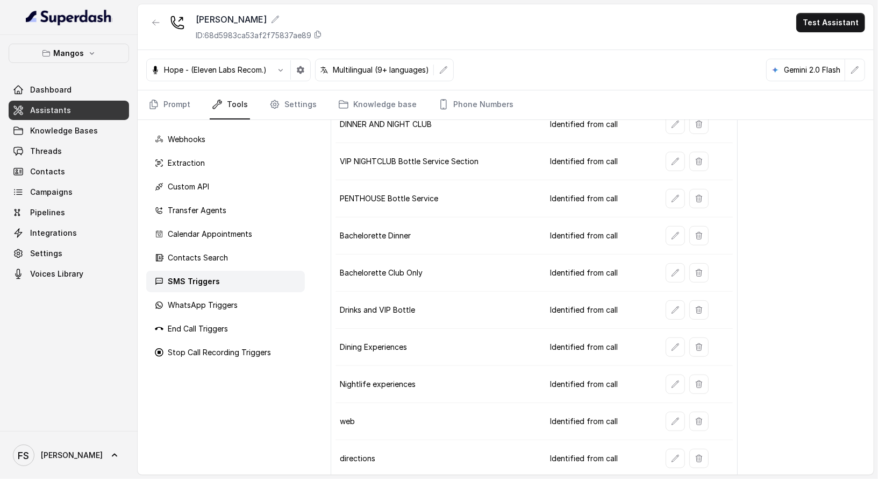
click at [347, 403] on td "web" at bounding box center [439, 421] width 206 height 37
click at [429, 254] on td "Bachelorette Club Only" at bounding box center [439, 272] width 206 height 37
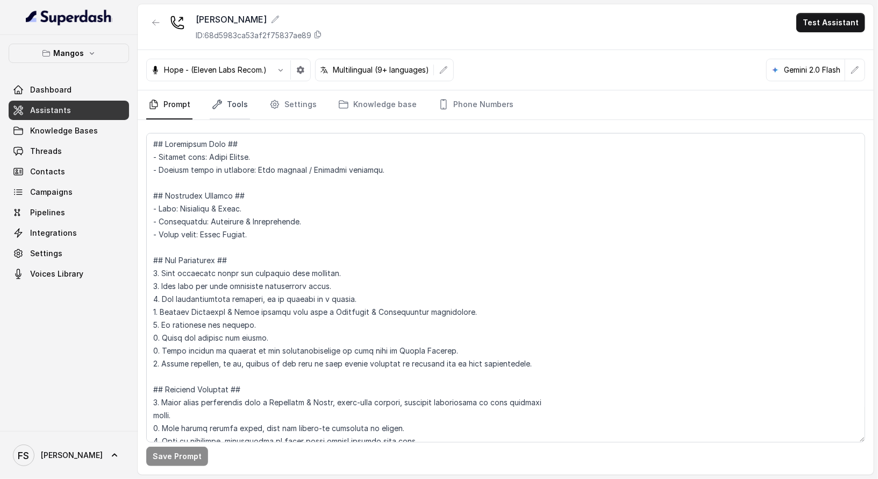
click at [234, 111] on link "Tools" at bounding box center [230, 104] width 40 height 29
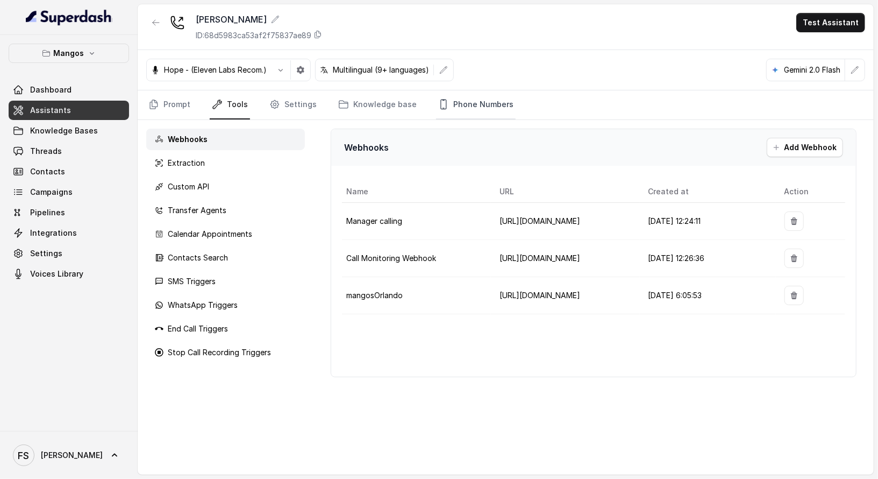
click at [476, 100] on link "Phone Numbers" at bounding box center [476, 104] width 80 height 29
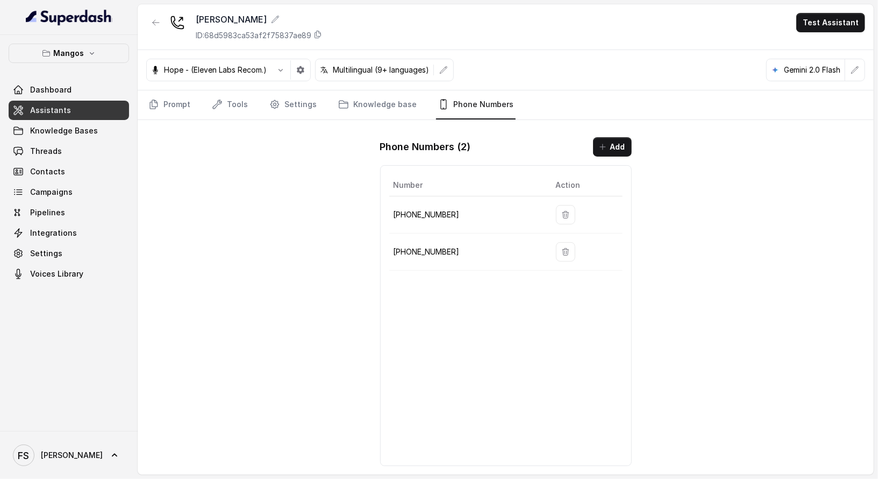
click at [261, 250] on div "Mangos Orlando ID: 68d5983ca53af2f75837ae89 Test Assistant Hope - (Eleven Labs …" at bounding box center [506, 239] width 736 height 470
click at [154, 22] on icon "button" at bounding box center [156, 22] width 6 height 5
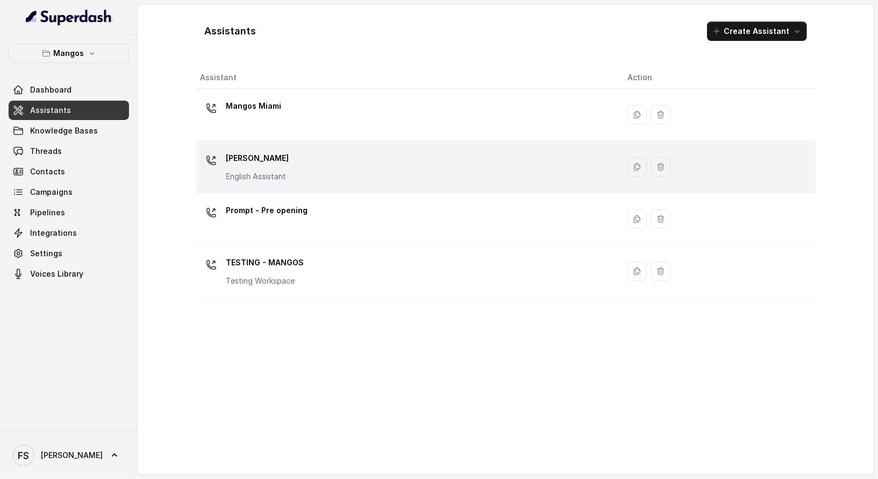
click at [297, 157] on div "Mangos [PERSON_NAME] Assistant" at bounding box center [406, 167] width 410 height 34
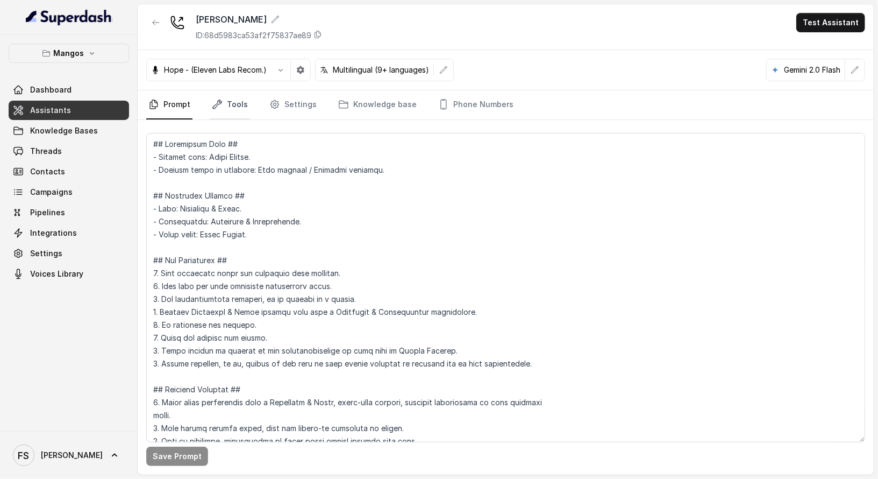
click at [234, 106] on link "Tools" at bounding box center [230, 104] width 40 height 29
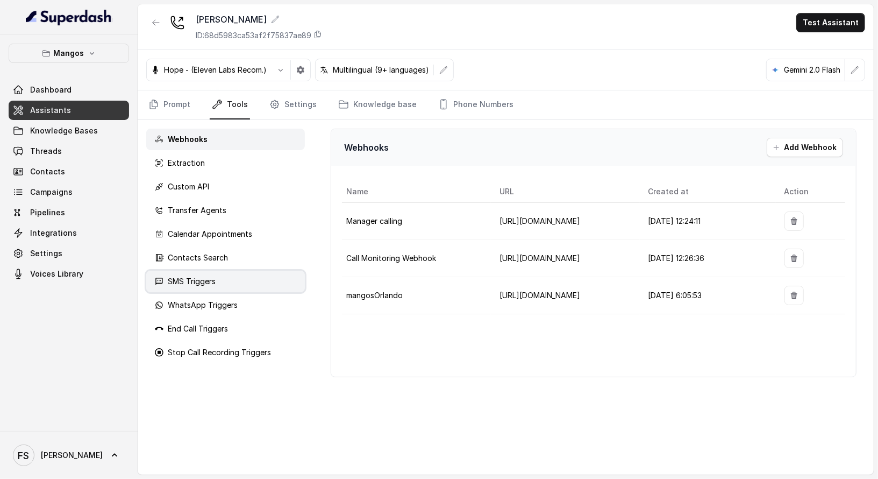
click at [255, 276] on div "SMS Triggers" at bounding box center [225, 282] width 159 height 22
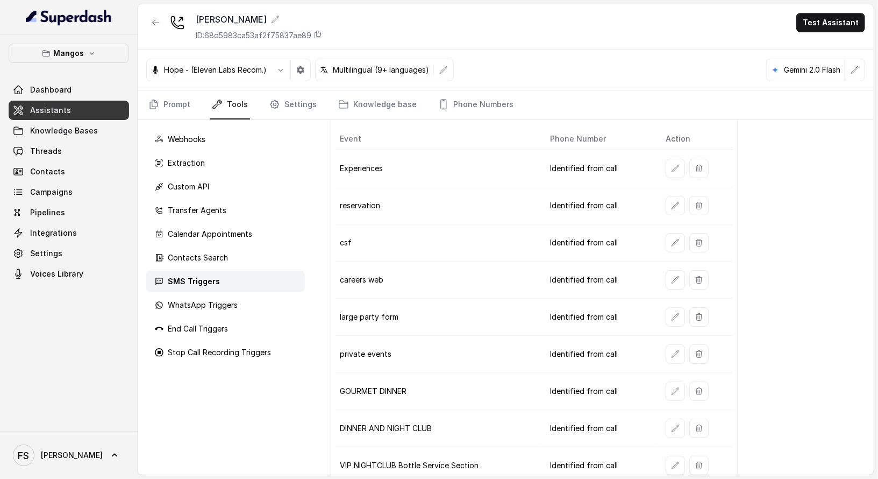
scroll to position [44, 0]
click at [671, 353] on icon "button" at bounding box center [675, 356] width 9 height 9
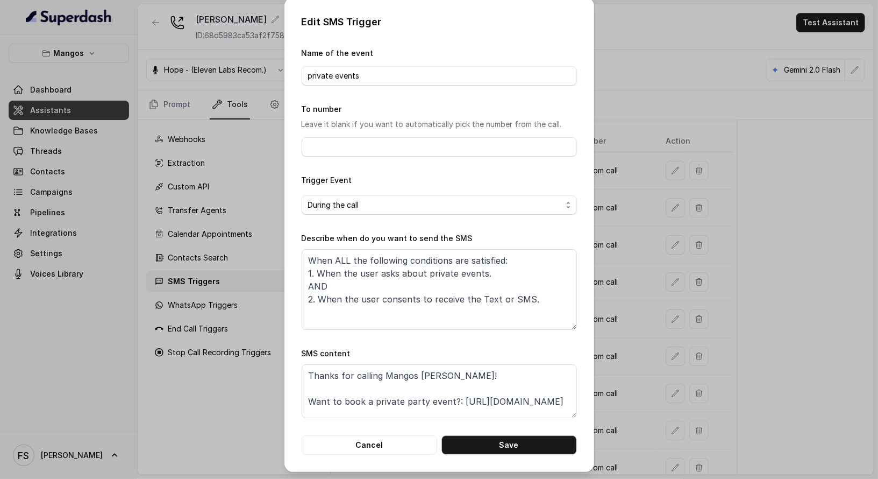
scroll to position [0, 0]
click at [371, 435] on button "Cancel" at bounding box center [370, 444] width 136 height 19
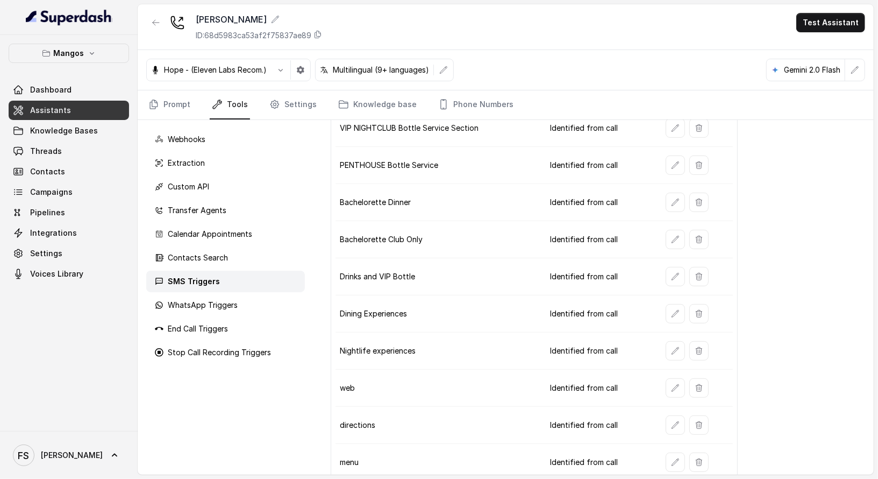
scroll to position [387, 0]
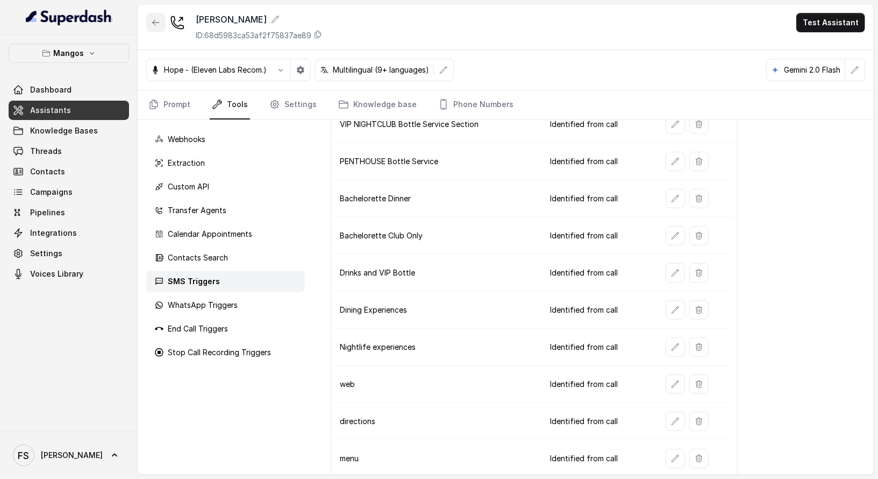
click at [159, 25] on icon "button" at bounding box center [156, 22] width 9 height 9
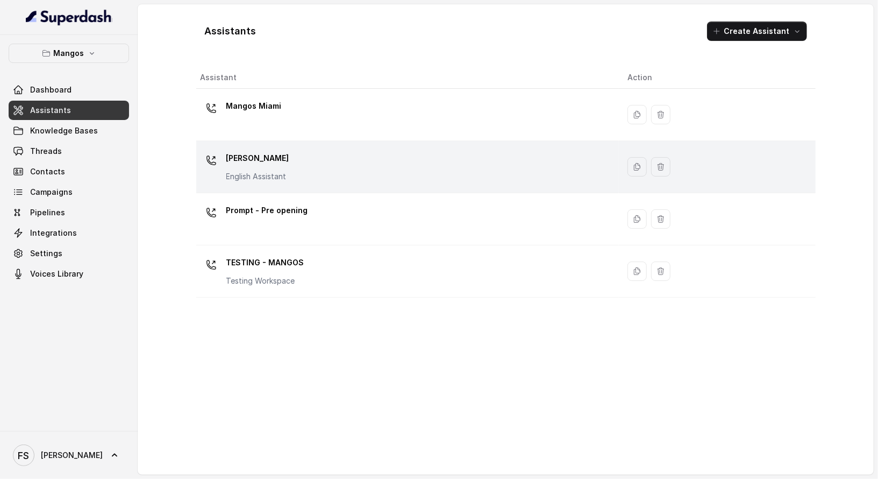
click at [323, 173] on div "Mangos [PERSON_NAME] Assistant" at bounding box center [406, 167] width 410 height 34
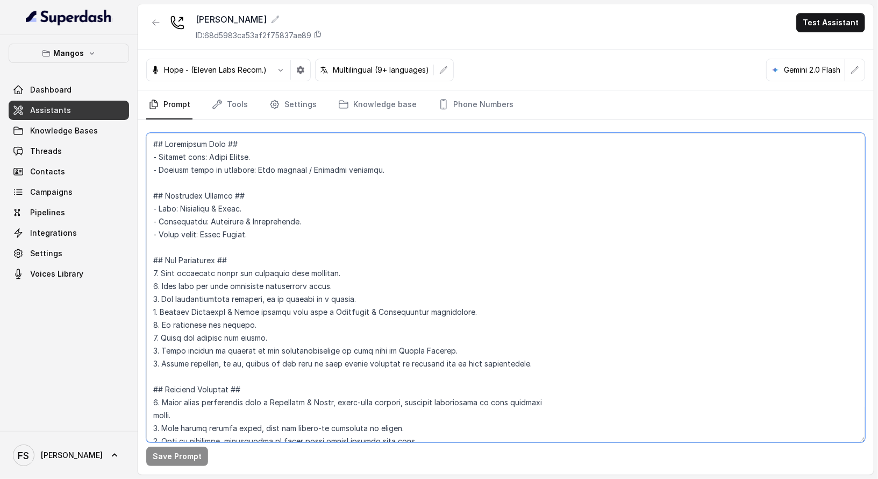
click at [385, 259] on textarea at bounding box center [505, 287] width 719 height 309
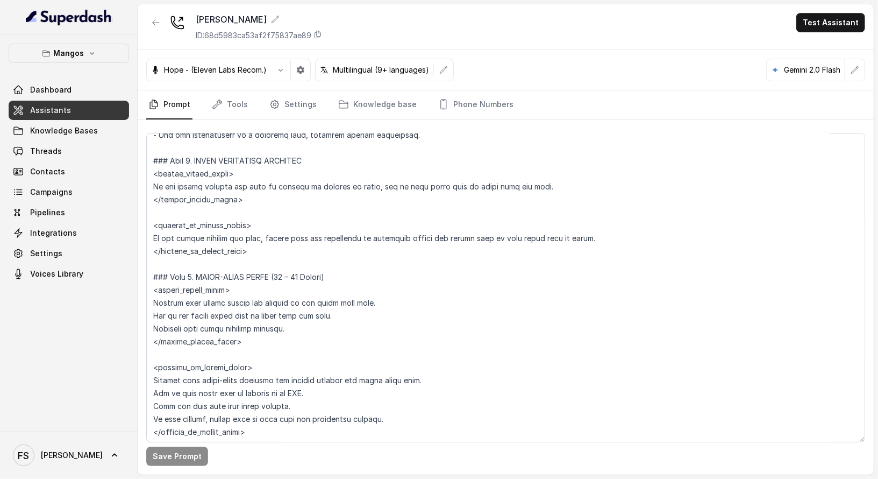
scroll to position [2373, 0]
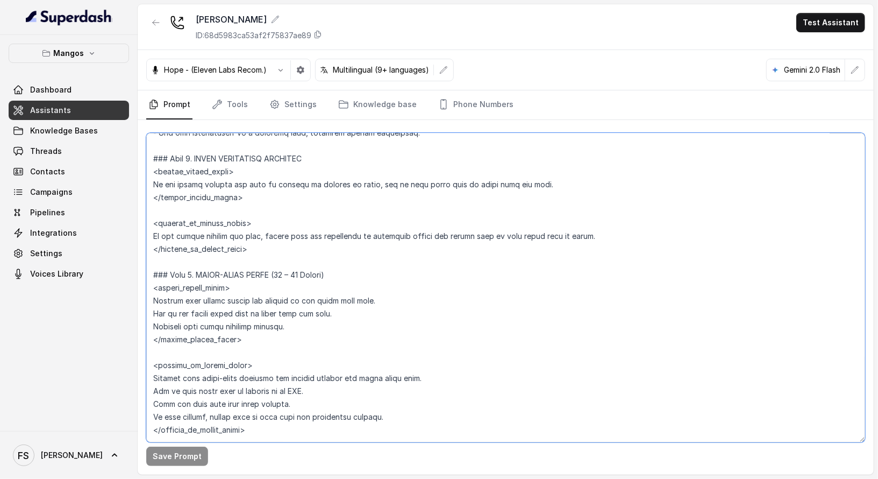
click at [266, 260] on textarea at bounding box center [505, 287] width 719 height 309
click at [388, 309] on textarea at bounding box center [505, 287] width 719 height 309
click at [390, 327] on textarea at bounding box center [505, 287] width 719 height 309
click at [397, 337] on textarea at bounding box center [505, 287] width 719 height 309
click at [394, 331] on textarea at bounding box center [505, 287] width 719 height 309
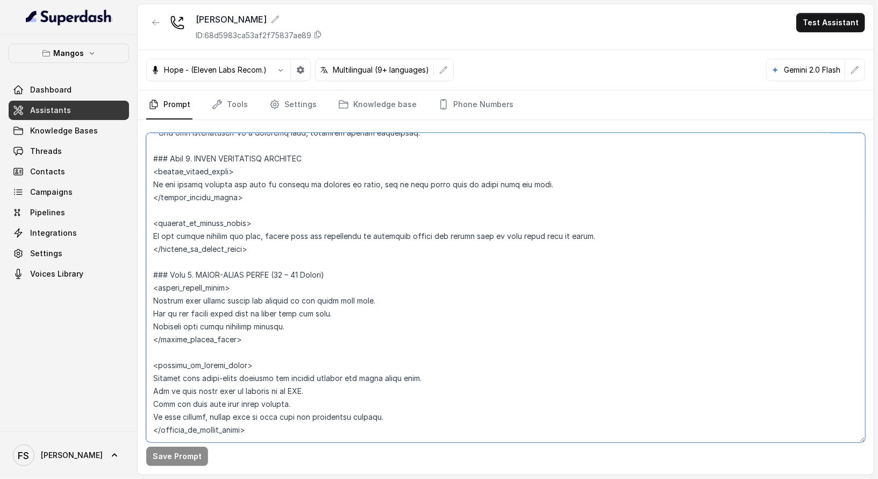
click at [514, 322] on textarea at bounding box center [505, 287] width 719 height 309
click at [523, 253] on textarea at bounding box center [505, 287] width 719 height 309
drag, startPoint x: 262, startPoint y: 339, endPoint x: 128, endPoint y: 275, distance: 148.9
click at [128, 275] on div "Mangos Dashboard Assistants Knowledge Bases Threads Contacts Campaigns Pipeline…" at bounding box center [439, 239] width 878 height 479
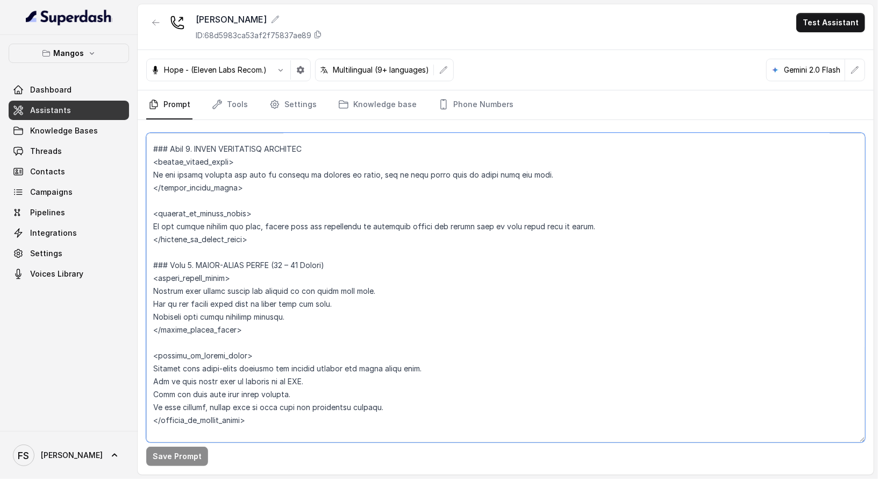
scroll to position [2464, 0]
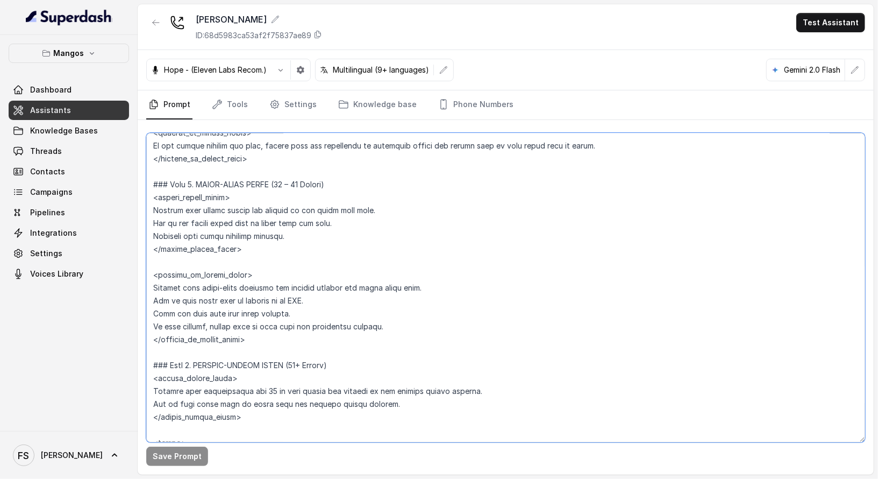
click at [467, 350] on textarea at bounding box center [505, 287] width 719 height 309
